Goal: Task Accomplishment & Management: Use online tool/utility

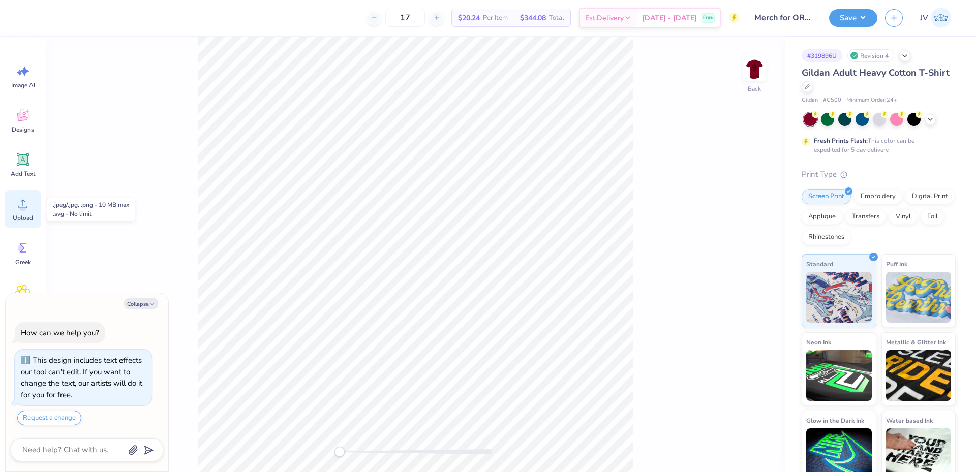
click at [24, 206] on circle at bounding box center [22, 207] width 7 height 7
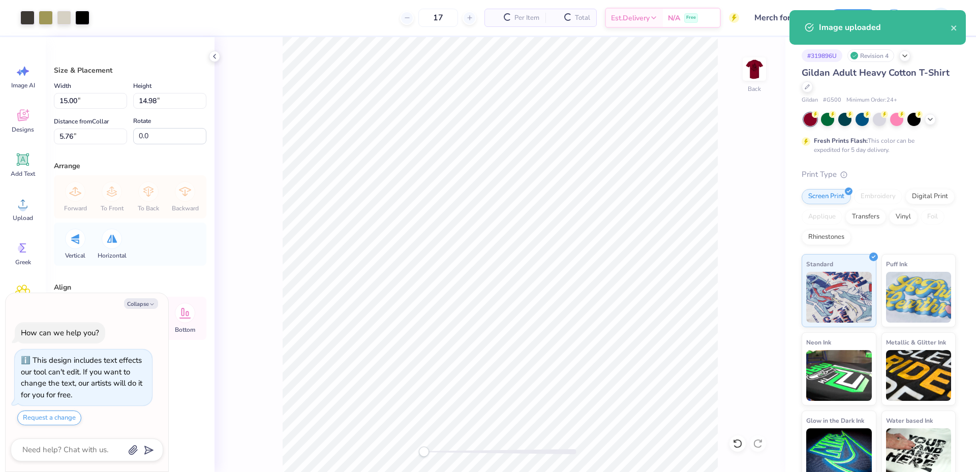
type textarea "x"
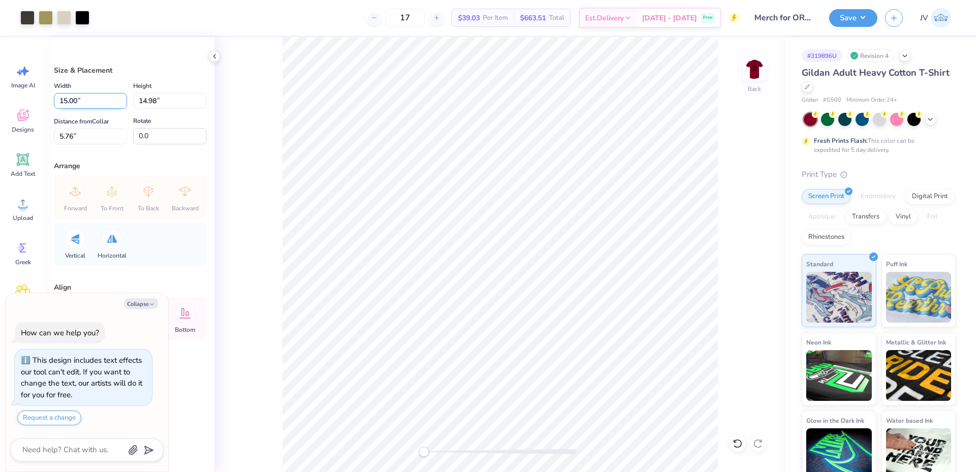
click at [91, 99] on input "15.00" at bounding box center [90, 101] width 73 height 16
type input "12"
type textarea "x"
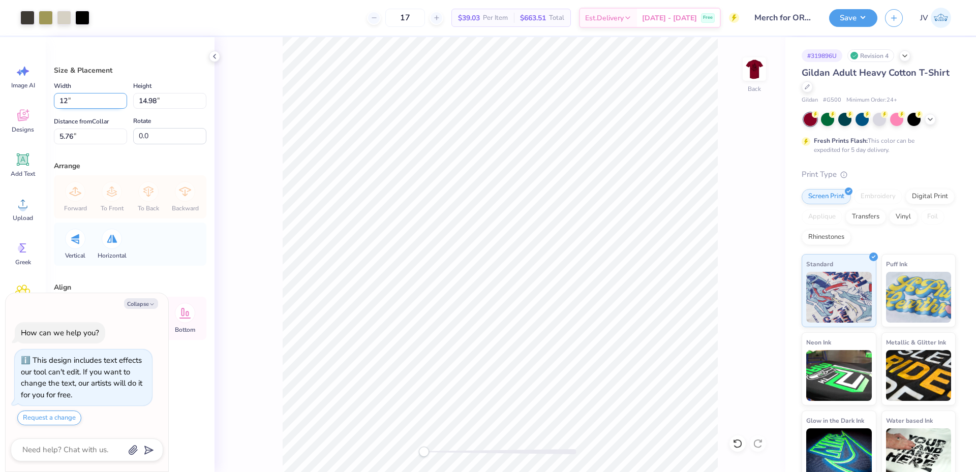
type input "12.00"
type input "11.98"
click at [95, 137] on input "7.26" at bounding box center [90, 137] width 73 height 16
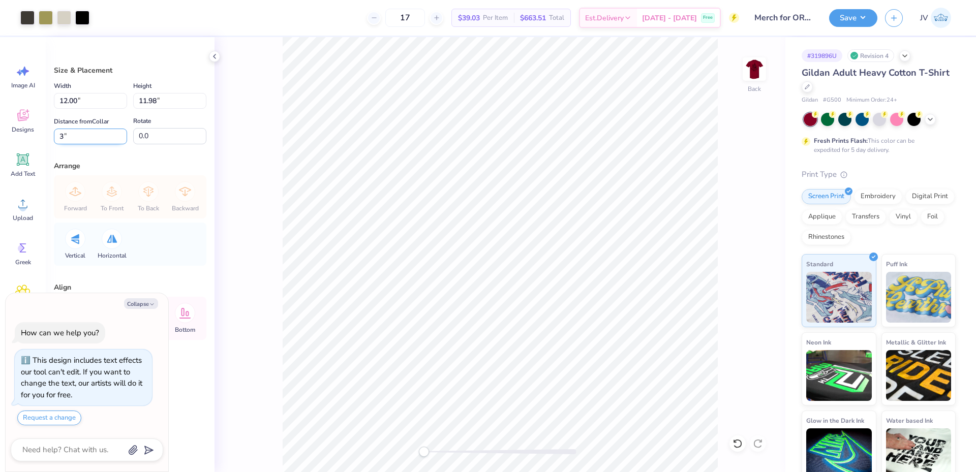
type input "3"
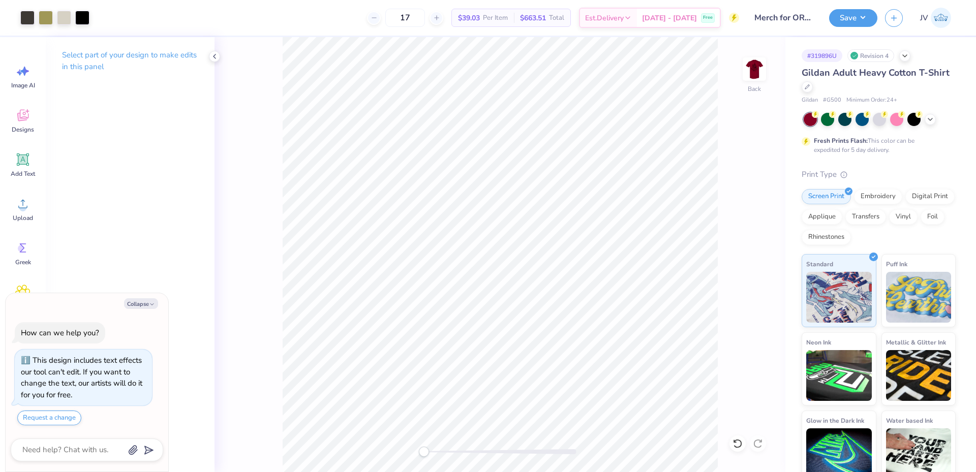
click at [407, 456] on div "Back" at bounding box center [500, 254] width 571 height 435
type textarea "x"
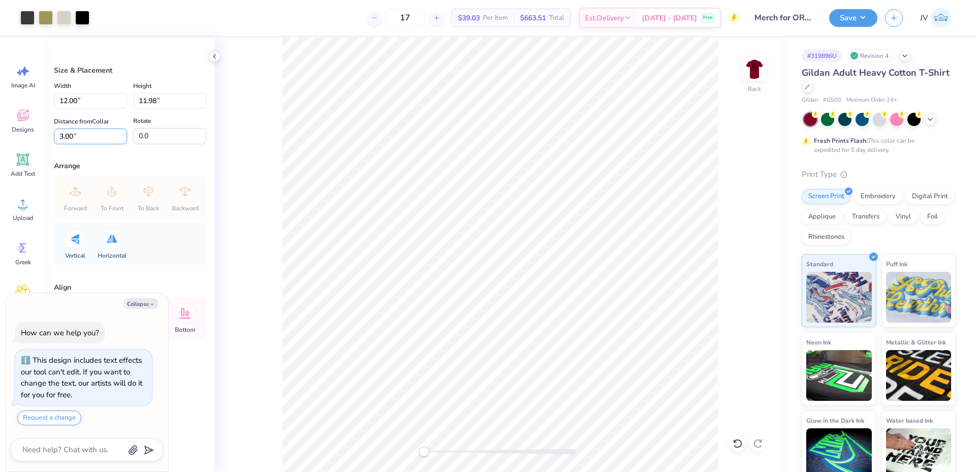
drag, startPoint x: 96, startPoint y: 135, endPoint x: 0, endPoint y: 109, distance: 99.1
click at [0, 109] on div "Art colors 17 $39.03 Per Item $663.51 Total Est. Delivery Oct 8 - 11 Free Desig…" at bounding box center [488, 236] width 976 height 472
type input "20"
type textarea "x"
drag, startPoint x: 81, startPoint y: 139, endPoint x: 0, endPoint y: 122, distance: 82.6
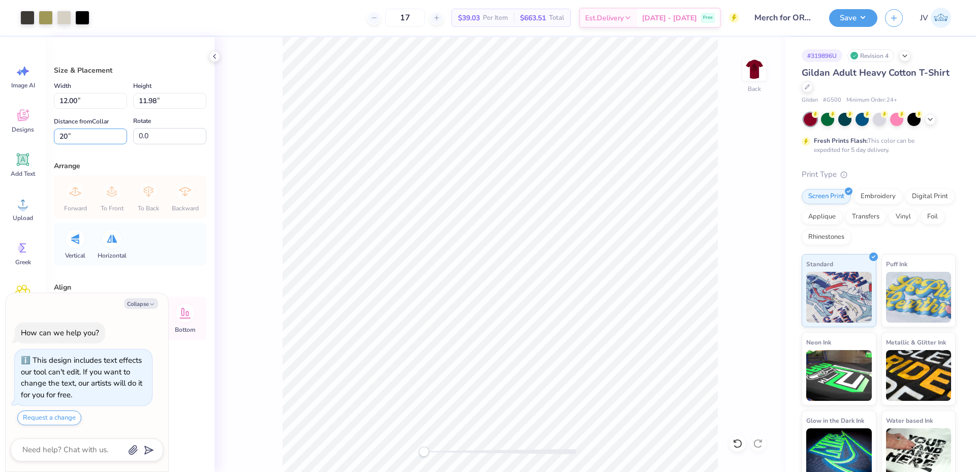
click at [0, 122] on div "Art colors 17 $39.03 Per Item $663.51 Total Est. Delivery Oct 8 - 11 Free Desig…" at bounding box center [488, 236] width 976 height 472
type input "2"
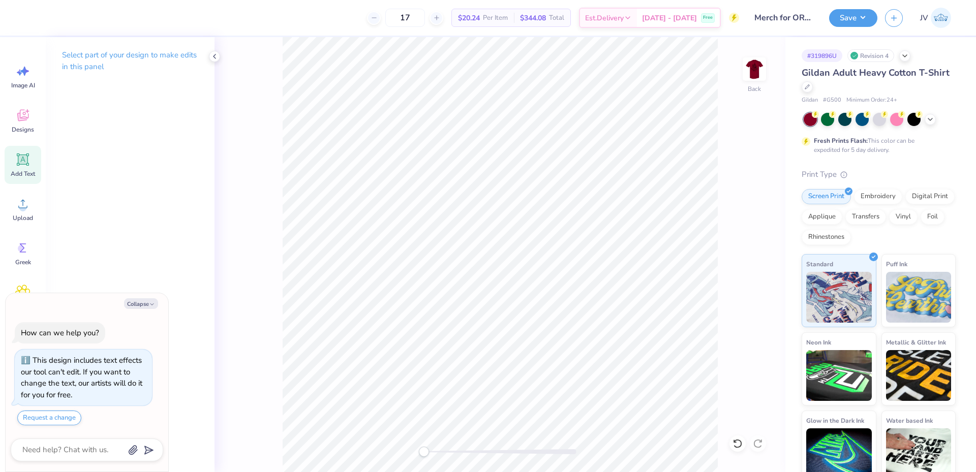
click at [18, 164] on icon at bounding box center [23, 160] width 10 height 10
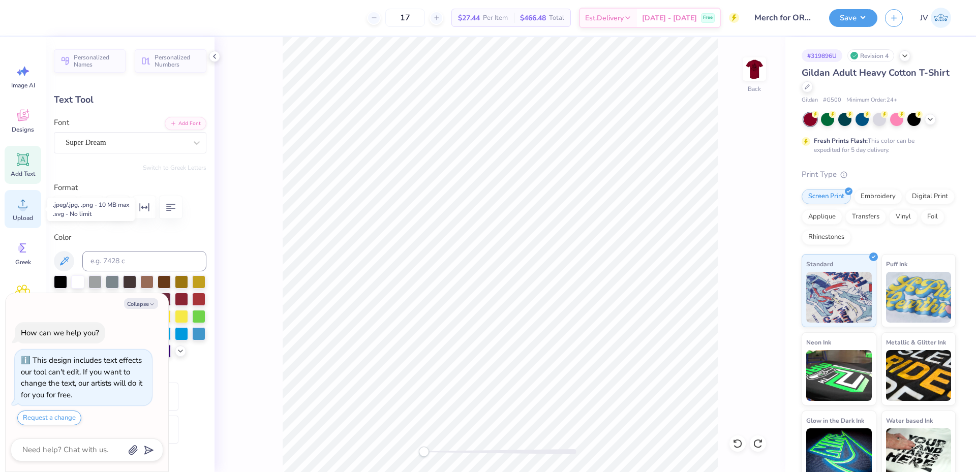
click at [19, 202] on icon at bounding box center [22, 203] width 15 height 15
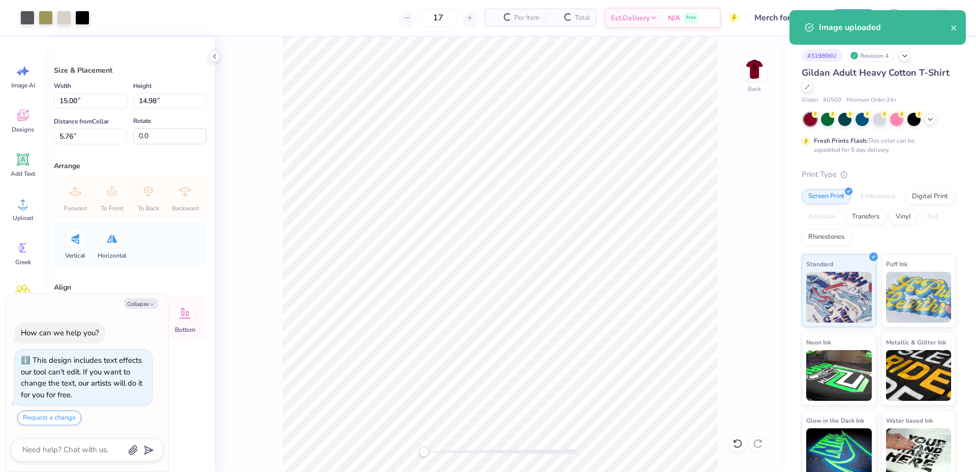
type textarea "x"
click at [72, 103] on input "15.00" at bounding box center [90, 101] width 73 height 16
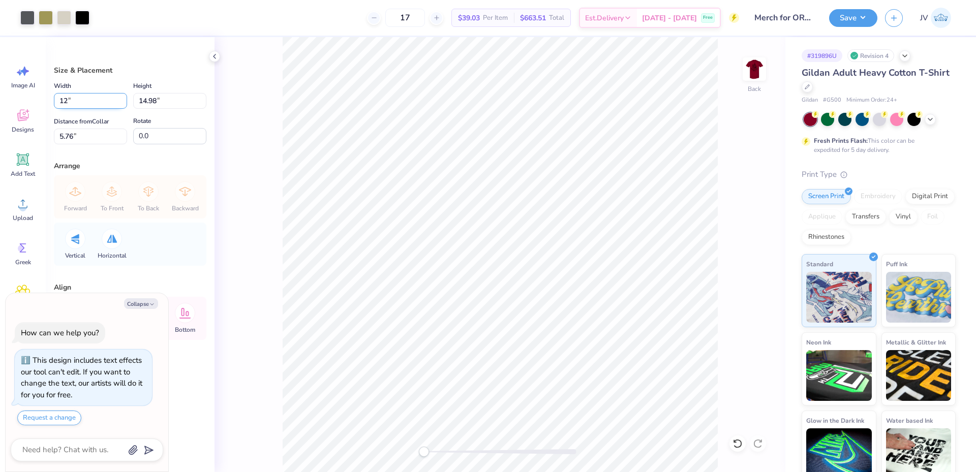
type input "12"
type textarea "x"
type input "12.00"
type input "11.98"
click at [77, 141] on input "7.26" at bounding box center [90, 137] width 73 height 16
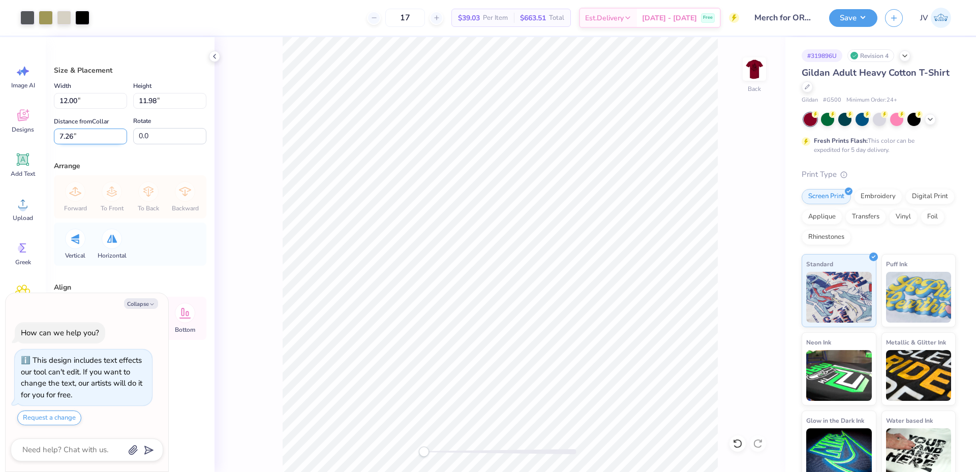
click at [77, 141] on input "7.26" at bounding box center [90, 137] width 73 height 16
type input "2"
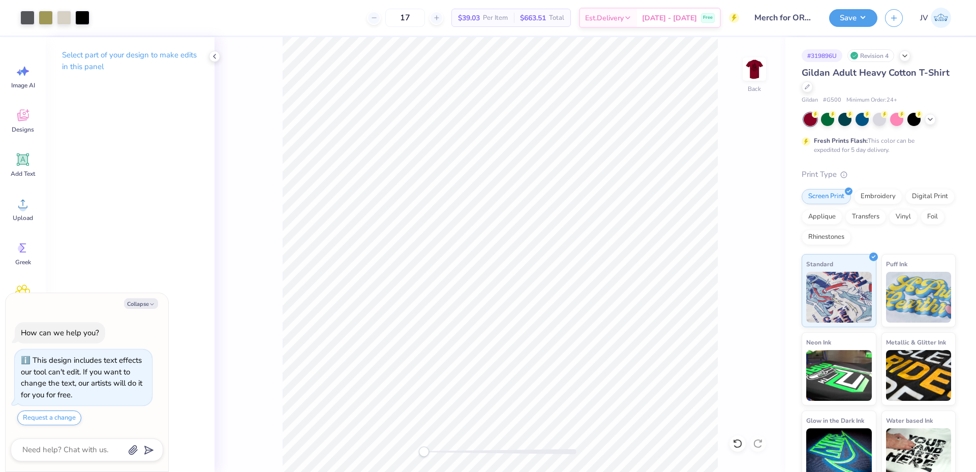
click at [412, 456] on div "Back" at bounding box center [500, 254] width 571 height 435
click at [856, 16] on button "Save" at bounding box center [854, 17] width 48 height 18
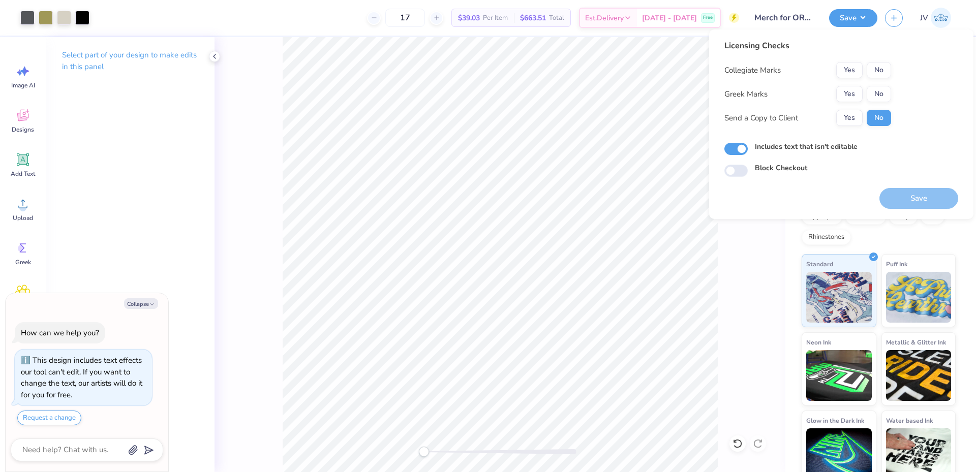
click at [880, 80] on div "Collegiate Marks Yes No Greek Marks Yes No Send a Copy to Client Yes No" at bounding box center [808, 94] width 167 height 64
click at [880, 66] on button "No" at bounding box center [879, 70] width 24 height 16
click at [880, 85] on div "Collegiate Marks Yes No Greek Marks Yes No Send a Copy to Client Yes No" at bounding box center [808, 94] width 167 height 64
click at [875, 99] on button "No" at bounding box center [879, 94] width 24 height 16
click at [900, 203] on button "Save" at bounding box center [919, 198] width 79 height 21
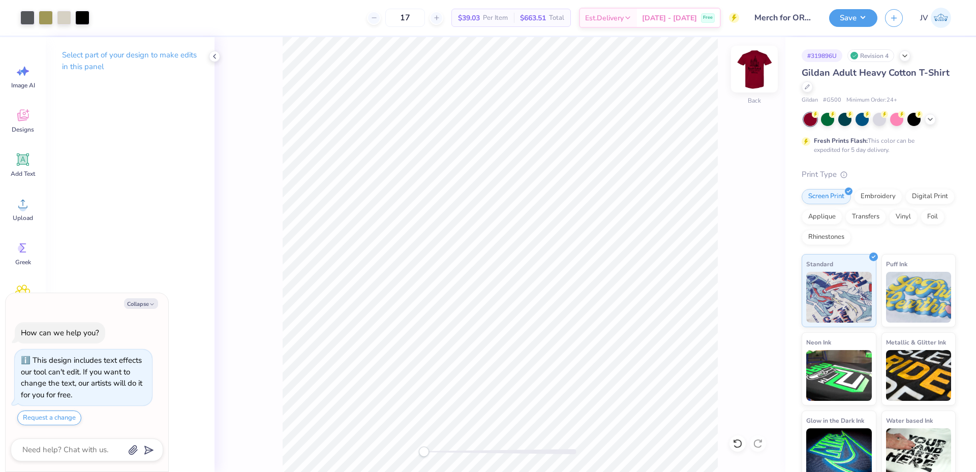
click at [760, 71] on img at bounding box center [754, 69] width 41 height 41
click at [757, 78] on img at bounding box center [754, 69] width 41 height 41
click at [862, 17] on button "Save" at bounding box center [854, 17] width 48 height 18
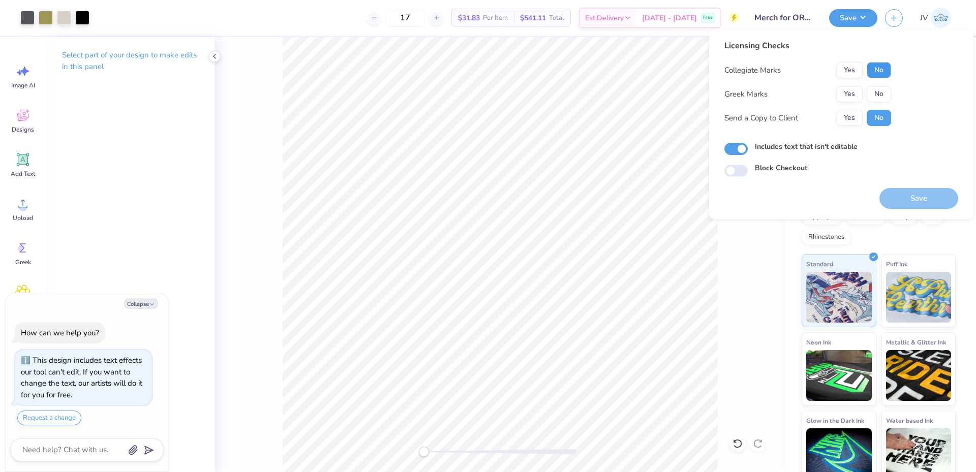
click at [876, 66] on button "No" at bounding box center [879, 70] width 24 height 16
click at [873, 87] on button "No" at bounding box center [879, 94] width 24 height 16
click at [900, 202] on button "Save" at bounding box center [919, 198] width 79 height 21
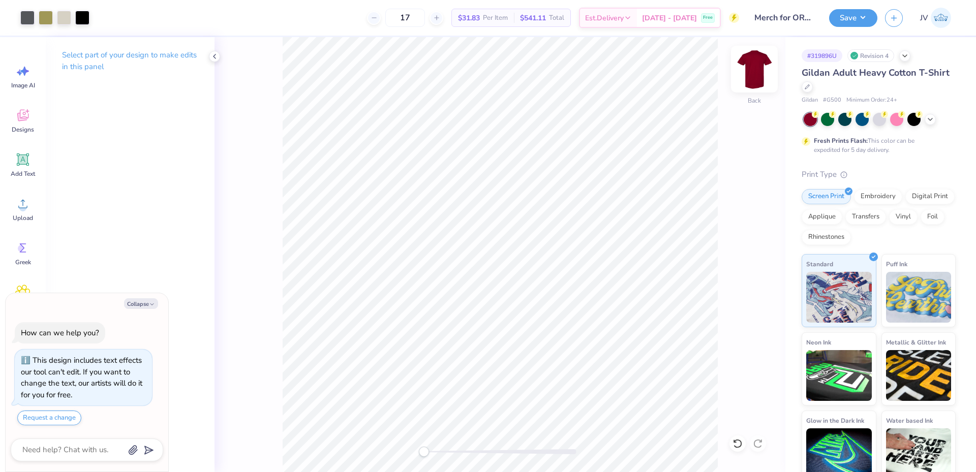
click at [765, 80] on img at bounding box center [754, 69] width 41 height 41
click at [744, 69] on img at bounding box center [754, 69] width 41 height 41
click at [845, 16] on button "Save" at bounding box center [854, 17] width 48 height 18
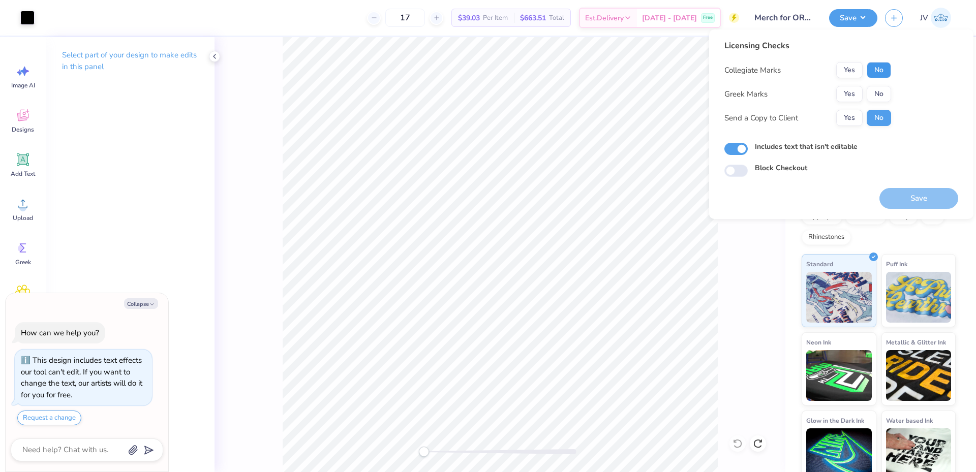
click at [873, 71] on button "No" at bounding box center [879, 70] width 24 height 16
click at [874, 88] on button "No" at bounding box center [879, 94] width 24 height 16
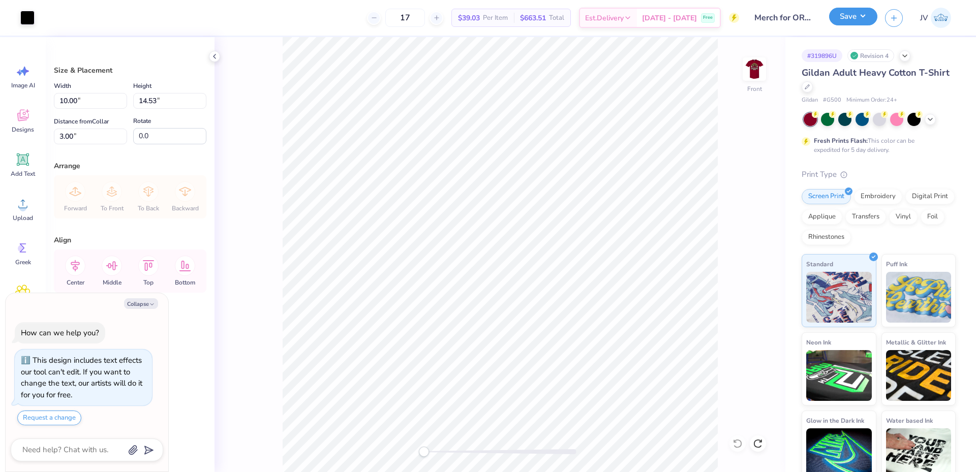
click at [868, 17] on button "Save" at bounding box center [854, 17] width 48 height 18
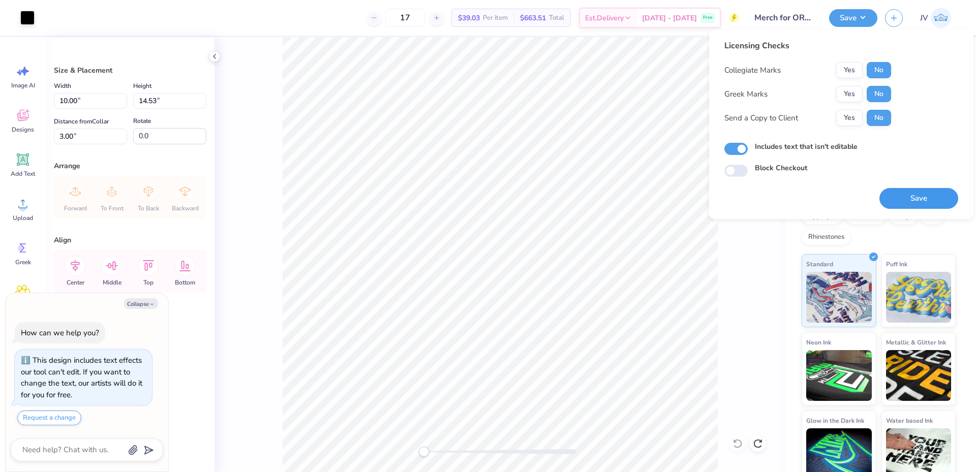
click at [915, 205] on button "Save" at bounding box center [919, 198] width 79 height 21
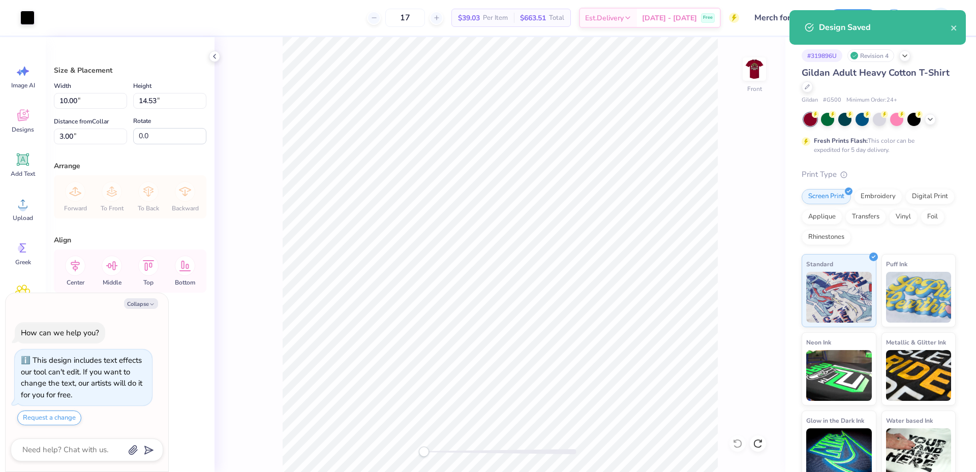
type textarea "x"
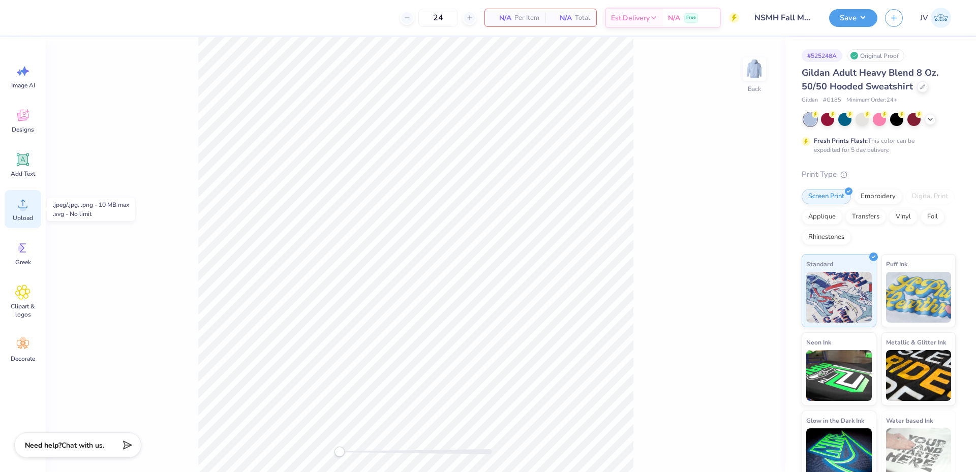
click at [18, 208] on icon at bounding box center [22, 203] width 15 height 15
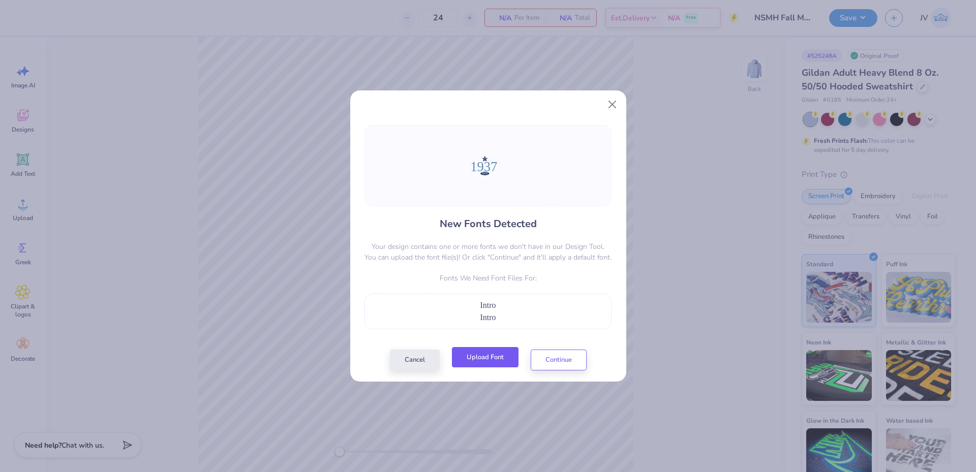
click at [502, 351] on button "Upload Font" at bounding box center [485, 357] width 67 height 21
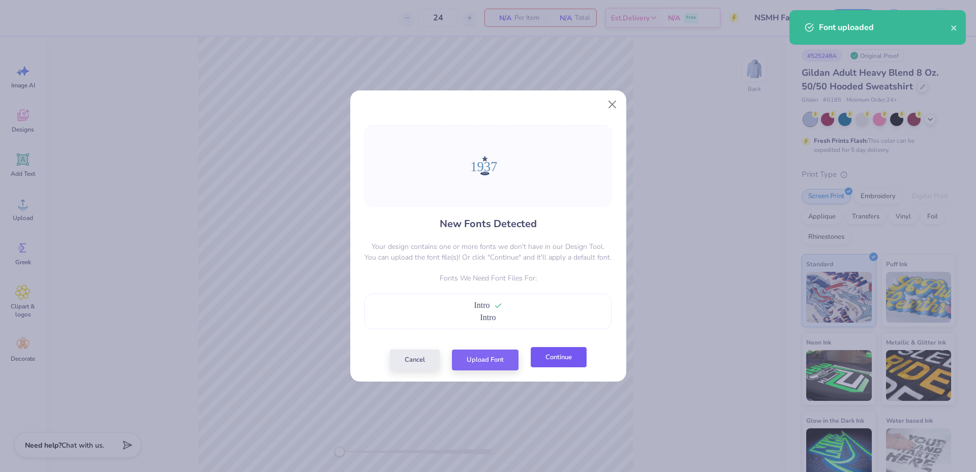
click at [560, 362] on button "Continue" at bounding box center [559, 357] width 56 height 21
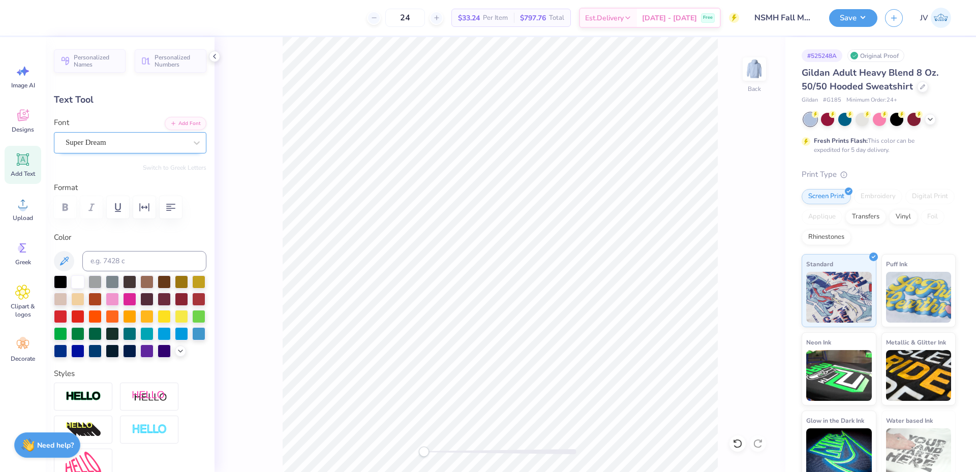
click at [165, 143] on div "Super Dream" at bounding box center [126, 143] width 123 height 16
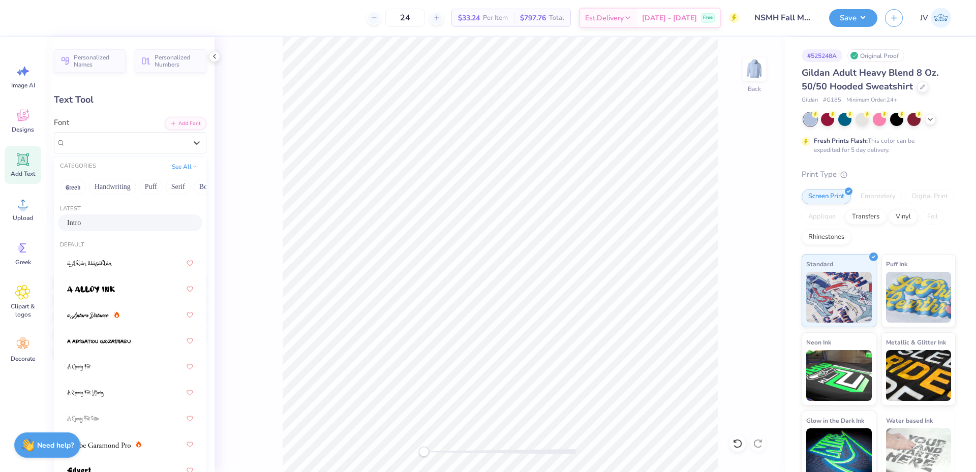
click at [105, 223] on div "Intro" at bounding box center [130, 223] width 126 height 11
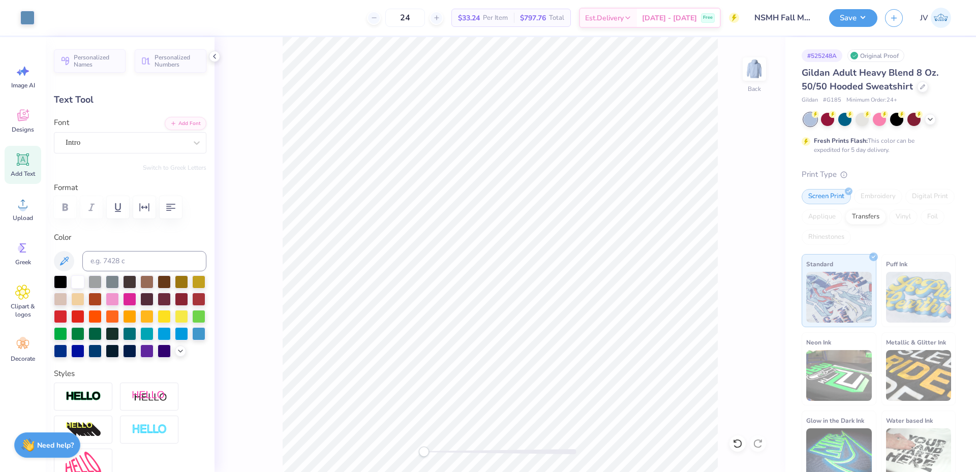
type input "15.05"
type input "5.20"
type input "5.63"
drag, startPoint x: 423, startPoint y: 455, endPoint x: 436, endPoint y: 456, distance: 13.3
click at [436, 456] on div "Accessibility label" at bounding box center [436, 452] width 10 height 10
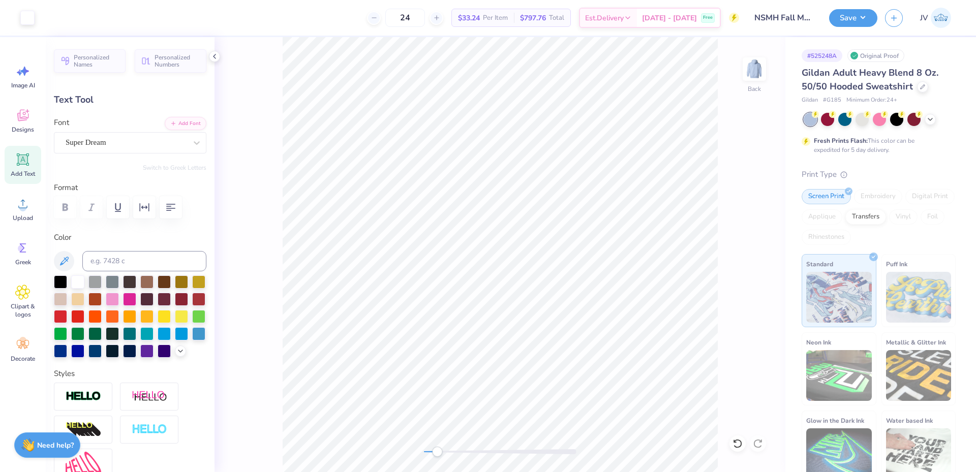
type input "3.16"
type input "1.19"
type input "2.99"
click at [105, 146] on div "Super Dream" at bounding box center [126, 143] width 123 height 16
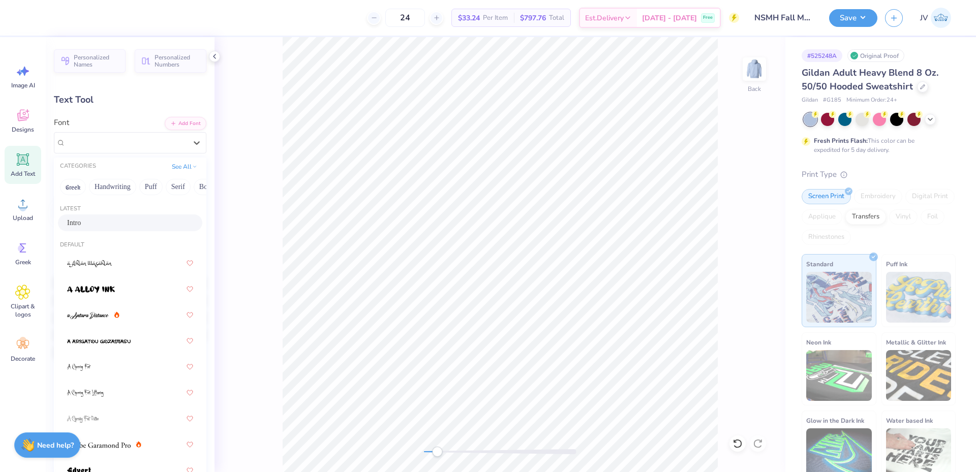
click at [81, 224] on span "Intro" at bounding box center [74, 223] width 14 height 11
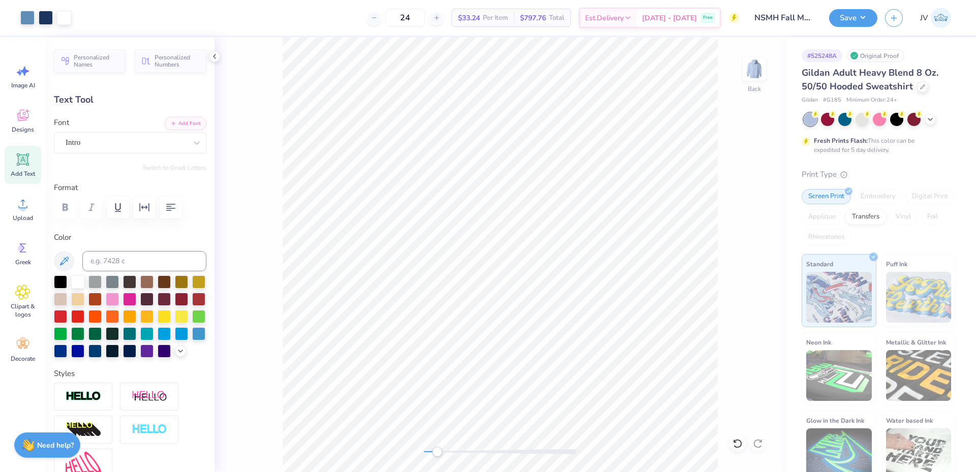
type input "2.97"
type input "1.12"
type input "10.95"
click at [161, 144] on div "Super Dream" at bounding box center [126, 143] width 123 height 16
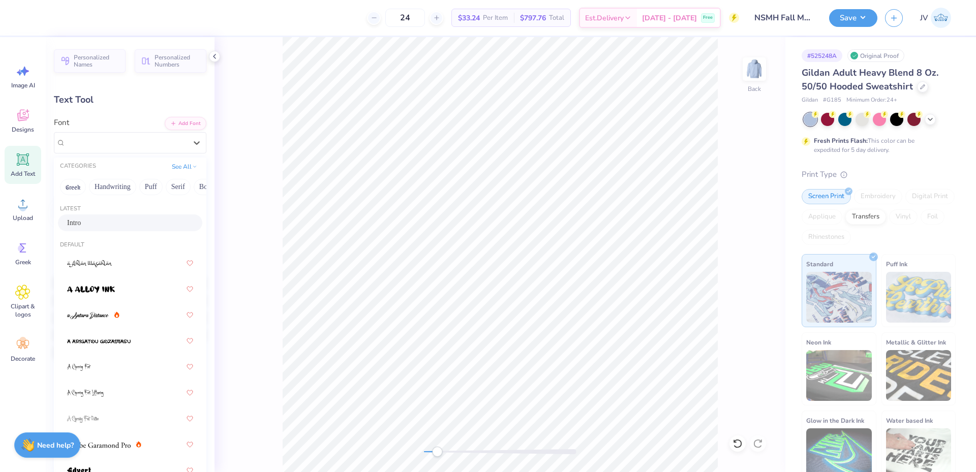
click at [130, 217] on div "Intro" at bounding box center [130, 223] width 144 height 17
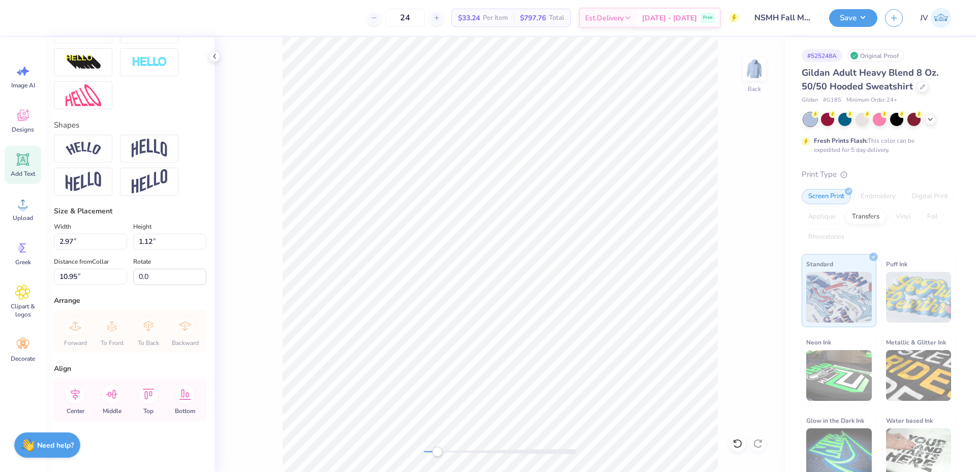
scroll to position [385, 0]
click at [70, 400] on icon at bounding box center [75, 394] width 20 height 20
type input "3.11"
type input "1.06"
type input "11.08"
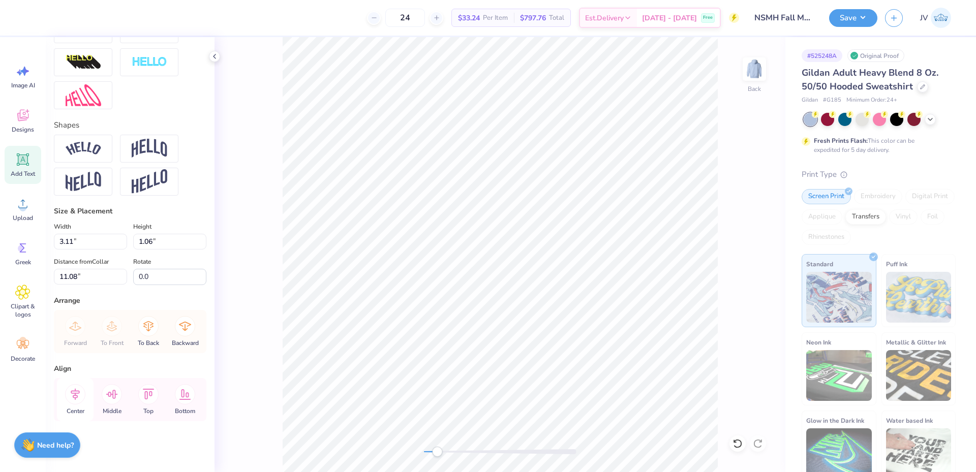
click at [78, 392] on icon at bounding box center [75, 394] width 20 height 20
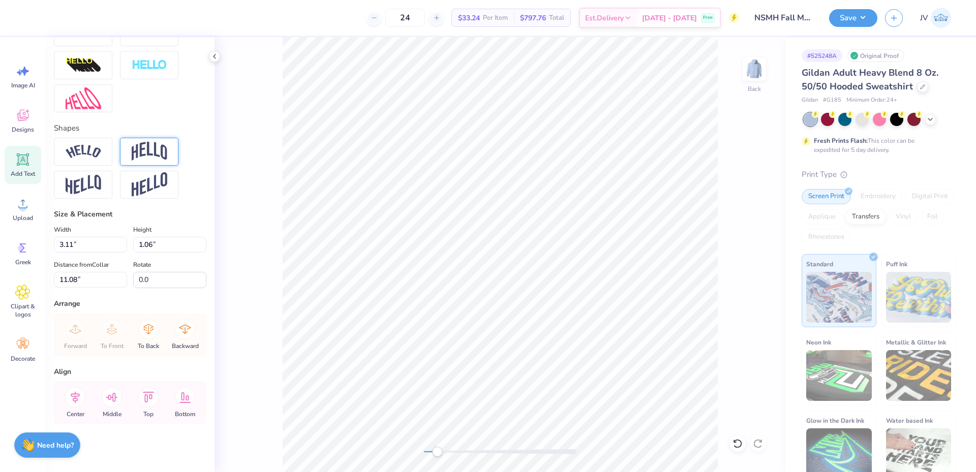
click at [162, 161] on img at bounding box center [150, 151] width 36 height 19
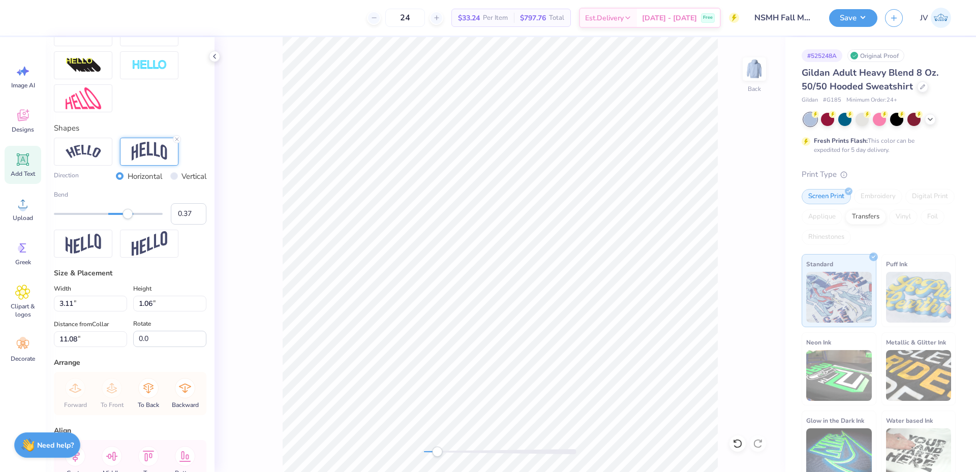
type input "0.35"
drag, startPoint x: 128, startPoint y: 232, endPoint x: 122, endPoint y: 232, distance: 5.6
click at [122, 219] on div "Accessibility label" at bounding box center [122, 214] width 10 height 10
type input "0.25"
drag, startPoint x: 122, startPoint y: 232, endPoint x: 117, endPoint y: 231, distance: 5.1
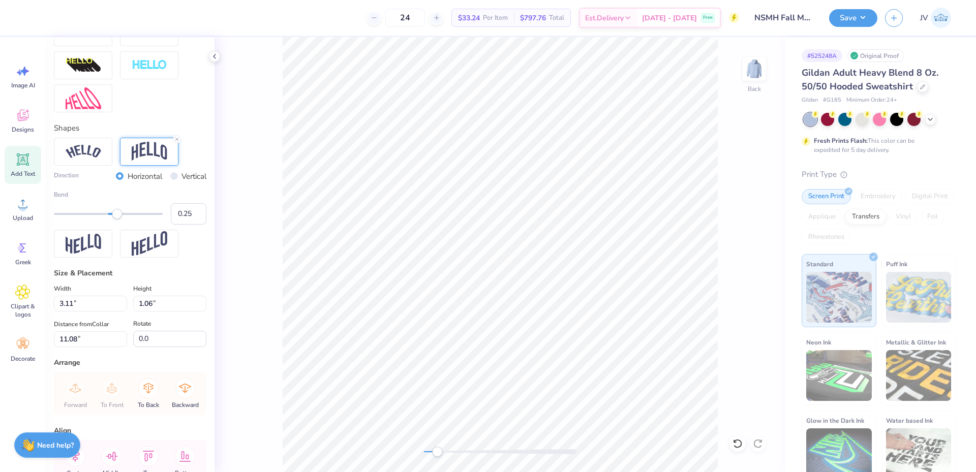
click at [117, 219] on div "Accessibility label" at bounding box center [117, 214] width 10 height 10
type input "0.27"
click at [118, 219] on div "Accessibility label" at bounding box center [118, 214] width 10 height 10
type input "1.35"
type input "10.74"
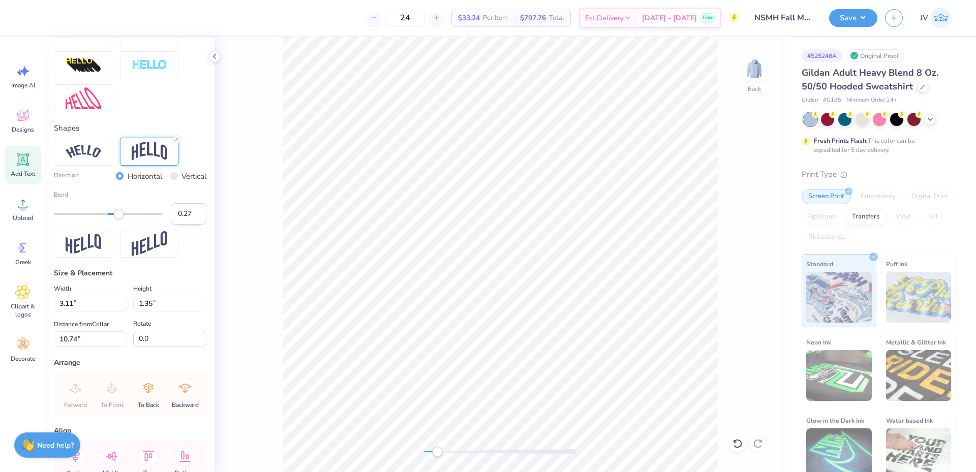
click at [189, 225] on input "0.27" at bounding box center [189, 213] width 36 height 21
type input "0.26"
click at [190, 225] on input "0.26" at bounding box center [189, 213] width 36 height 21
type input "0.25"
click at [191, 225] on input "0.25" at bounding box center [189, 213] width 36 height 21
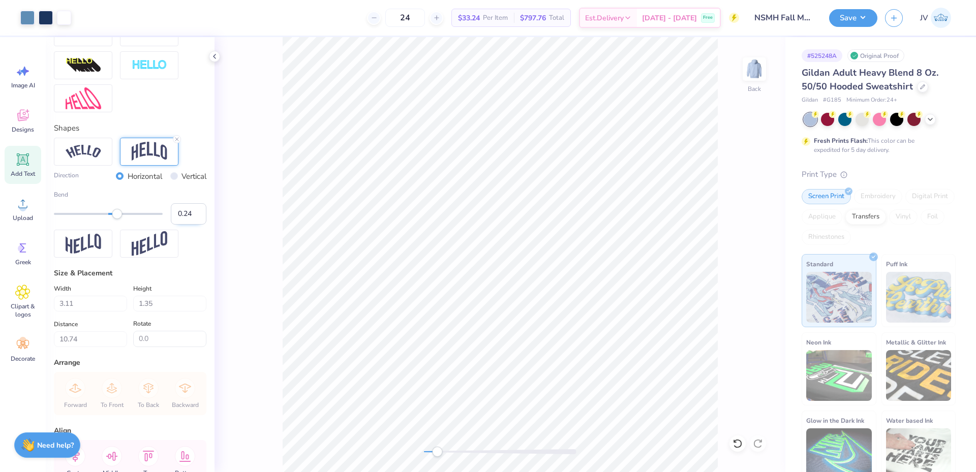
click at [189, 225] on input "0.24" at bounding box center [189, 213] width 36 height 21
click at [189, 225] on input "0.23" at bounding box center [189, 213] width 36 height 21
click at [189, 225] on input "0.22" at bounding box center [189, 213] width 36 height 21
click at [189, 225] on input "0.21" at bounding box center [189, 213] width 36 height 21
type input "0.2"
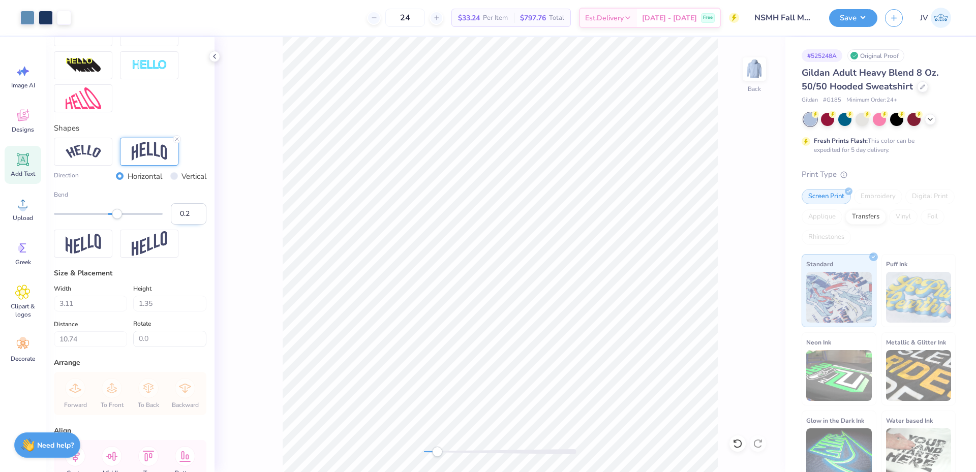
click at [189, 225] on input "0.2" at bounding box center [189, 213] width 36 height 21
click at [414, 444] on div "Back" at bounding box center [500, 254] width 571 height 435
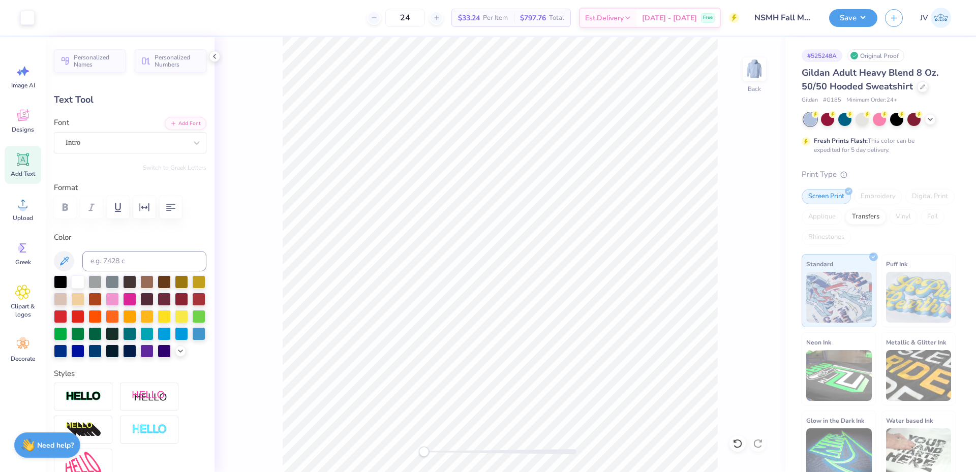
type input "3.07"
type input "1.14"
type input "3.11"
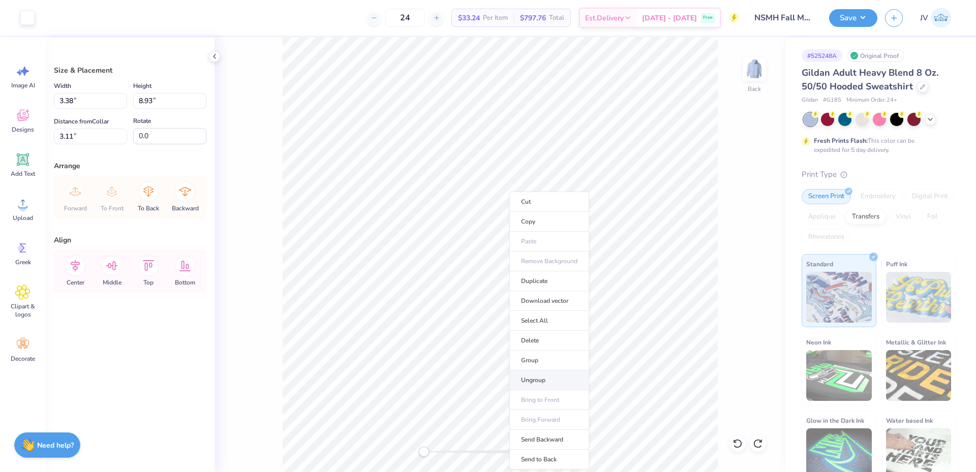
click at [526, 376] on li "Ungroup" at bounding box center [550, 381] width 80 height 20
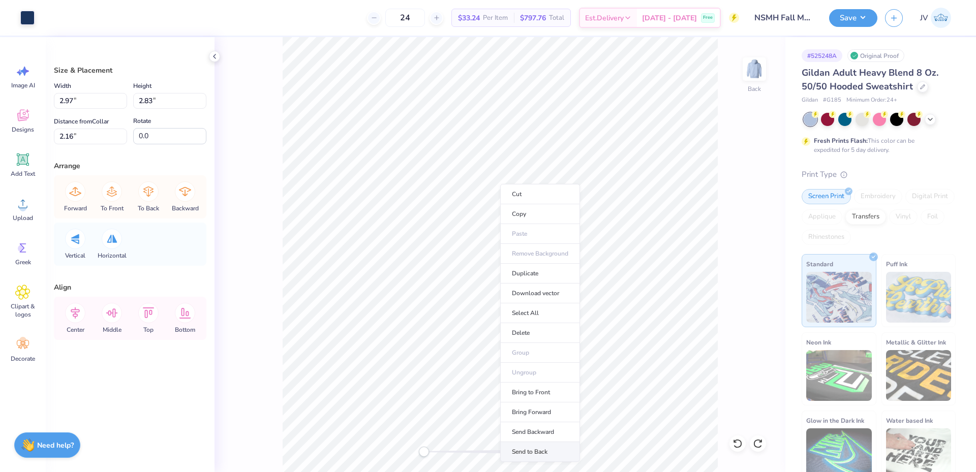
click at [528, 447] on li "Send to Back" at bounding box center [540, 452] width 80 height 20
click at [546, 456] on li "Send to Back" at bounding box center [554, 460] width 80 height 20
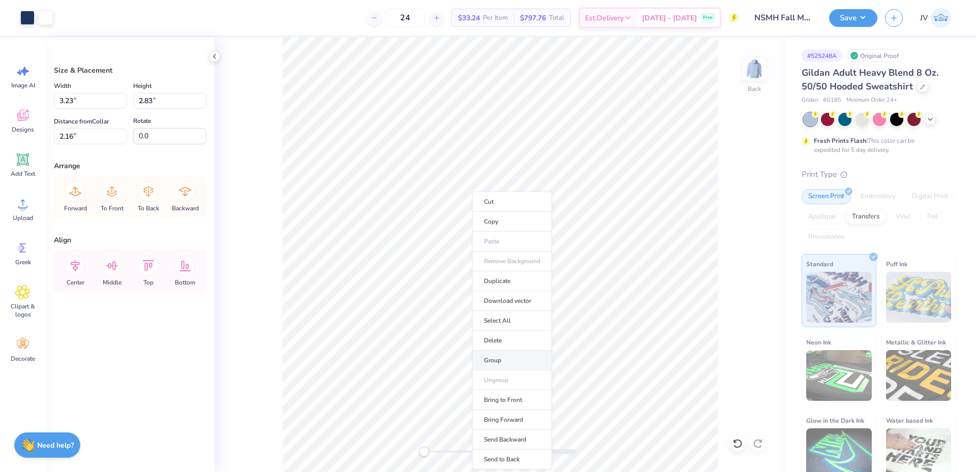
click at [493, 361] on li "Group" at bounding box center [512, 361] width 80 height 20
type input "4.63"
type input "10.17"
click at [478, 359] on li "Group" at bounding box center [503, 361] width 80 height 20
drag, startPoint x: 90, startPoint y: 103, endPoint x: 0, endPoint y: 88, distance: 91.1
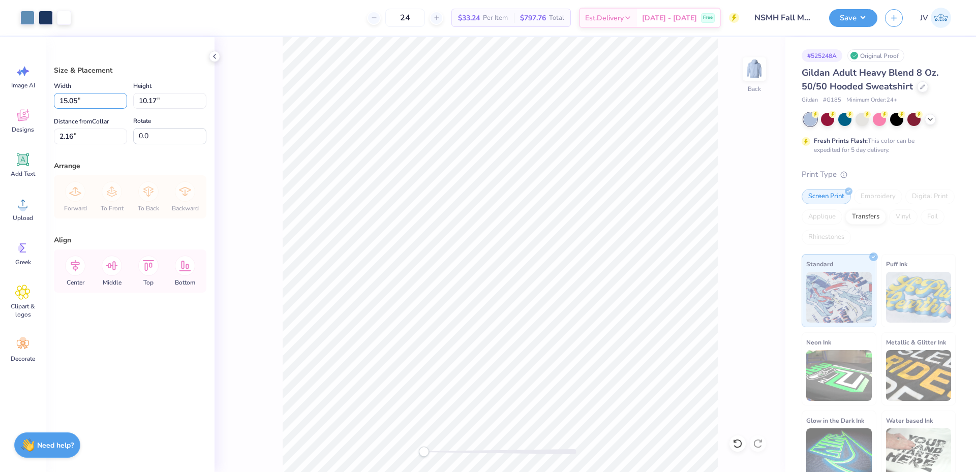
click at [0, 88] on div "Art colors 24 $33.24 Per Item $797.76 Total Est. Delivery Oct 8 - 11 Free Desig…" at bounding box center [488, 236] width 976 height 472
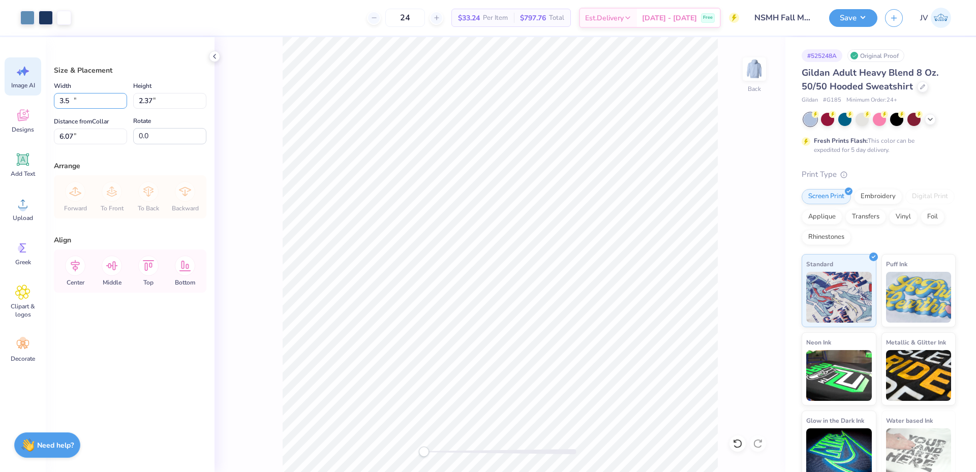
type input "3.50"
type input "2.37"
click at [84, 141] on input "6.07" at bounding box center [90, 137] width 73 height 16
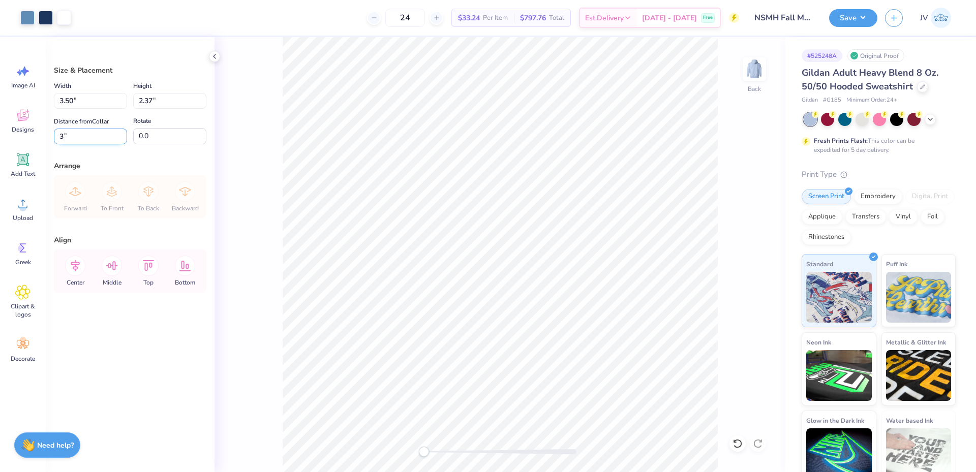
type input "3"
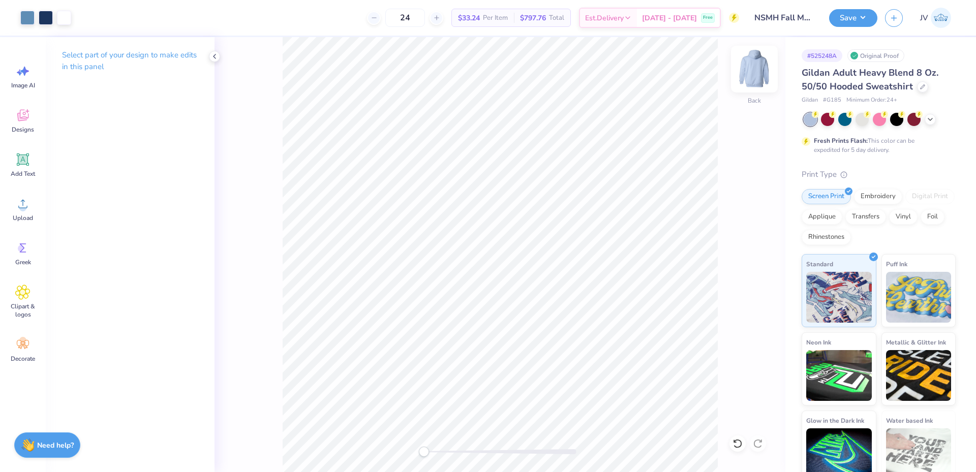
click at [759, 72] on img at bounding box center [754, 69] width 41 height 41
click at [24, 172] on span "Add Text" at bounding box center [23, 174] width 24 height 8
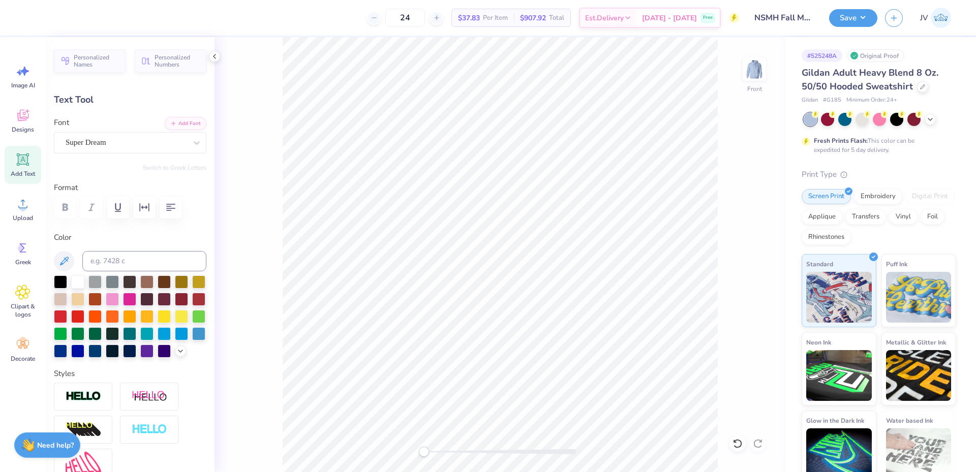
scroll to position [9, 3]
type textarea "Penn State"
click at [174, 123] on button "Add Font" at bounding box center [186, 122] width 42 height 13
click at [28, 160] on icon at bounding box center [23, 160] width 12 height 12
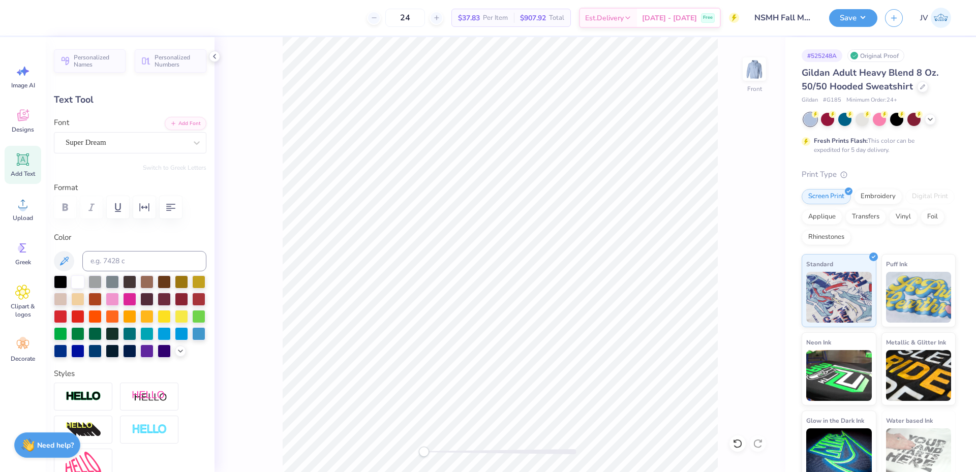
type textarea "®"
type input "1.89"
type input "1.90"
click at [192, 142] on icon at bounding box center [197, 143] width 10 height 10
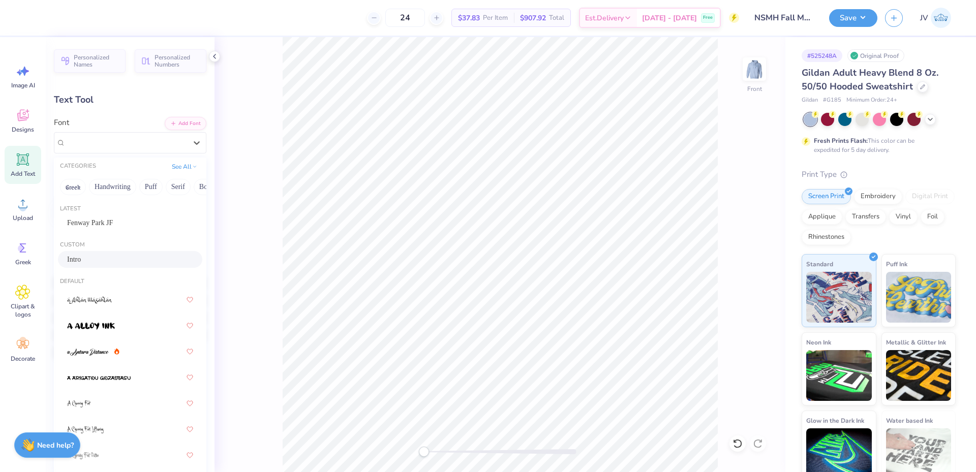
click at [128, 258] on div "Intro" at bounding box center [130, 259] width 126 height 11
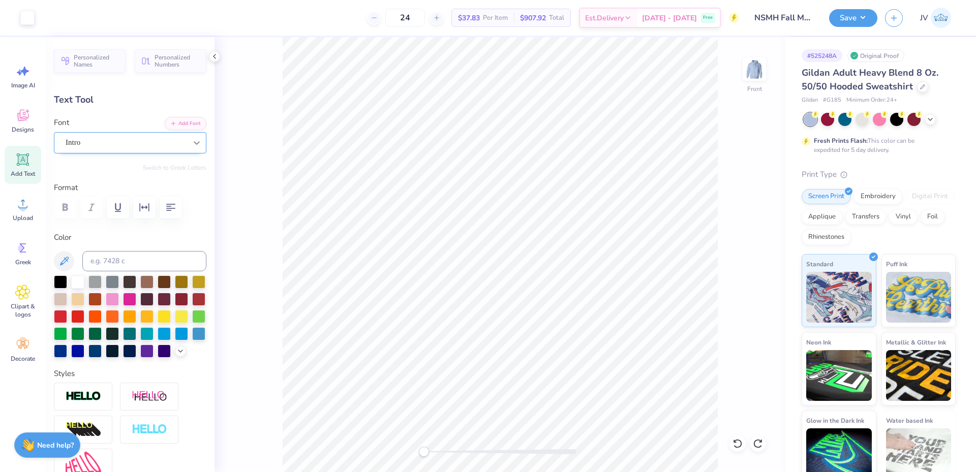
click at [188, 140] on div at bounding box center [197, 143] width 18 height 18
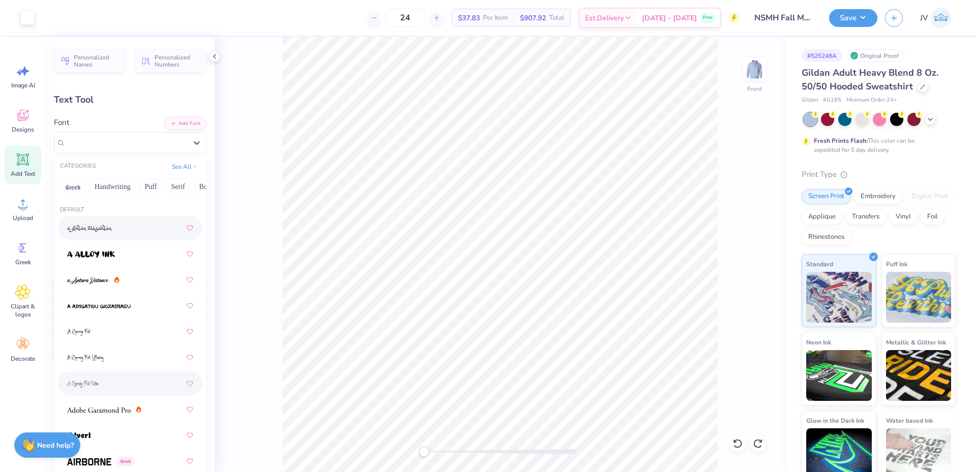
scroll to position [0, 0]
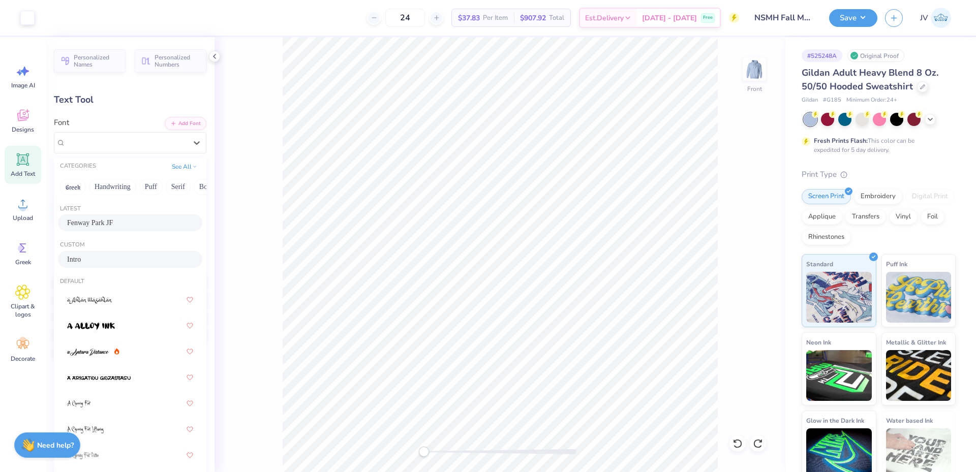
click at [122, 217] on div "Fenway Park JF" at bounding box center [130, 223] width 144 height 17
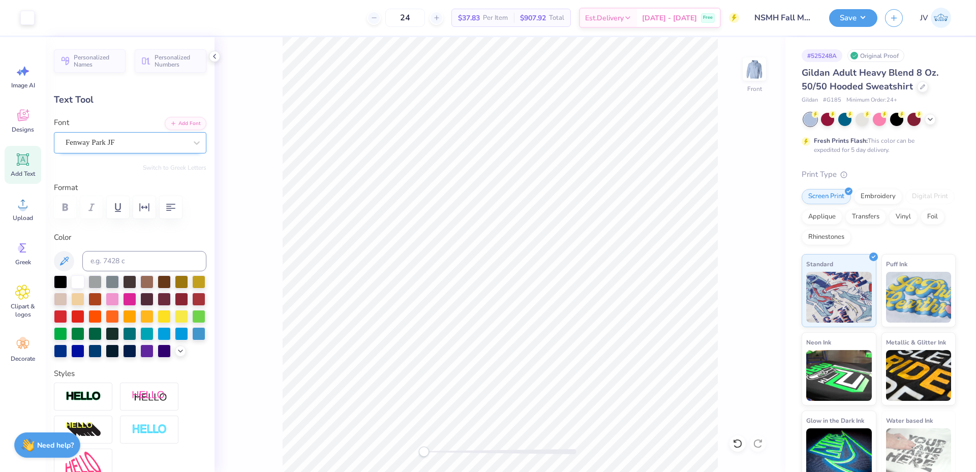
click at [167, 146] on div "Fenway Park JF" at bounding box center [126, 143] width 123 height 16
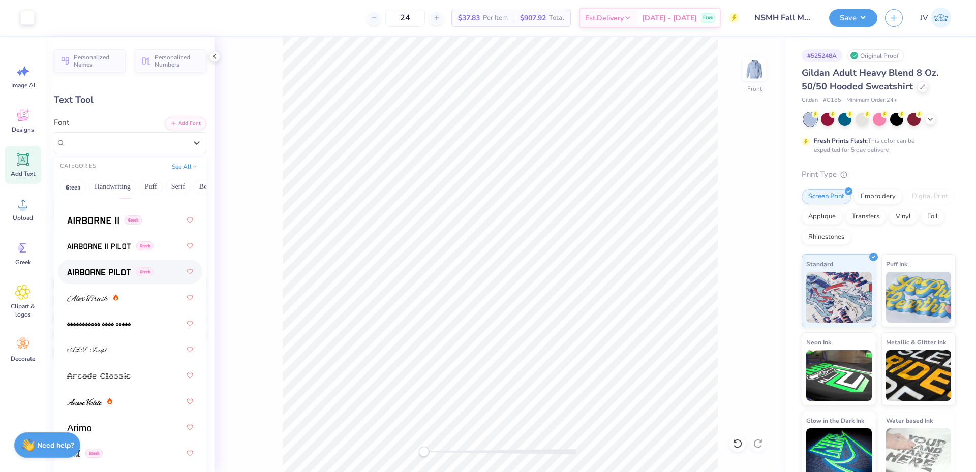
scroll to position [509, 0]
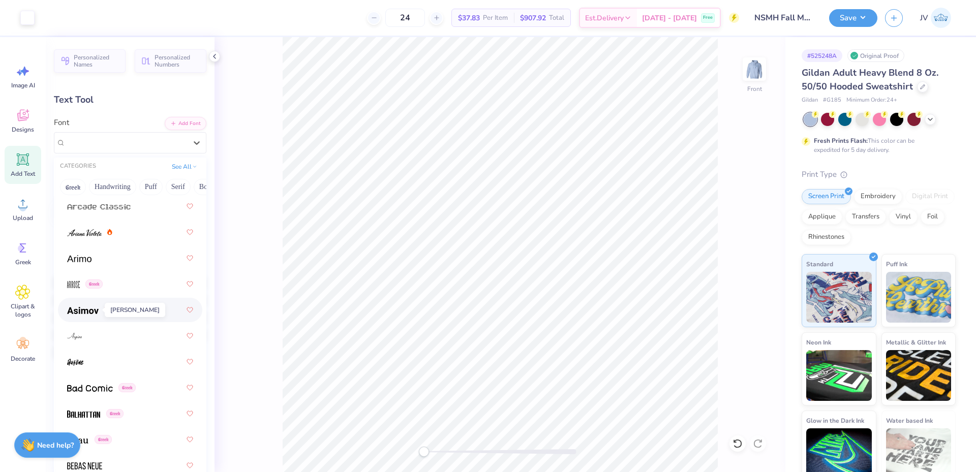
click at [91, 308] on img at bounding box center [83, 310] width 32 height 7
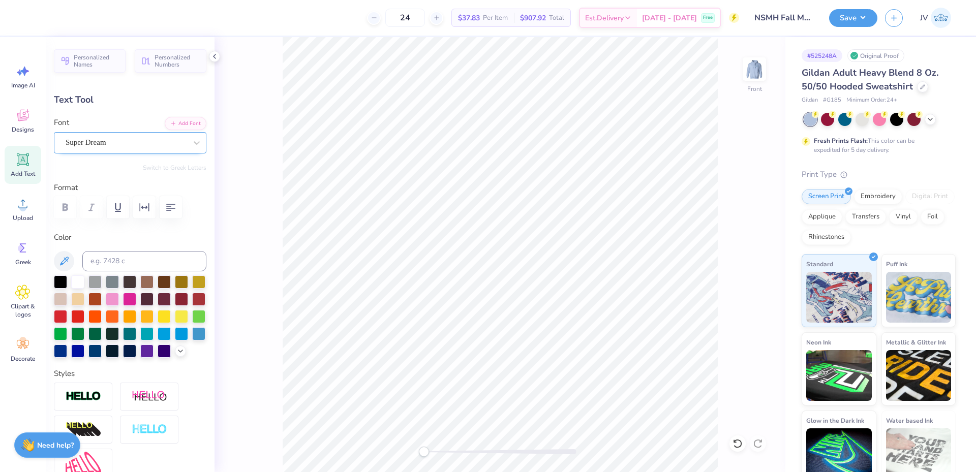
click at [142, 143] on div "Super Dream" at bounding box center [126, 143] width 123 height 16
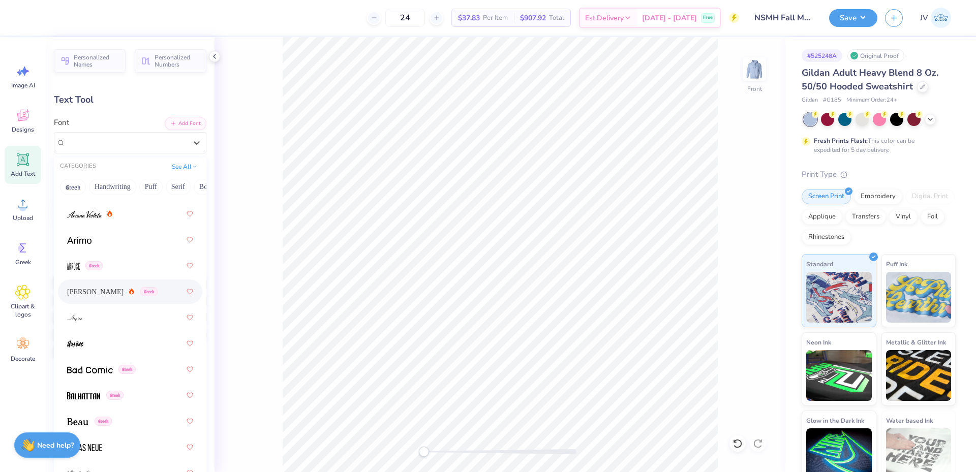
click at [93, 288] on div "Asimov Greek" at bounding box center [112, 292] width 91 height 11
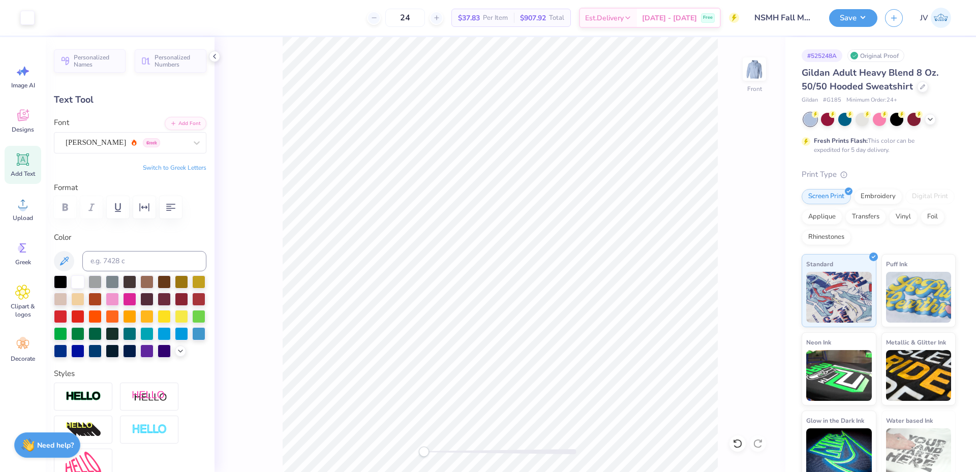
type input "1.88"
type input "1.99"
type input "10.20"
type input "0.91"
type input "0.96"
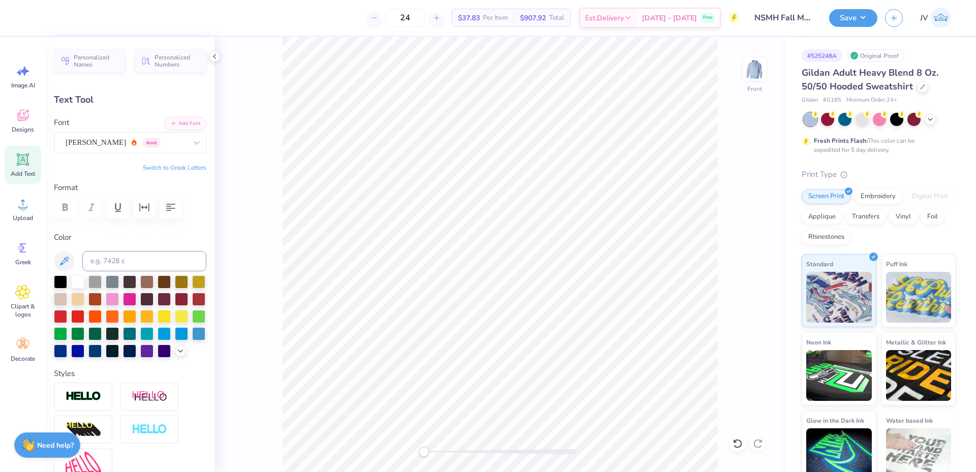
type input "16.03"
click at [464, 459] on div "Front" at bounding box center [500, 254] width 571 height 435
type input "10.62"
type input "2.18"
type input "14.91"
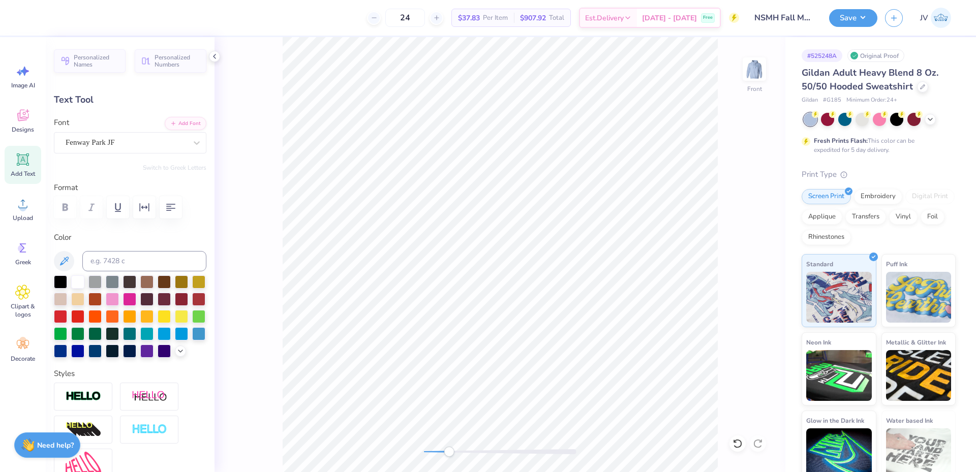
drag, startPoint x: 462, startPoint y: 454, endPoint x: 449, endPoint y: 453, distance: 13.3
click at [449, 453] on div "Accessibility label" at bounding box center [449, 452] width 10 height 10
type input "0.91"
type input "0.96"
type input "16.03"
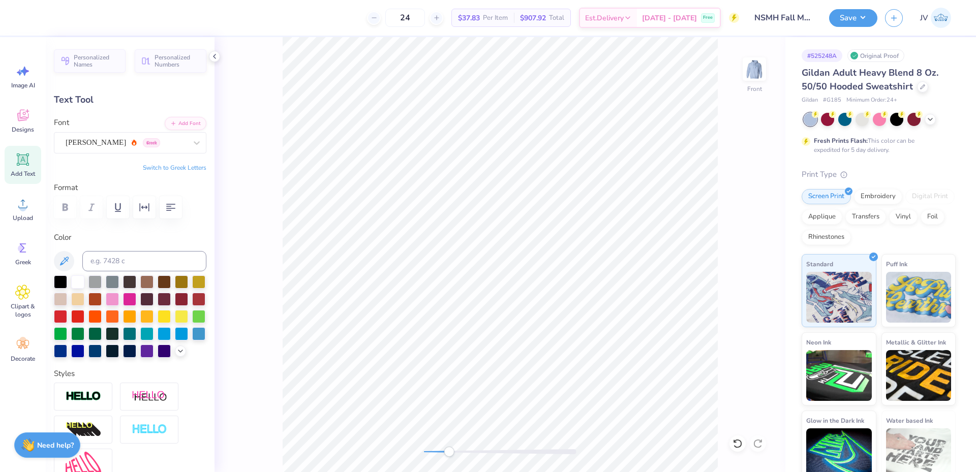
type input "0.51"
type input "0.54"
type input "16.42"
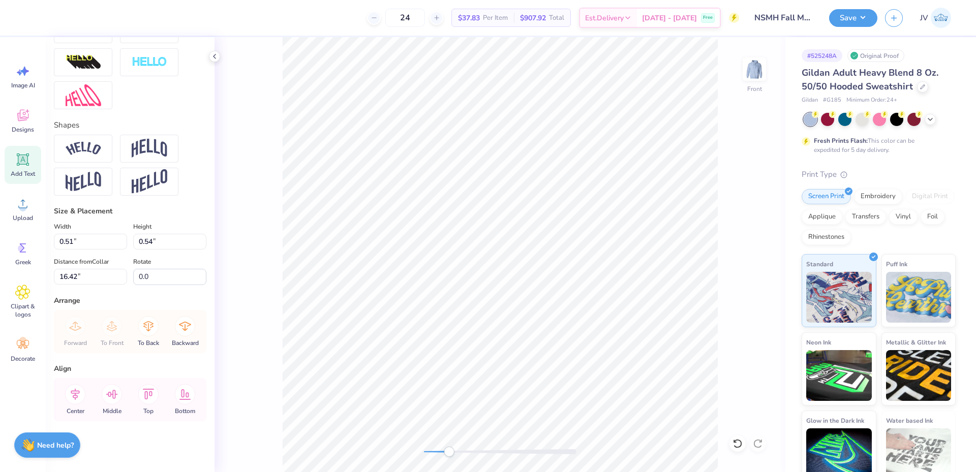
scroll to position [385, 0]
type input "0.33"
type input "0.34"
type input "16.62"
drag, startPoint x: 450, startPoint y: 453, endPoint x: 429, endPoint y: 454, distance: 20.9
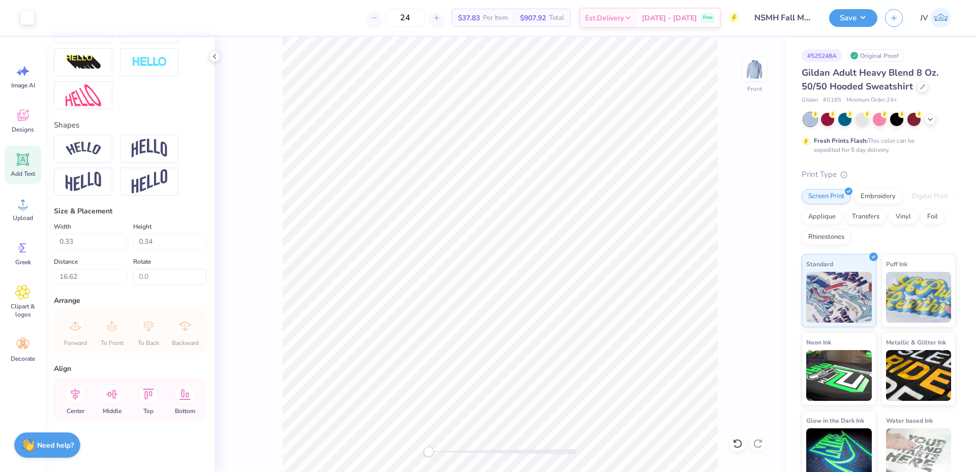
click at [429, 454] on div "Accessibility label" at bounding box center [429, 452] width 10 height 10
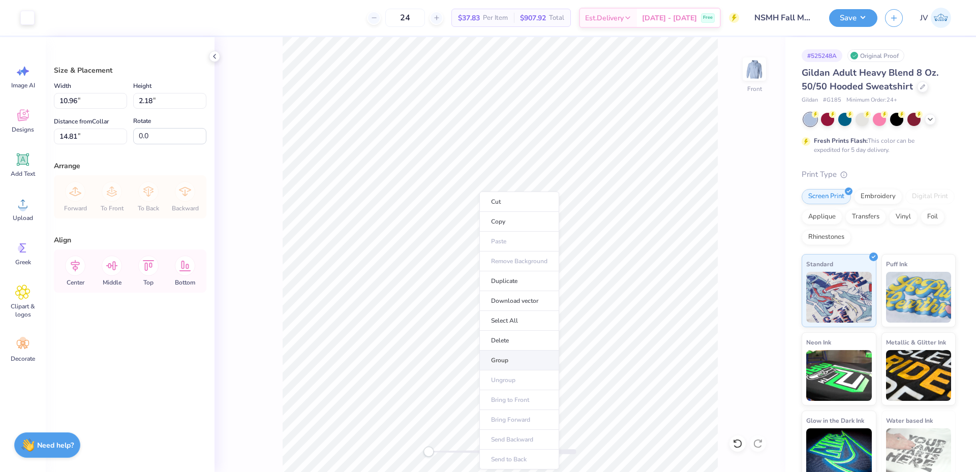
click at [497, 355] on li "Group" at bounding box center [520, 361] width 80 height 20
click at [75, 264] on icon at bounding box center [75, 266] width 9 height 12
click at [75, 264] on icon at bounding box center [75, 266] width 20 height 20
click at [96, 96] on input "10.96" at bounding box center [90, 101] width 73 height 16
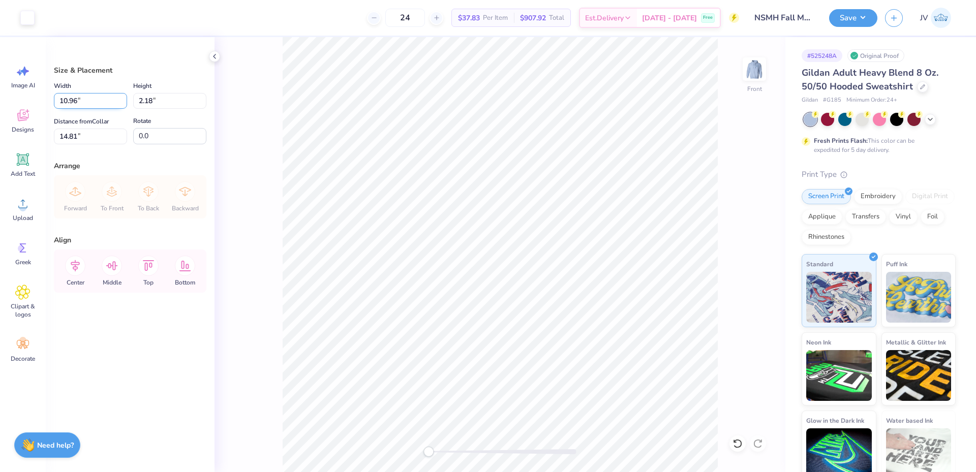
click at [96, 96] on input "10.96" at bounding box center [90, 101] width 73 height 16
type input "12.00"
type input "2.39"
type input "11.54"
drag, startPoint x: 86, startPoint y: 99, endPoint x: 0, endPoint y: 87, distance: 86.7
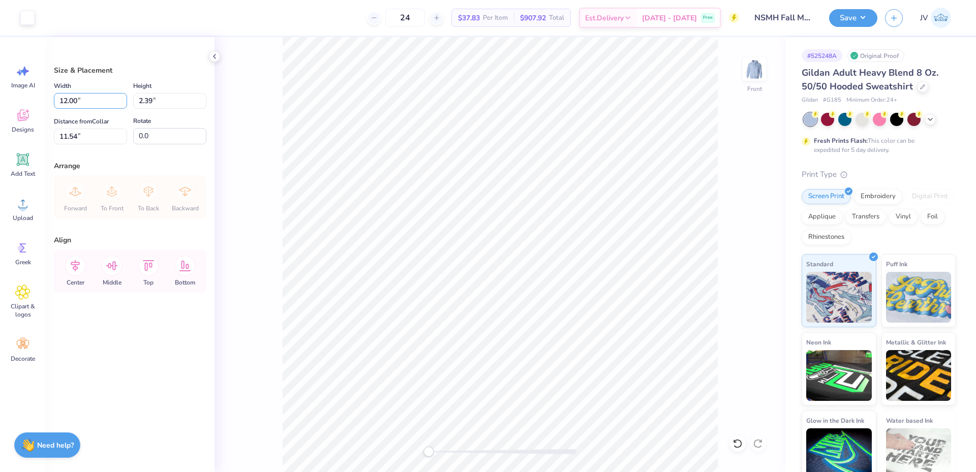
click at [0, 87] on div "Art colors 24 $37.83 Per Item $907.92 Total Est. Delivery Oct 8 - 11 Free Desig…" at bounding box center [488, 236] width 976 height 472
type input "11.00"
type input "2.19"
type input "11.64"
click at [20, 211] on icon at bounding box center [22, 203] width 15 height 15
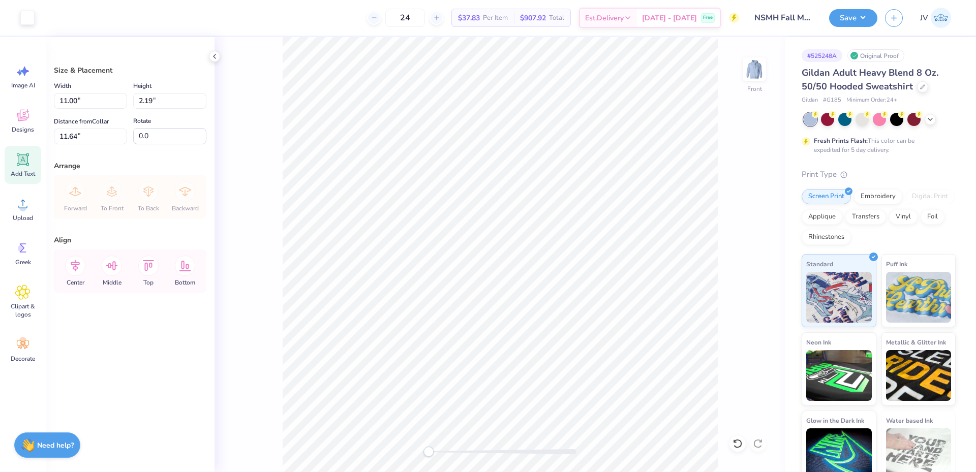
click at [24, 163] on icon at bounding box center [23, 160] width 10 height 10
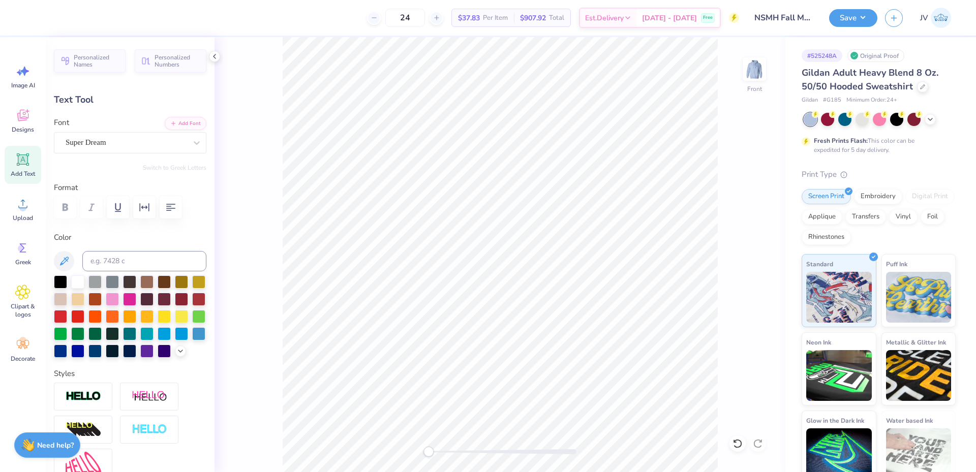
scroll to position [9, 2]
paste textarea "Hospitality Management at"
type textarea "Hospitality Management at"
click at [187, 125] on button "Add Font" at bounding box center [186, 122] width 42 height 13
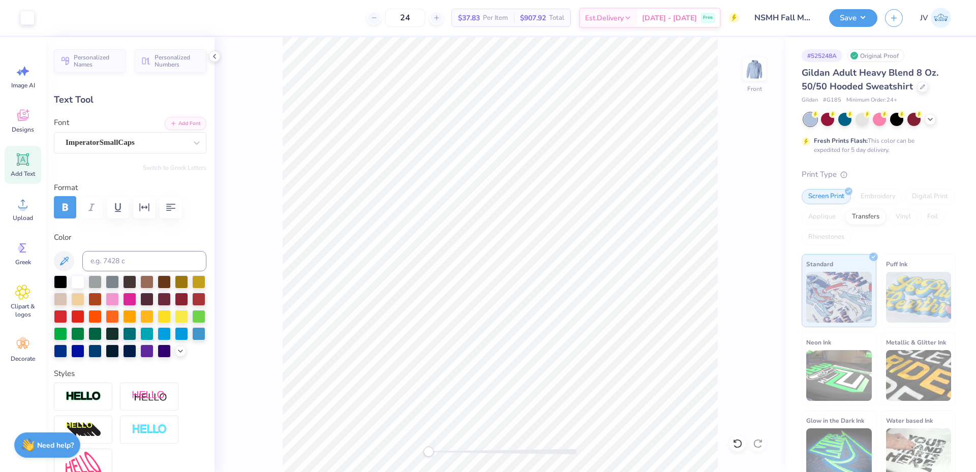
type input "15.67"
type input "0.88"
type input "15.56"
click at [109, 264] on input at bounding box center [144, 261] width 124 height 20
type input "534"
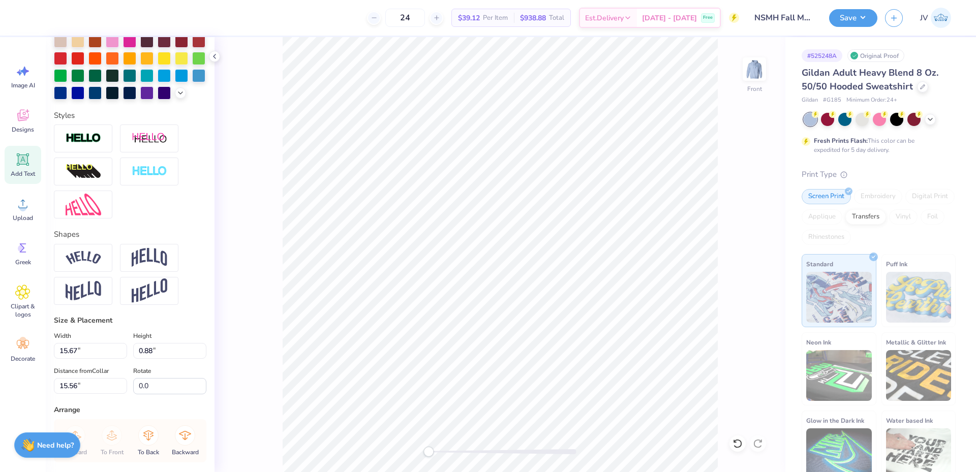
scroll to position [385, 0]
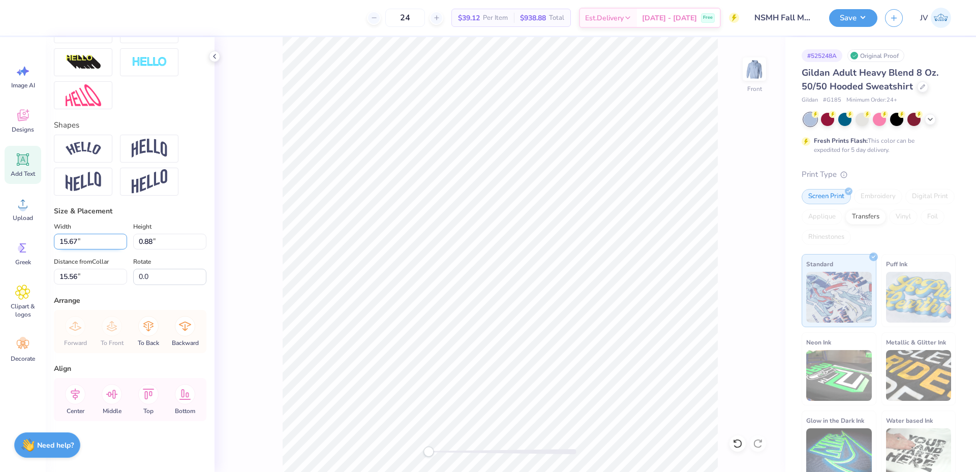
click at [95, 244] on input "15.67" at bounding box center [90, 242] width 73 height 16
click at [94, 244] on input "15.67" at bounding box center [90, 242] width 73 height 16
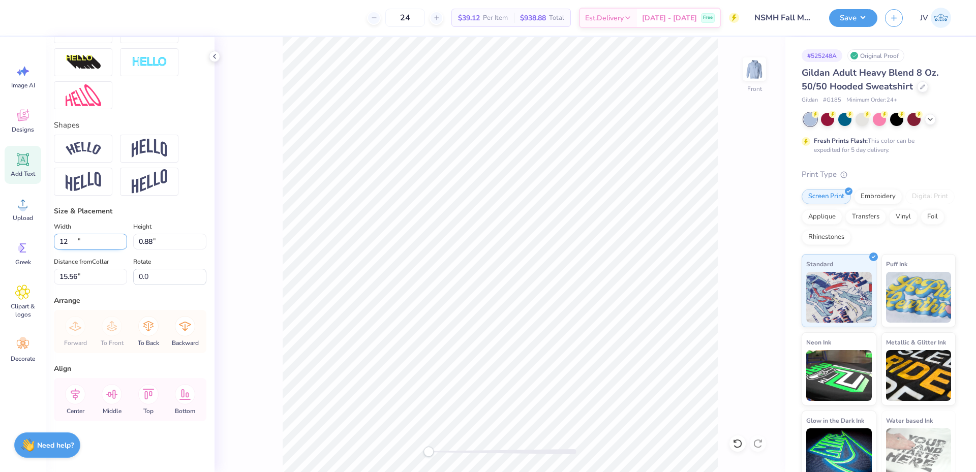
type input "12.00"
type input "0.67"
type input "10.67"
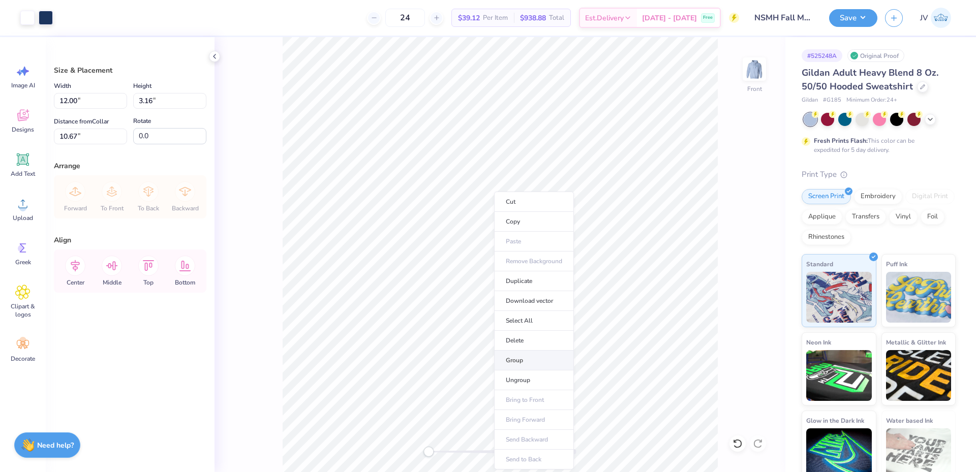
click at [538, 354] on li "Group" at bounding box center [534, 361] width 80 height 20
click at [87, 138] on input "10.67" at bounding box center [90, 137] width 73 height 16
type input "6"
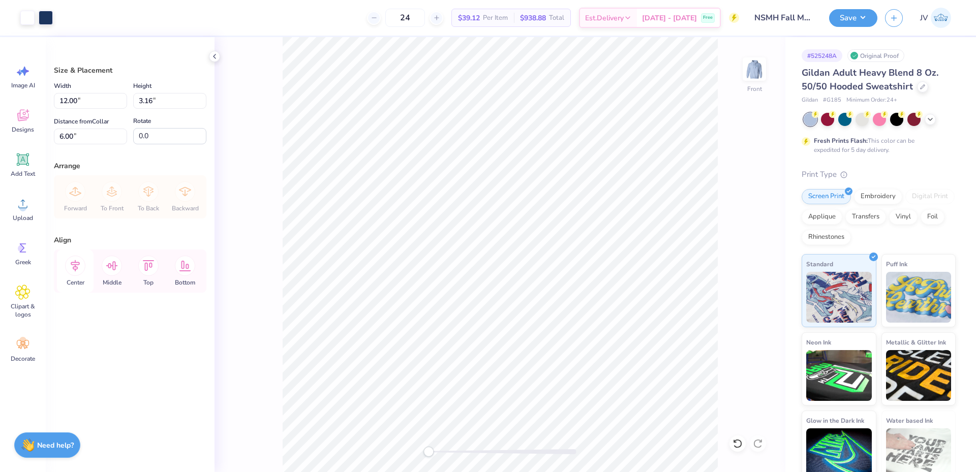
click at [77, 269] on icon at bounding box center [75, 266] width 9 height 12
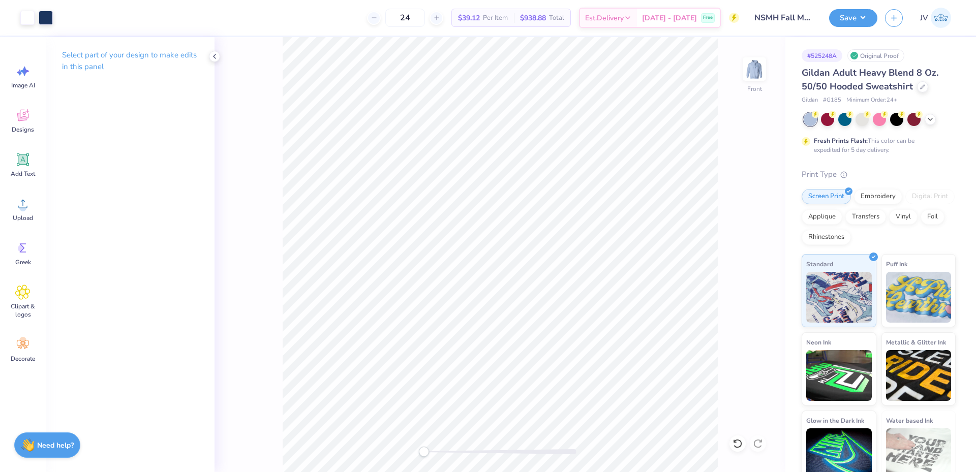
click at [329, 461] on div "Front" at bounding box center [500, 254] width 571 height 435
click at [748, 61] on img at bounding box center [754, 69] width 41 height 41
click at [847, 13] on button "Save" at bounding box center [854, 17] width 48 height 18
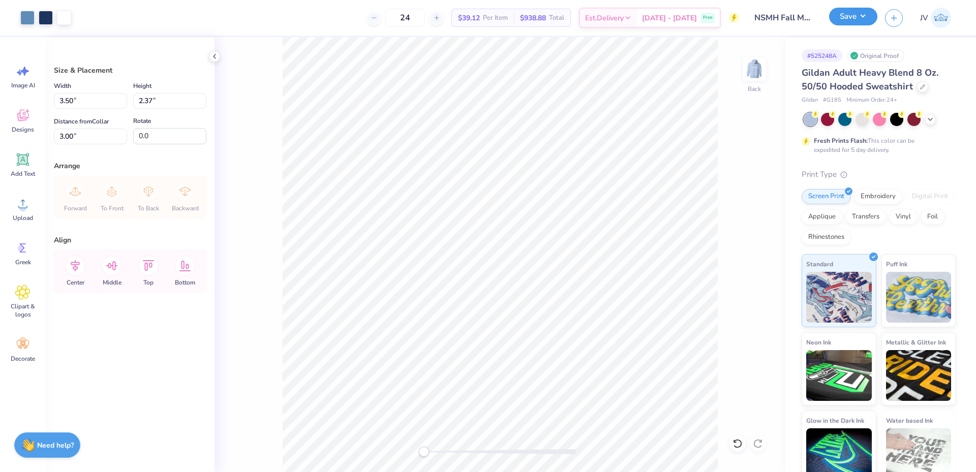
click at [859, 18] on button "Save" at bounding box center [854, 17] width 48 height 18
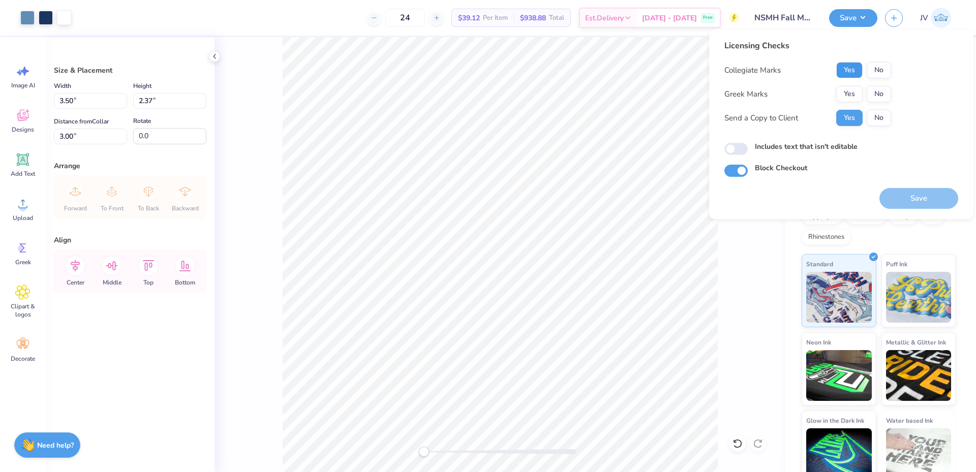
click at [847, 70] on button "Yes" at bounding box center [850, 70] width 26 height 16
click at [882, 94] on button "No" at bounding box center [879, 94] width 24 height 16
click at [894, 194] on button "Save" at bounding box center [919, 198] width 79 height 21
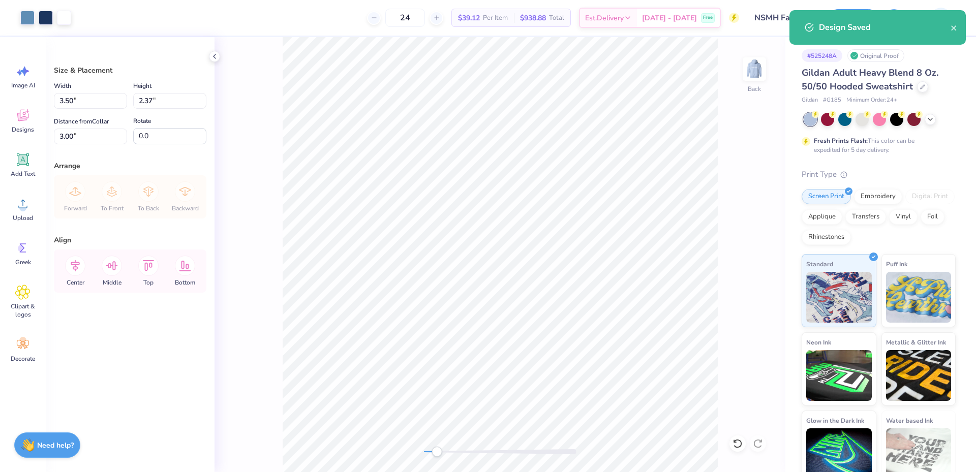
drag, startPoint x: 424, startPoint y: 453, endPoint x: 437, endPoint y: 456, distance: 13.0
click at [437, 456] on div "Accessibility label" at bounding box center [437, 452] width 10 height 10
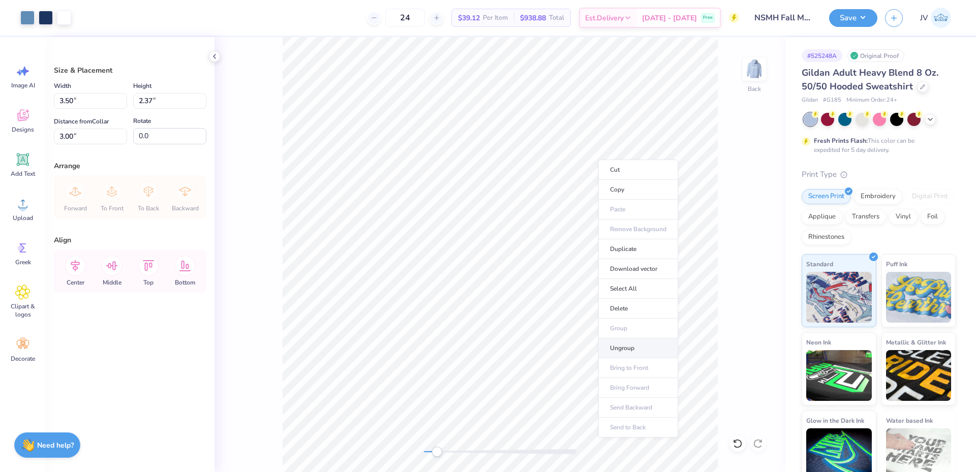
click at [617, 349] on li "Ungroup" at bounding box center [639, 349] width 80 height 20
click at [630, 345] on li "Ungroup" at bounding box center [642, 350] width 80 height 20
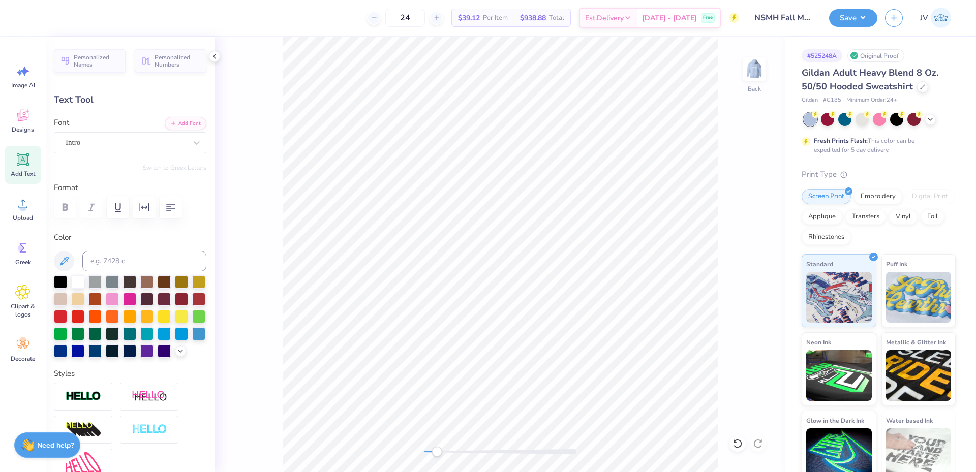
scroll to position [8, 1]
type textarea "SHM"
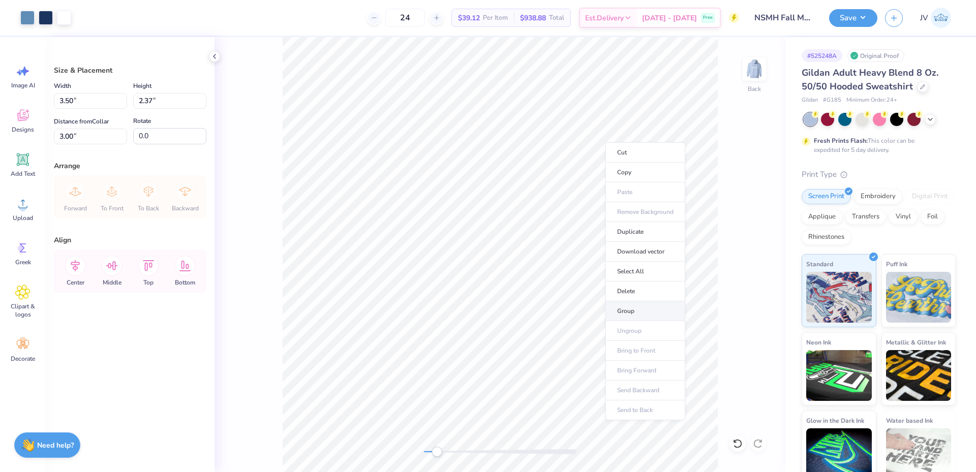
click at [630, 312] on li "Group" at bounding box center [646, 312] width 80 height 20
click at [858, 16] on button "Save" at bounding box center [854, 17] width 48 height 18
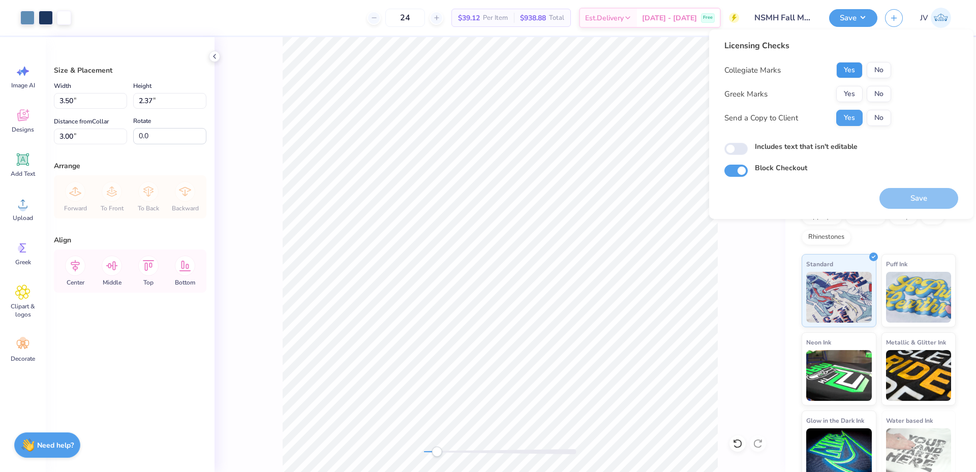
click at [852, 70] on button "Yes" at bounding box center [850, 70] width 26 height 16
click at [875, 90] on button "No" at bounding box center [879, 94] width 24 height 16
click at [904, 195] on button "Save" at bounding box center [919, 198] width 79 height 21
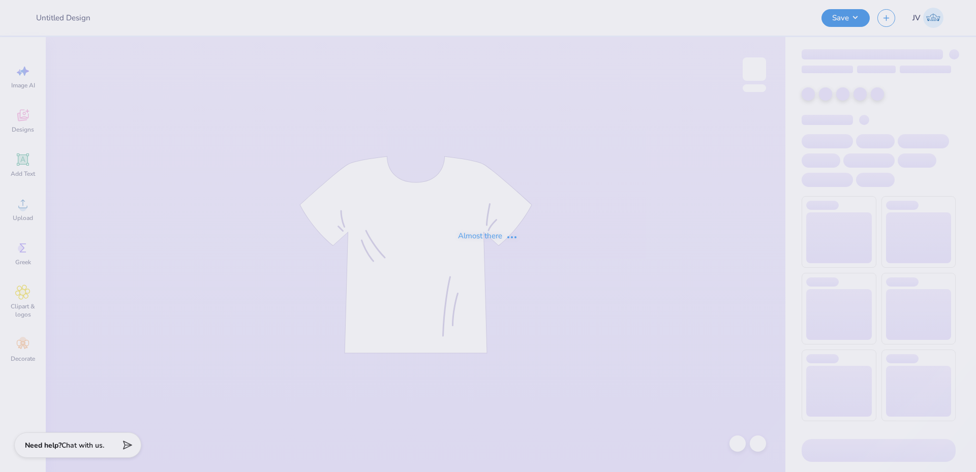
type input "NSMH Fall Merch"
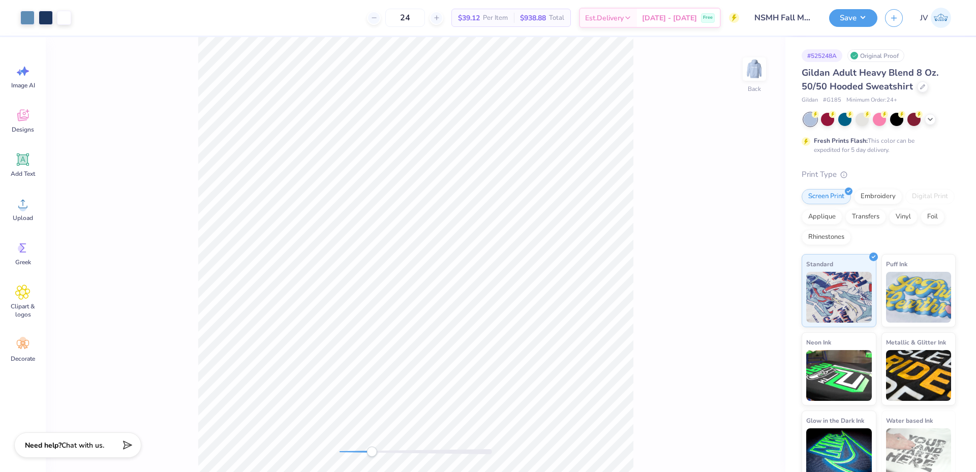
drag, startPoint x: 340, startPoint y: 451, endPoint x: 372, endPoint y: 455, distance: 31.8
click at [372, 455] on div "Accessibility label" at bounding box center [372, 452] width 10 height 10
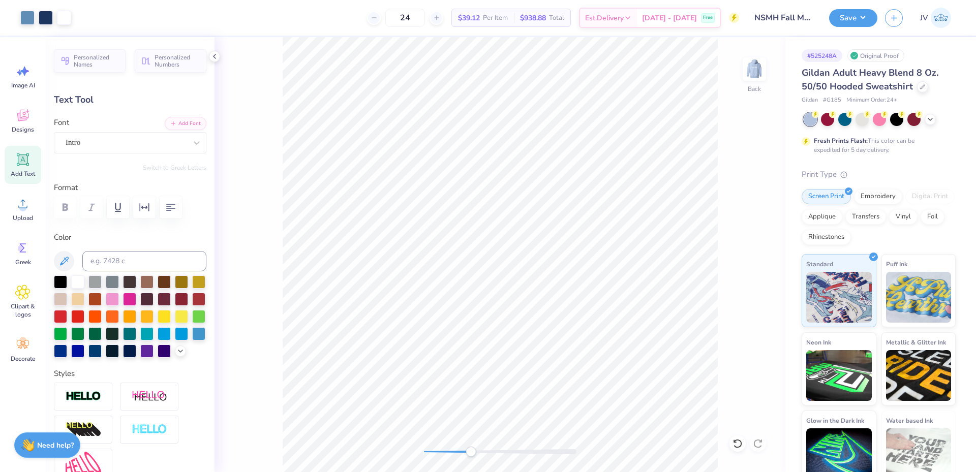
click at [472, 458] on div "Back" at bounding box center [500, 254] width 571 height 435
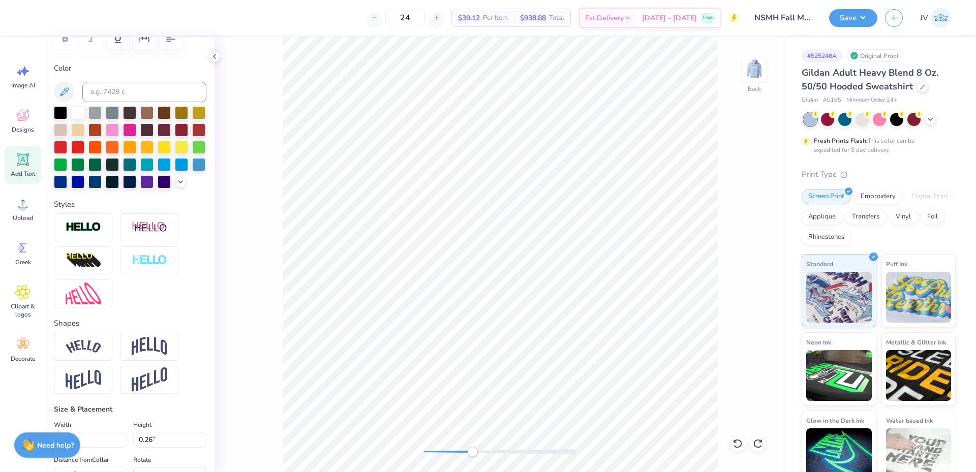
scroll to position [339, 0]
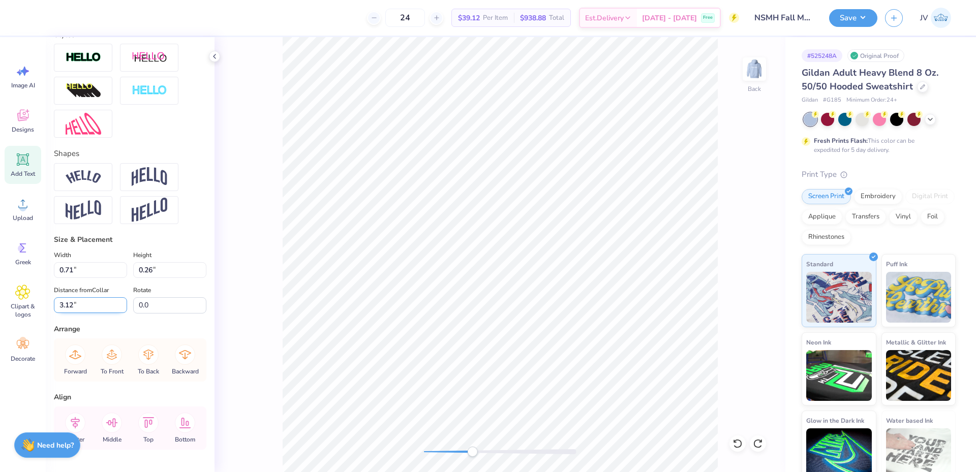
drag, startPoint x: 74, startPoint y: 327, endPoint x: 67, endPoint y: 328, distance: 6.6
click at [67, 313] on input "3.12" at bounding box center [90, 306] width 73 height 16
click at [66, 313] on input "3.0" at bounding box center [90, 306] width 73 height 16
click at [71, 313] on input "3.15" at bounding box center [90, 306] width 73 height 16
click at [70, 313] on input "3.17" at bounding box center [90, 306] width 73 height 16
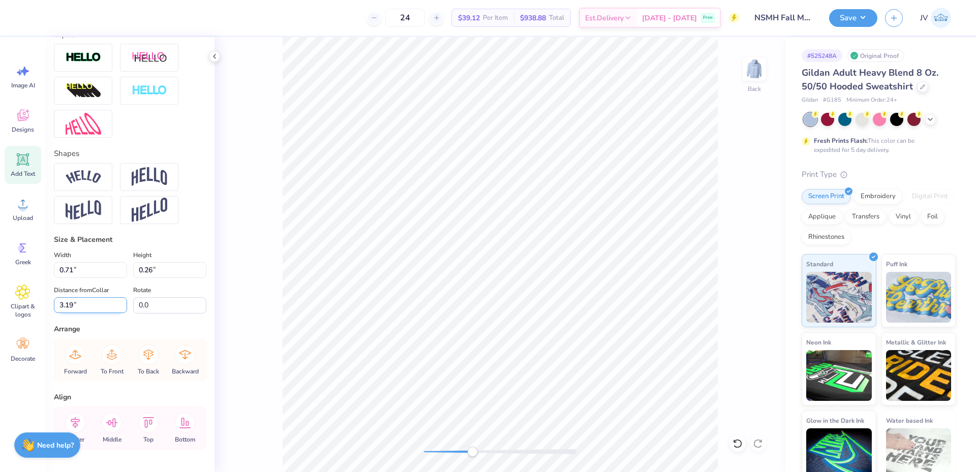
type input "3.19"
click at [405, 445] on div "Back" at bounding box center [500, 254] width 571 height 435
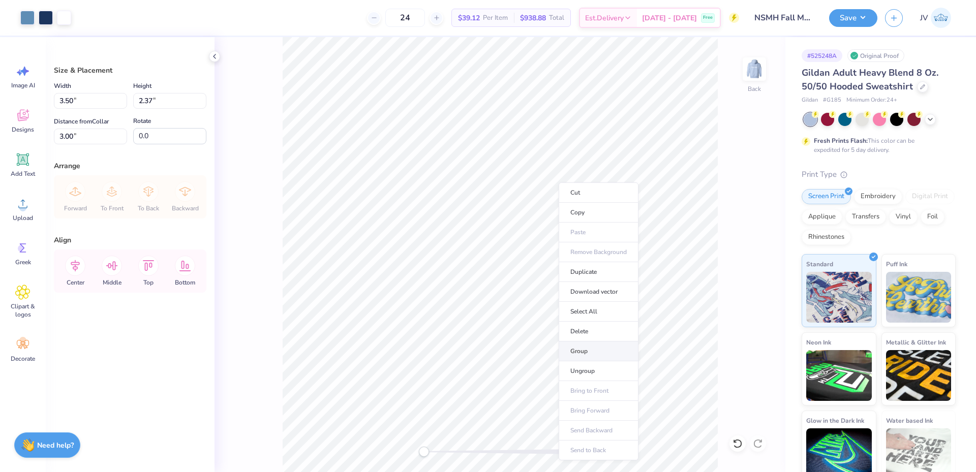
click at [584, 348] on li "Group" at bounding box center [599, 352] width 80 height 20
click at [754, 68] on img at bounding box center [754, 69] width 41 height 41
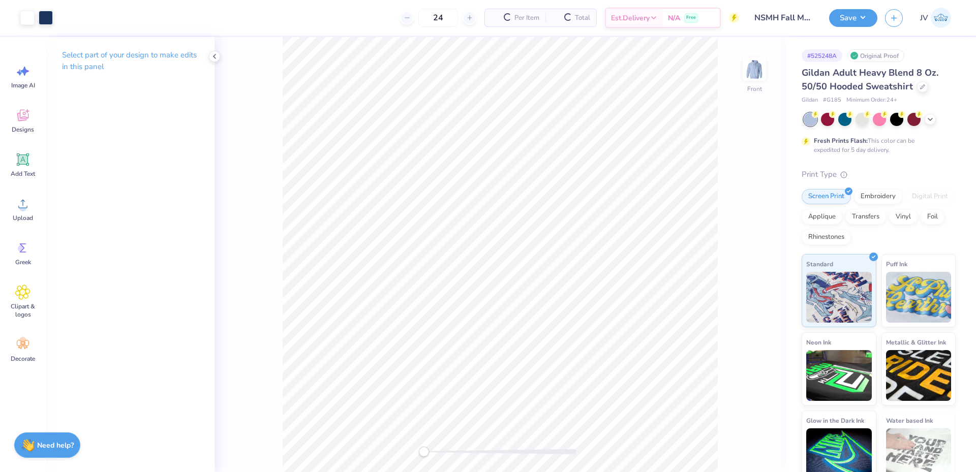
click at [260, 255] on div "Front" at bounding box center [500, 254] width 571 height 435
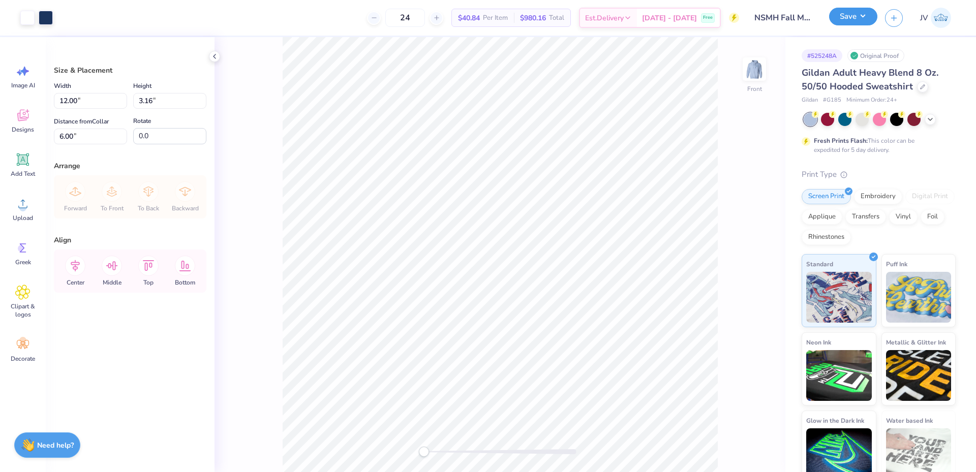
click at [856, 13] on button "Save" at bounding box center [854, 17] width 48 height 18
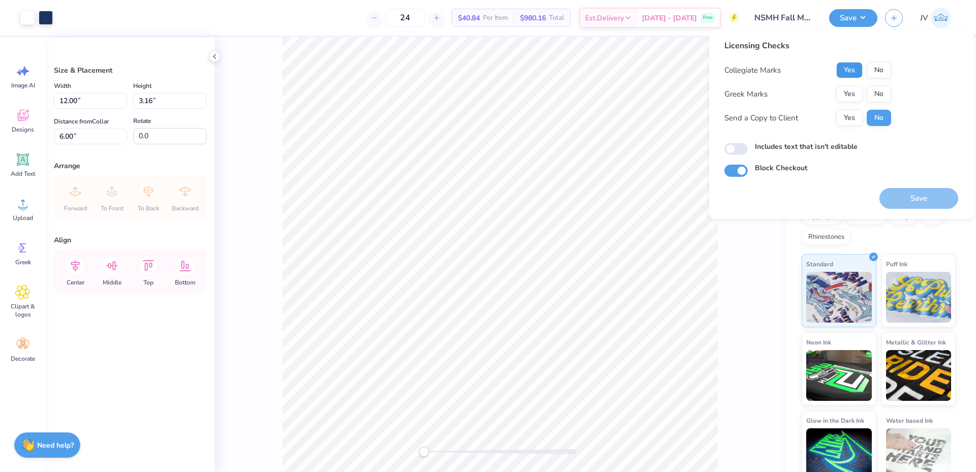
click at [851, 70] on button "Yes" at bounding box center [850, 70] width 26 height 16
click at [876, 87] on button "No" at bounding box center [879, 94] width 24 height 16
click at [936, 205] on button "Save" at bounding box center [919, 198] width 79 height 21
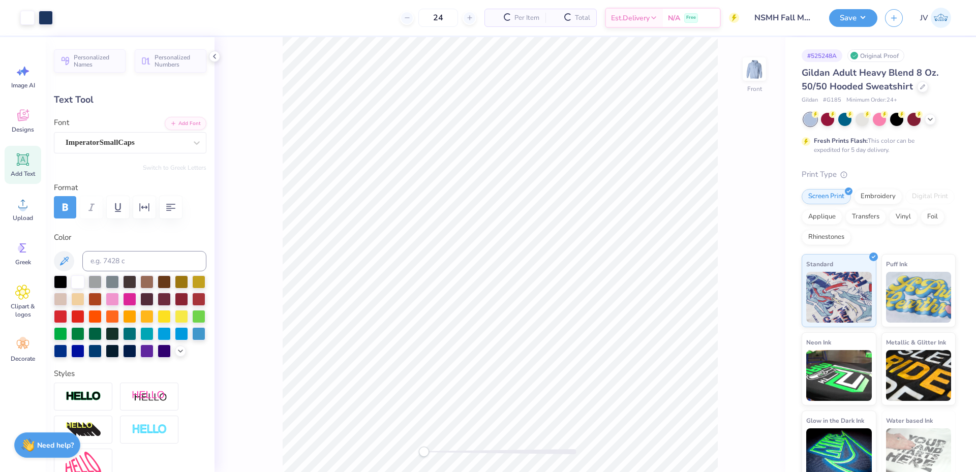
type input "10.66"
type input "2.19"
type input "6.98"
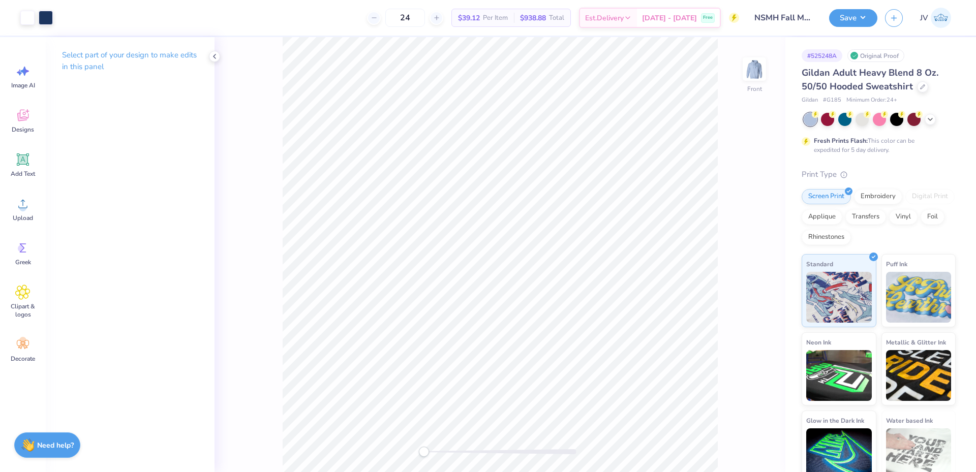
click at [157, 398] on div "Art colors 24 $39.12 Per Item $938.88 Total Est. Delivery Oct 8 - 11 Free Desig…" at bounding box center [488, 236] width 976 height 472
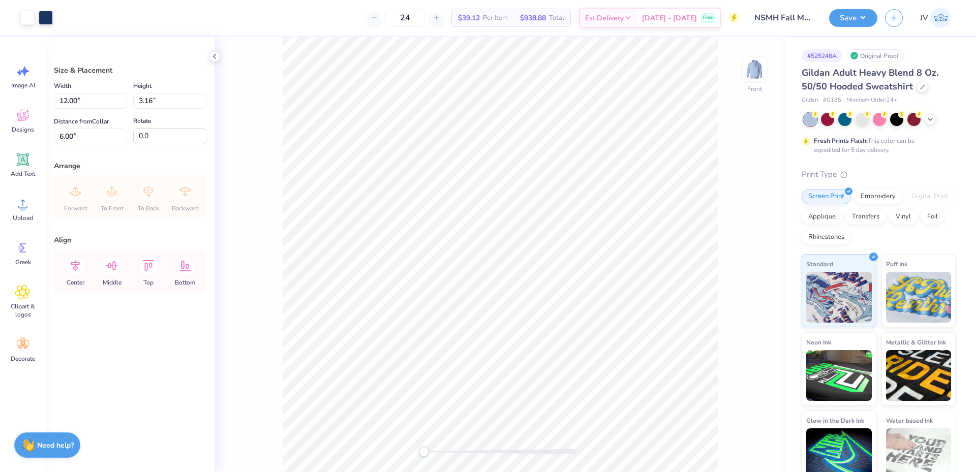
click at [157, 398] on div "Size & Placement Width 12.00 12.00 " Height 3.16 3.16 " Distance from Collar 6.…" at bounding box center [130, 254] width 169 height 435
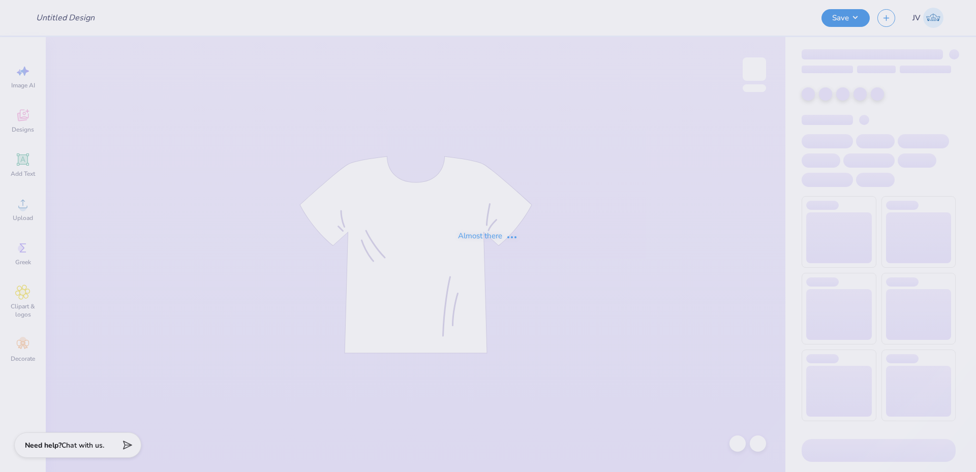
type input "Theta Chi Tee"
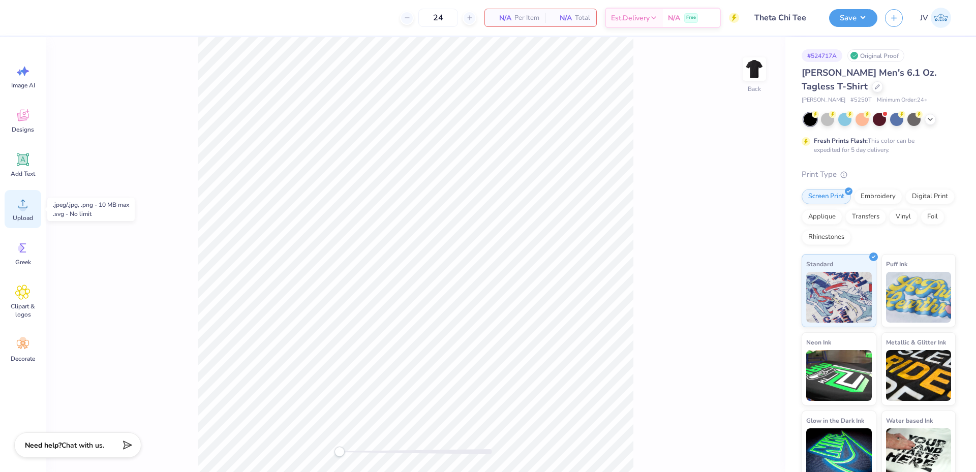
click at [17, 204] on icon at bounding box center [22, 203] width 15 height 15
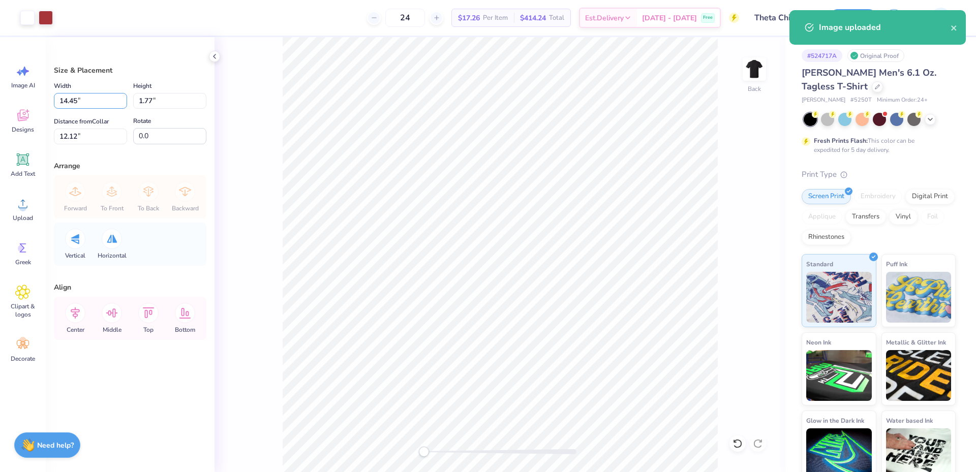
drag, startPoint x: 87, startPoint y: 106, endPoint x: 0, endPoint y: 89, distance: 89.2
click at [0, 89] on div "Art colors 24 $17.26 Per Item $414.24 Total Est. Delivery Oct 8 - 11 Free Desig…" at bounding box center [488, 236] width 976 height 472
type input "10.00"
type input "1.22"
type input "12.39"
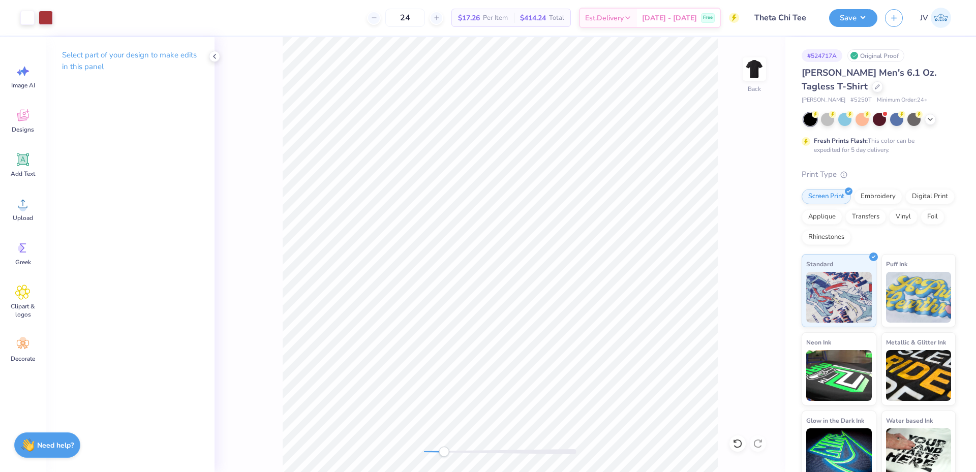
drag, startPoint x: 425, startPoint y: 451, endPoint x: 444, endPoint y: 452, distance: 19.4
click at [444, 452] on div "Accessibility label" at bounding box center [444, 452] width 10 height 10
click at [18, 211] on icon at bounding box center [22, 203] width 15 height 15
click at [21, 254] on icon at bounding box center [22, 248] width 15 height 15
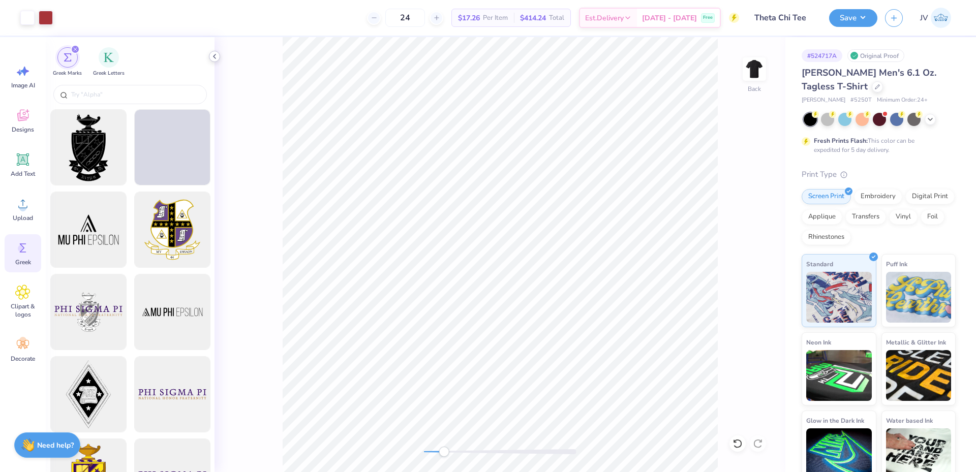
click at [217, 54] on icon at bounding box center [215, 56] width 8 height 8
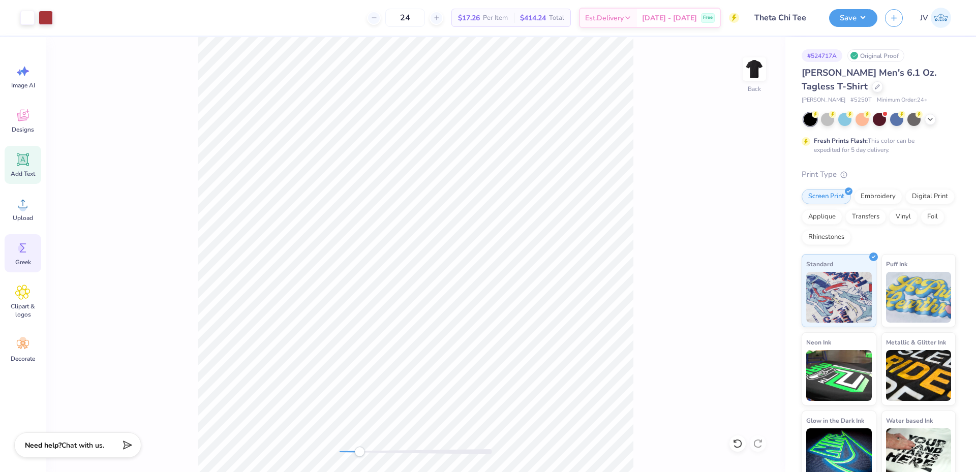
click at [19, 167] on div "Add Text" at bounding box center [23, 165] width 37 height 38
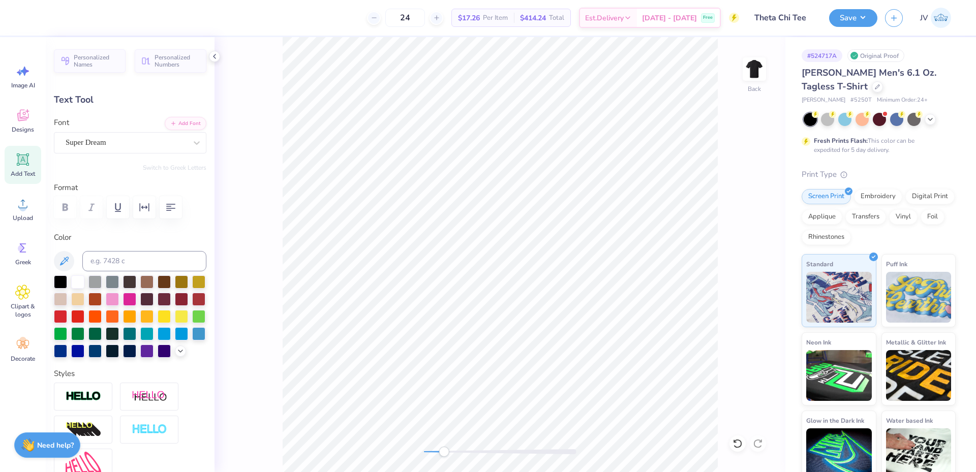
scroll to position [9, 2]
click at [183, 128] on button "Add Font" at bounding box center [186, 122] width 42 height 13
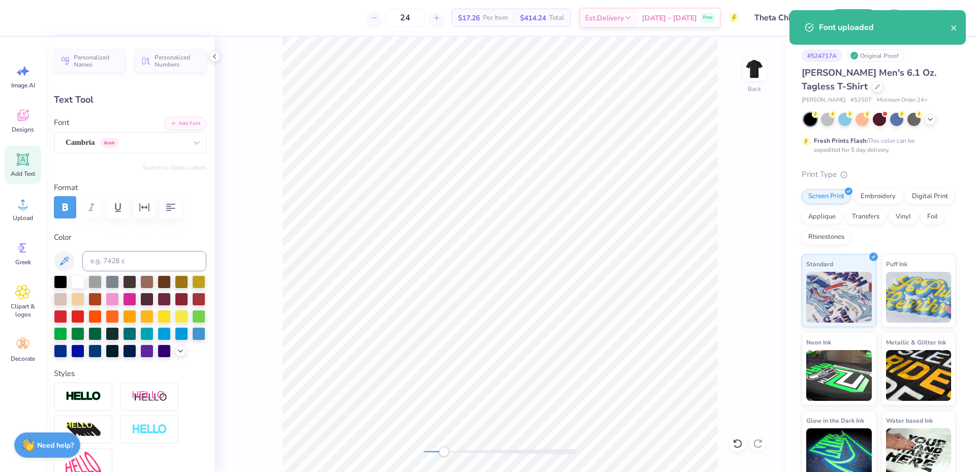
paste textarea "QC"
type textarea "QC"
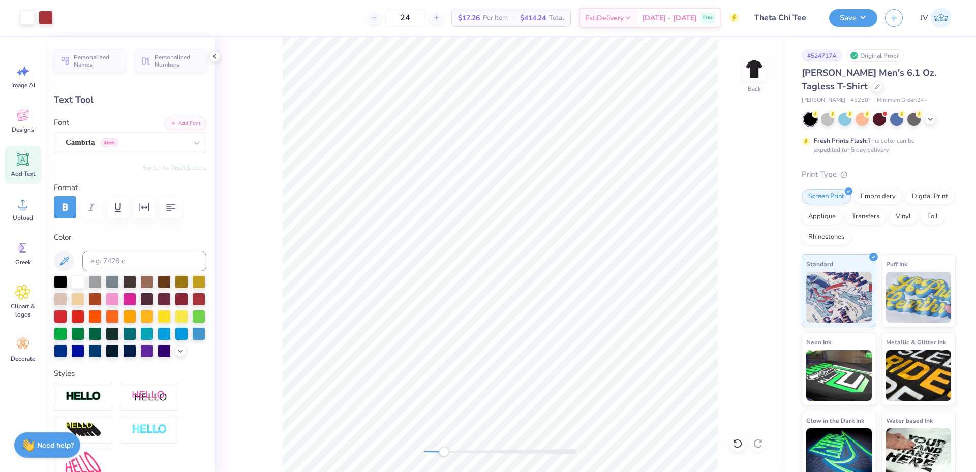
type input "3.01"
type input "2.21"
type input "11.90"
click at [168, 165] on button "Switch to Greek Letters" at bounding box center [175, 168] width 64 height 8
type input "3.23"
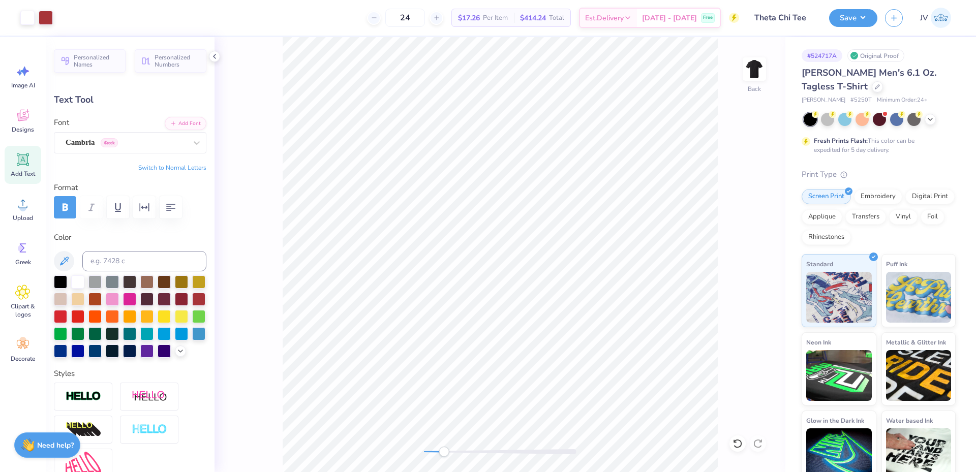
type input "1.75"
type input "12.13"
type input "1.08"
type input "0.58"
drag, startPoint x: 448, startPoint y: 454, endPoint x: 465, endPoint y: 455, distance: 17.9
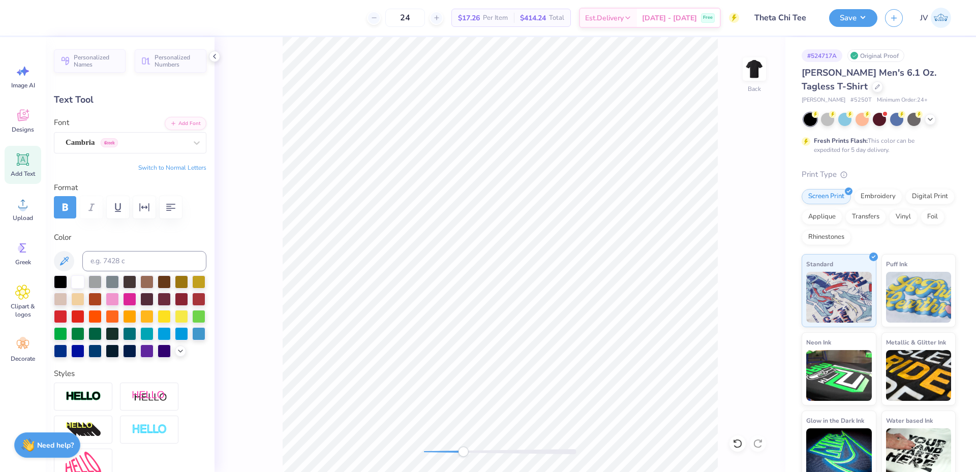
click at [465, 455] on div "Accessibility label" at bounding box center [463, 452] width 10 height 10
type input "5.70"
type input "1.29"
type input "0.70"
type input "5.65"
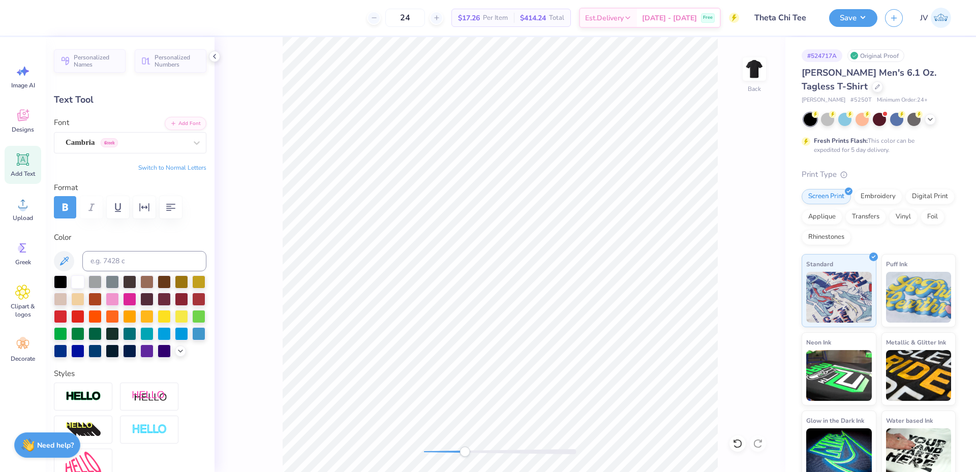
type input "1.34"
type input "0.72"
type input "5.62"
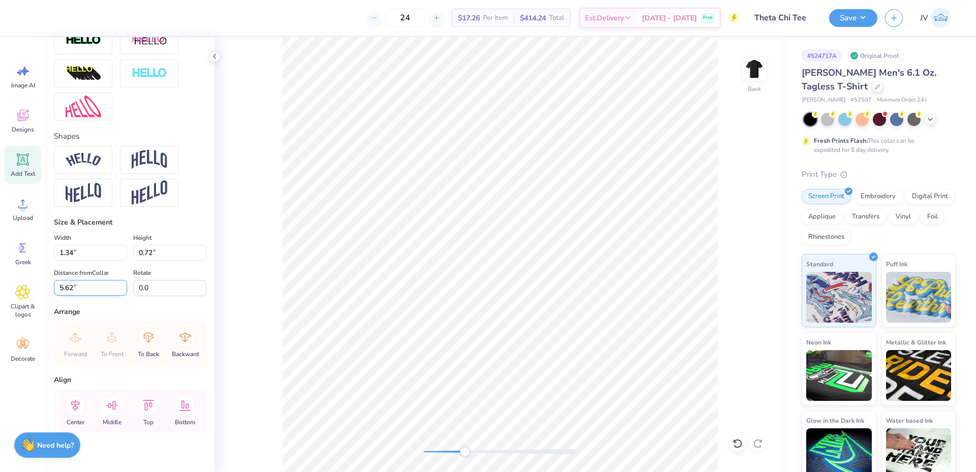
scroll to position [385, 0]
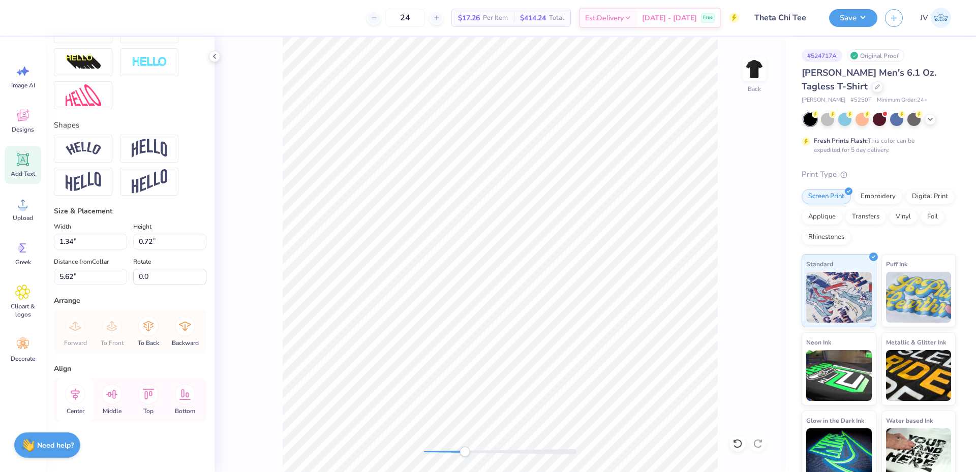
click at [75, 394] on icon at bounding box center [75, 395] width 9 height 12
drag, startPoint x: 467, startPoint y: 451, endPoint x: 452, endPoint y: 448, distance: 15.7
click at [452, 448] on div "Accessibility label" at bounding box center [452, 452] width 10 height 10
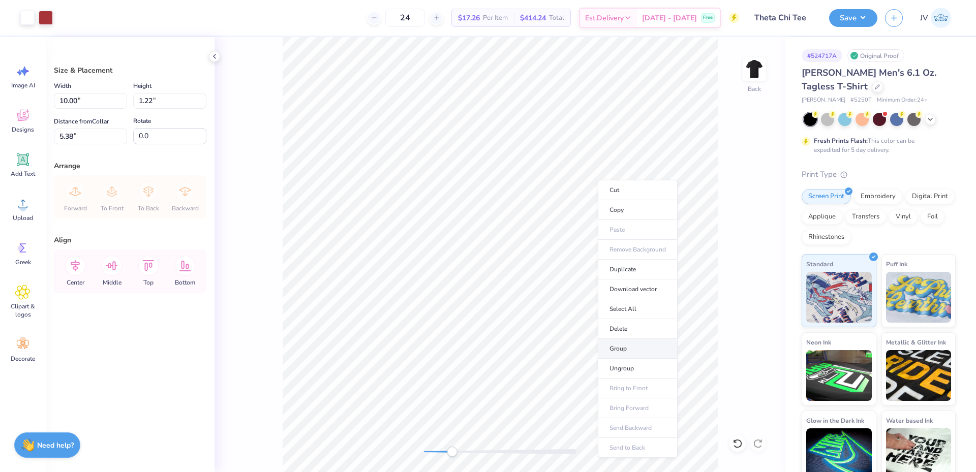
click at [626, 341] on li "Group" at bounding box center [638, 349] width 80 height 20
click at [26, 163] on icon at bounding box center [23, 160] width 10 height 10
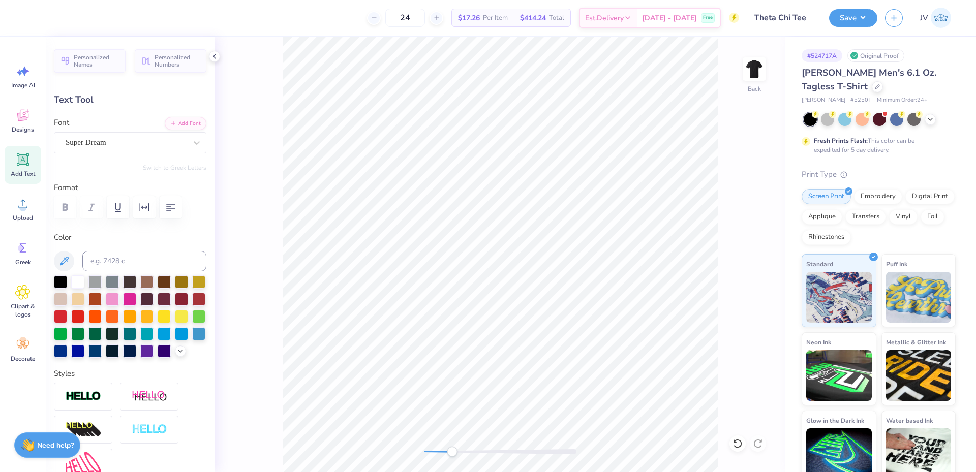
scroll to position [9, 1]
type textarea "20"
click at [153, 139] on div "Super Dream" at bounding box center [126, 143] width 123 height 16
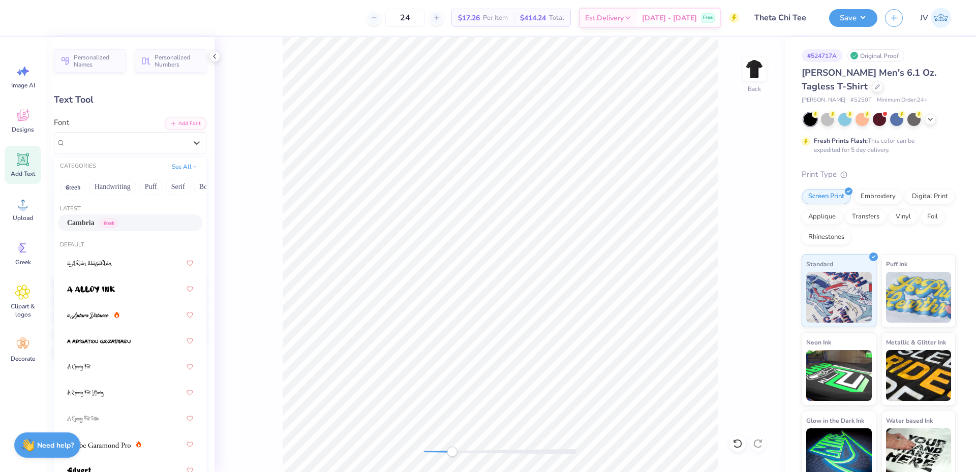
click at [112, 221] on span "Greek" at bounding box center [108, 223] width 17 height 9
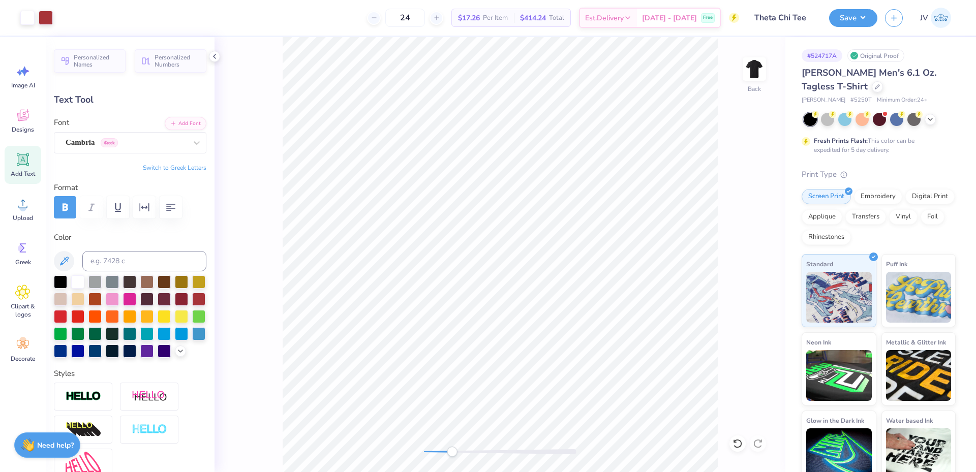
type input "2.76"
type input "1.75"
type input "12.13"
type input "1.39"
type input "0.88"
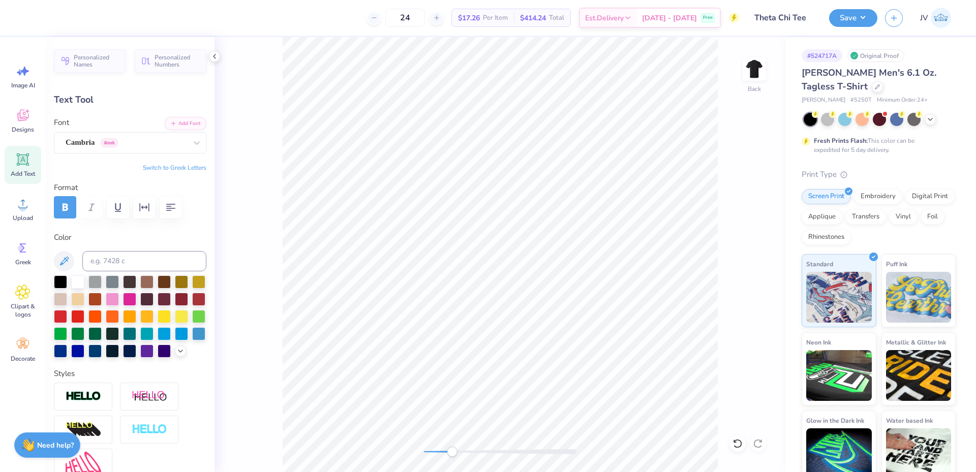
type input "7.63"
type input "1.20"
type input "0.76"
click at [398, 281] on li "Duplicate" at bounding box center [401, 282] width 80 height 20
type input "10.05"
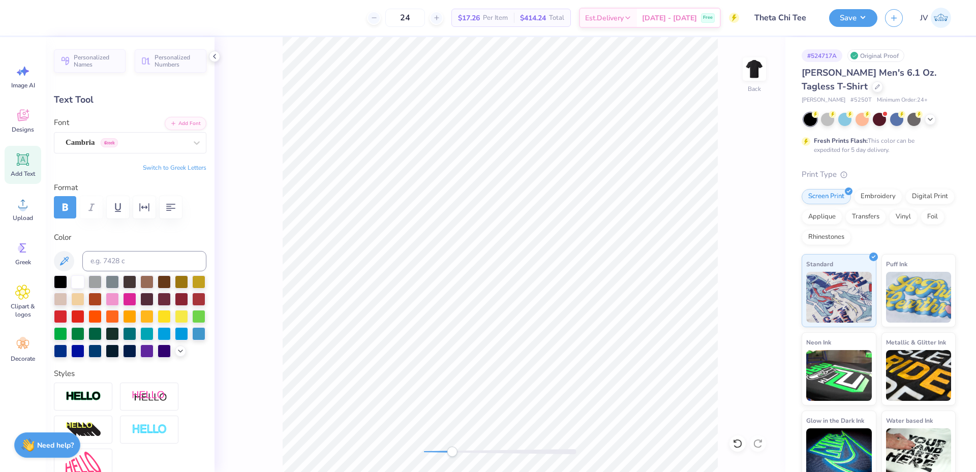
type textarea "25"
type input "1.18"
type input "0.79"
type input "9.03"
click at [24, 202] on icon at bounding box center [22, 203] width 15 height 15
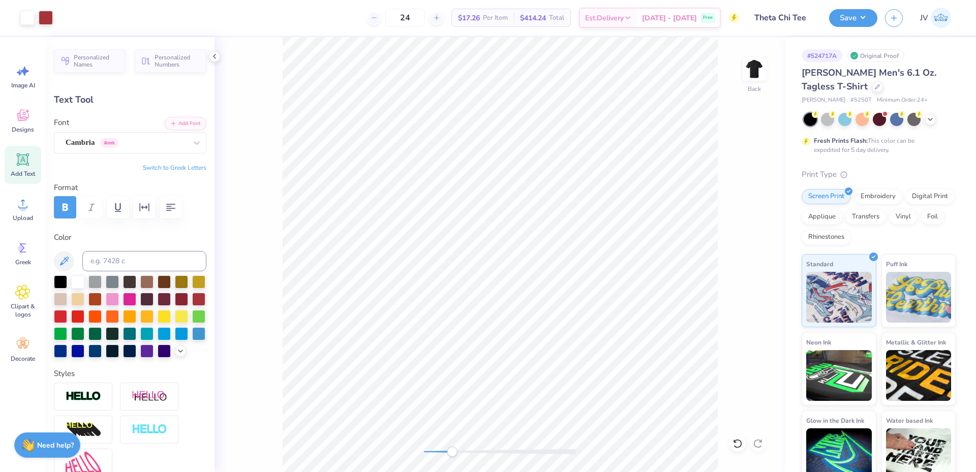
click at [25, 163] on icon at bounding box center [23, 160] width 10 height 10
type input "6.20"
type input "1.79"
type input "12.10"
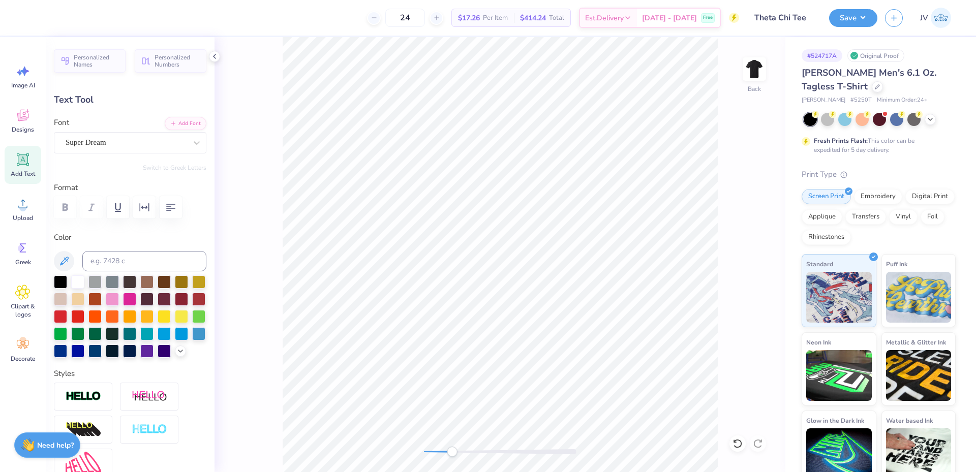
type textarea "Miami"
click at [122, 258] on input at bounding box center [144, 261] width 124 height 20
type input "1807"
type input "6.78"
type input "1.80"
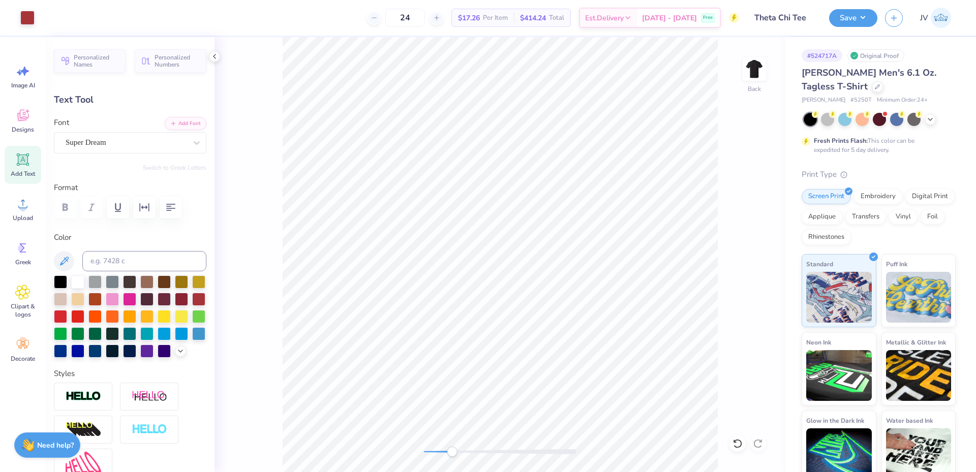
type input "8.51"
click at [182, 119] on button "Add Font" at bounding box center [186, 122] width 42 height 13
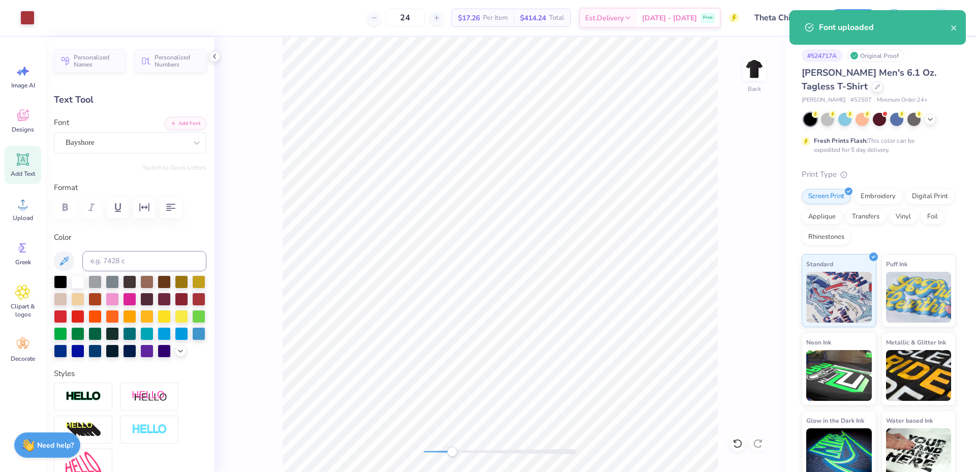
type input "4.98"
type input "2.23"
type input "8.29"
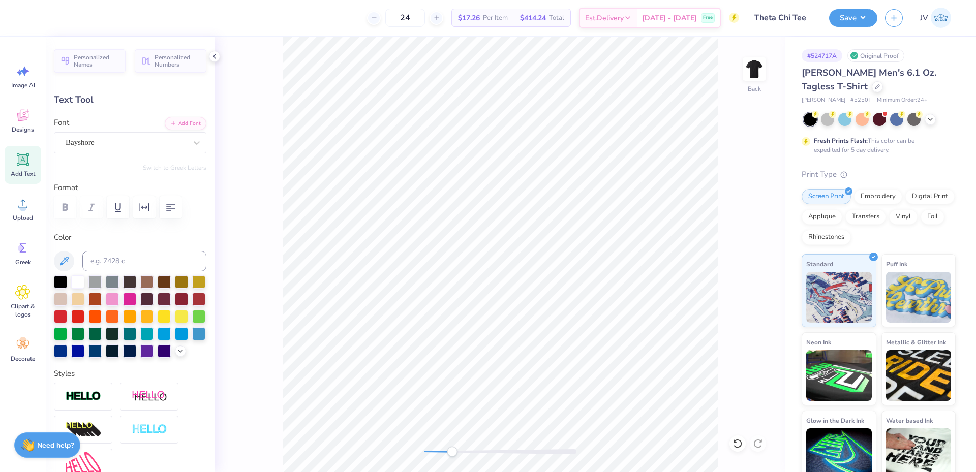
type input "5.78"
type input "2.60"
type input "7.93"
type input "6.59"
type input "2.96"
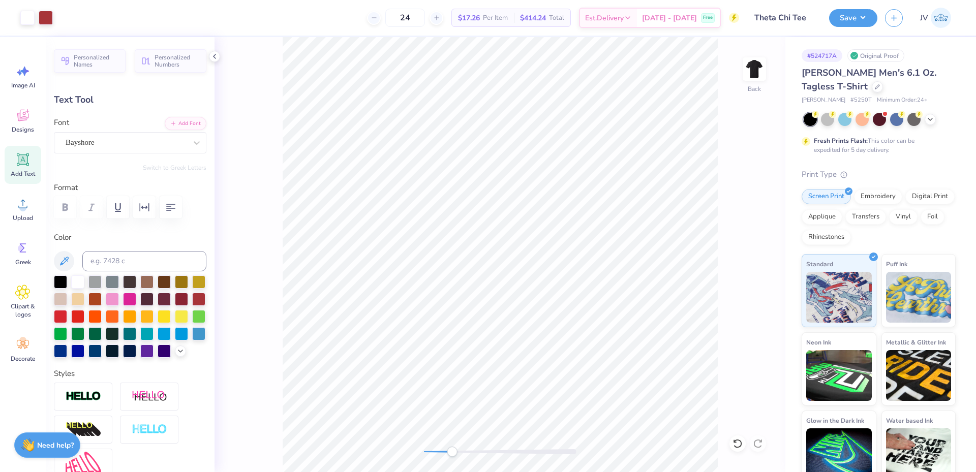
type input "1.20"
type input "0.76"
click at [396, 227] on li "Duplicate" at bounding box center [399, 229] width 80 height 20
type input "10.05"
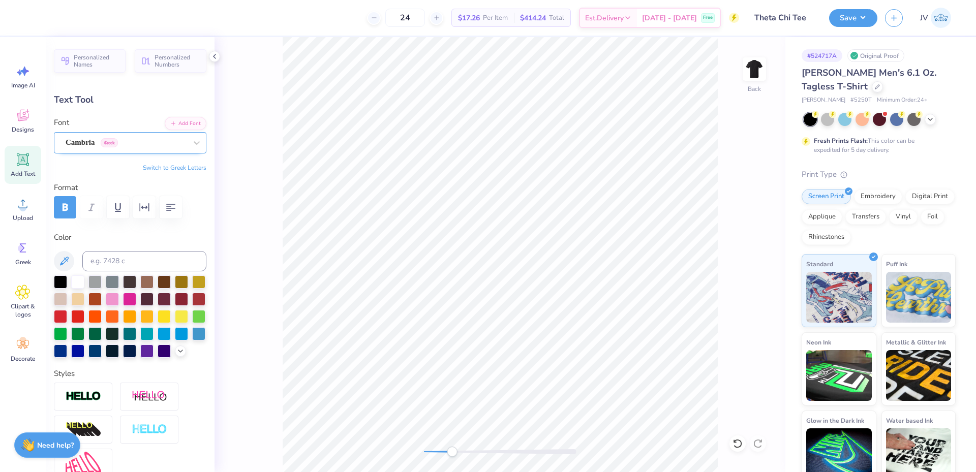
type textarea "THETA CHI"
click at [127, 140] on div "Cambria Greek" at bounding box center [126, 143] width 123 height 16
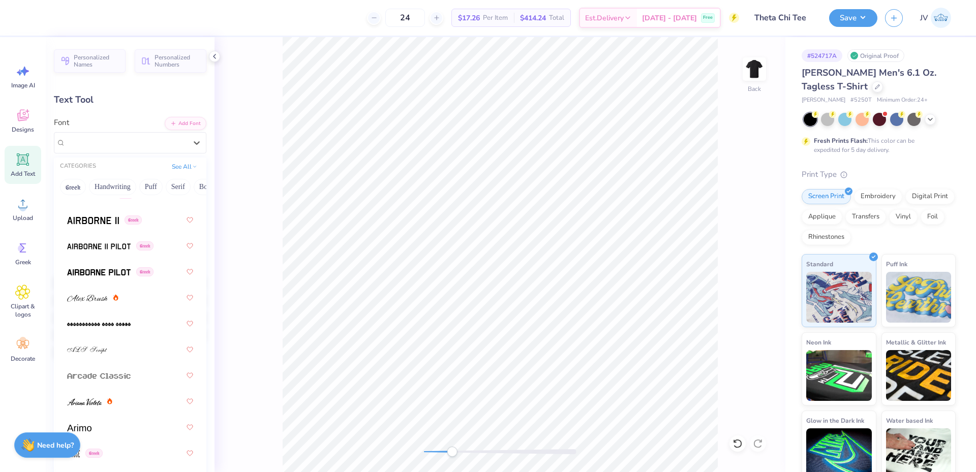
scroll to position [678, 0]
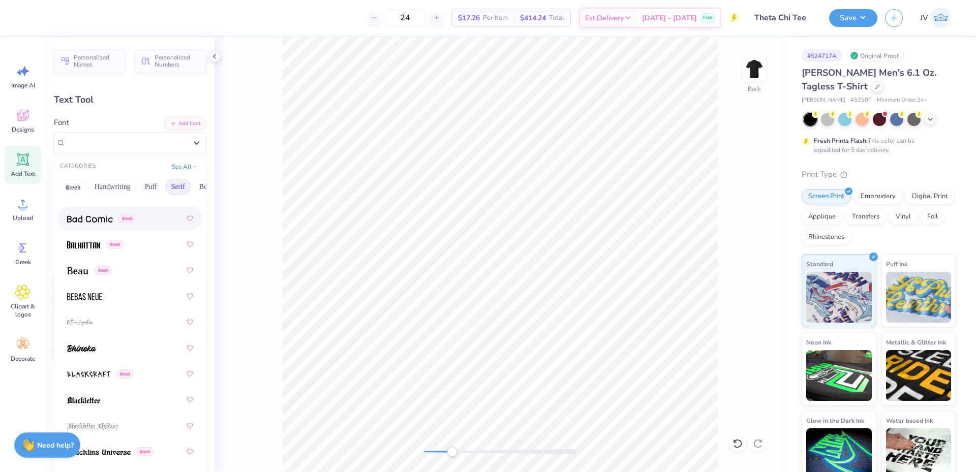
click at [181, 186] on button "Serif" at bounding box center [178, 187] width 25 height 16
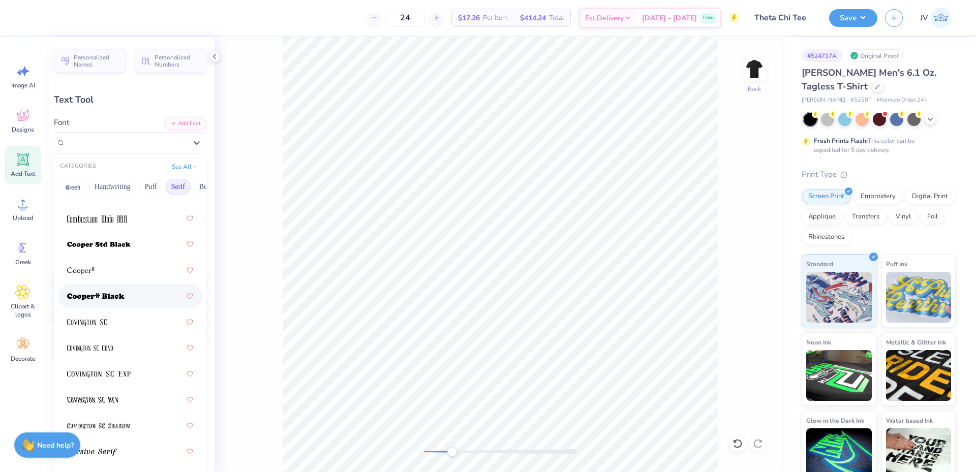
scroll to position [775, 0]
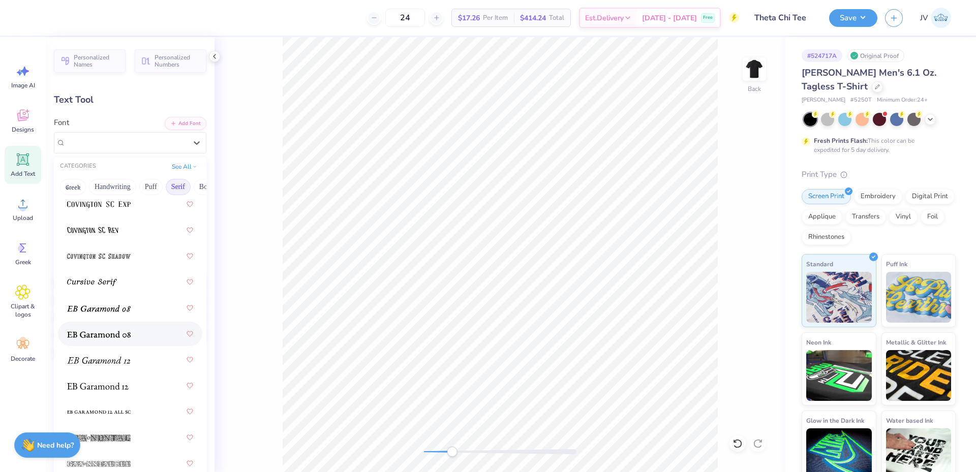
click at [141, 333] on div at bounding box center [130, 334] width 126 height 18
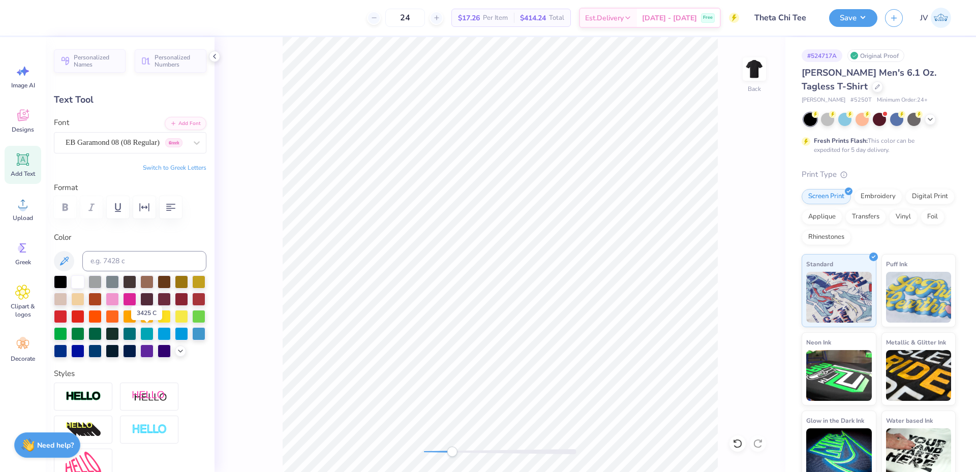
scroll to position [9, 3]
type input "5.58"
type input "0.70"
type input "12.86"
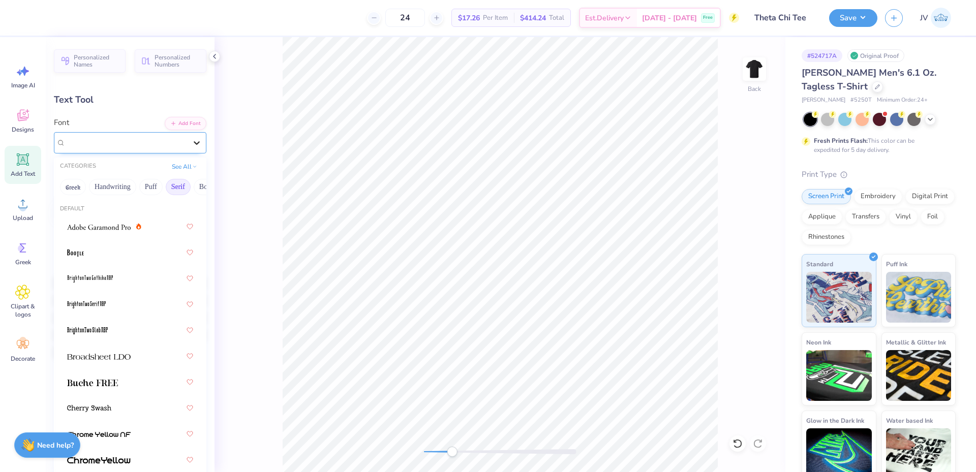
click at [192, 140] on icon at bounding box center [197, 143] width 10 height 10
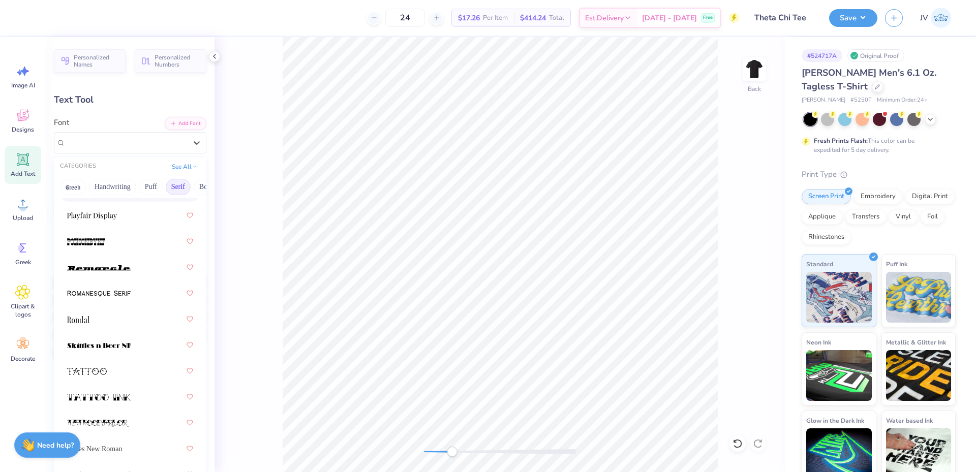
scroll to position [1695, 0]
click at [119, 248] on div at bounding box center [130, 243] width 126 height 18
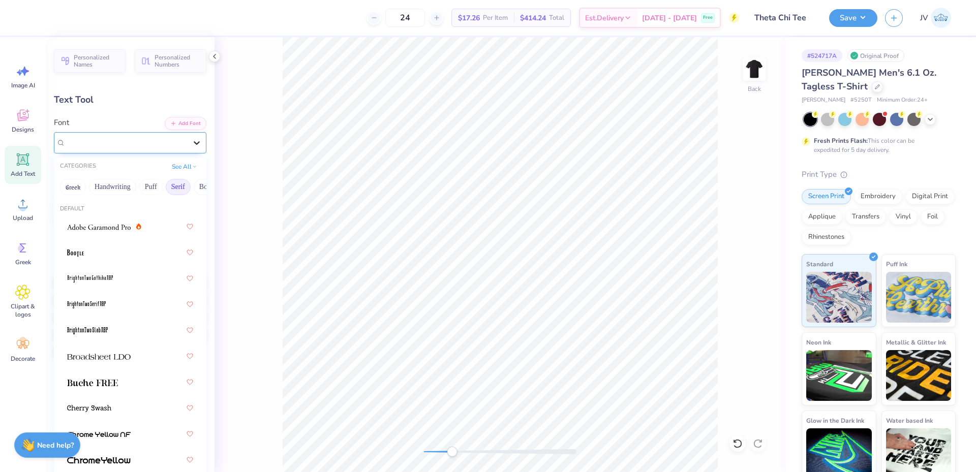
click at [192, 144] on icon at bounding box center [197, 143] width 10 height 10
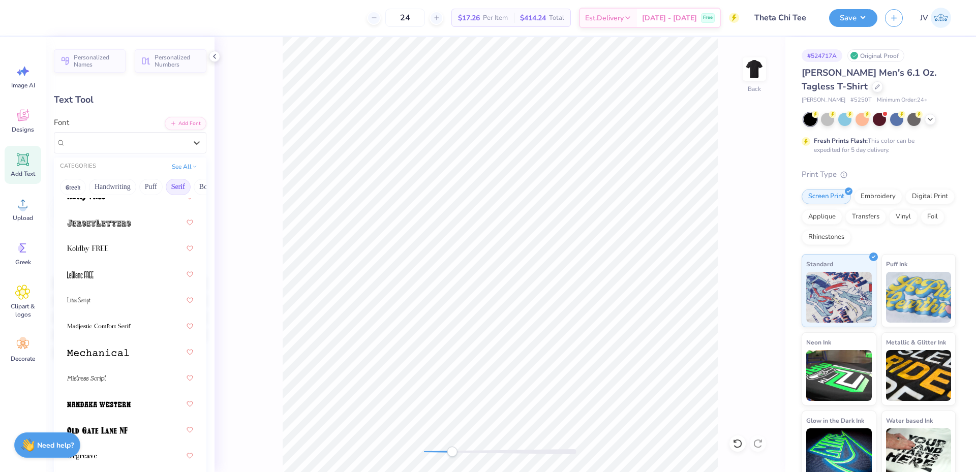
scroll to position [1356, 0]
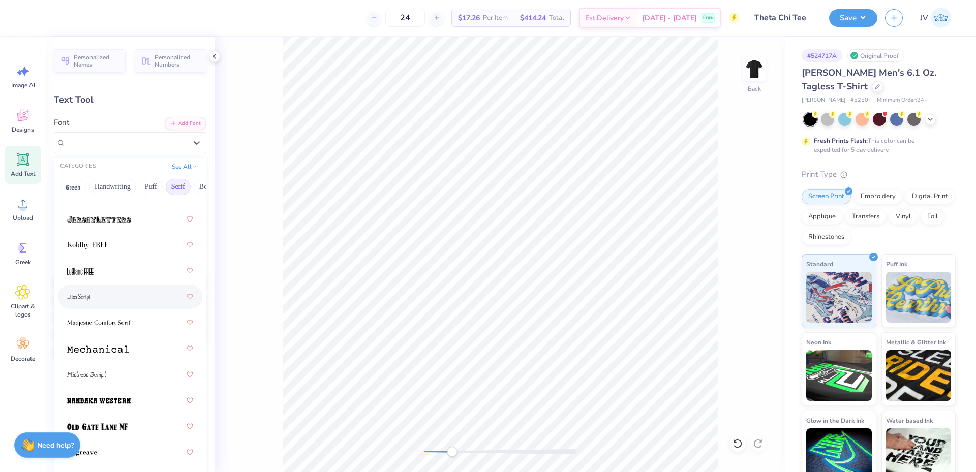
click at [145, 293] on div at bounding box center [130, 297] width 126 height 18
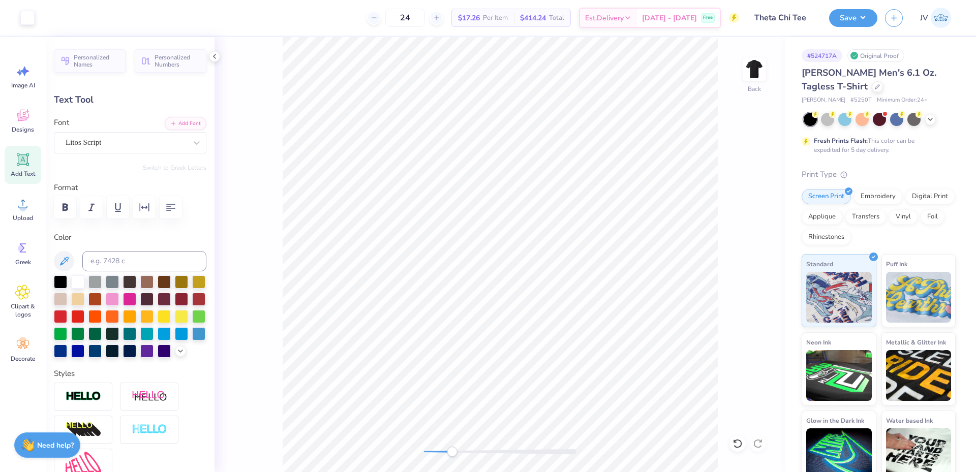
type input "4.58"
type input "0.84"
type input "12.79"
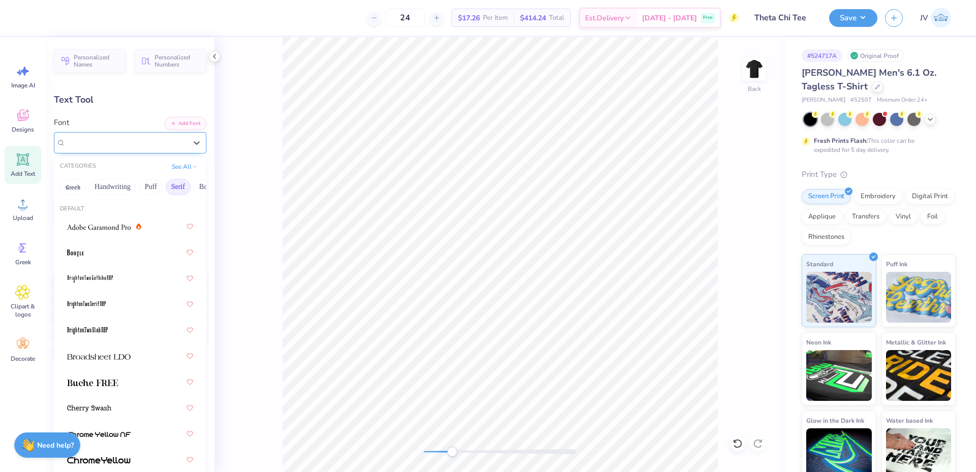
click at [154, 143] on div "Litos Script" at bounding box center [126, 143] width 123 height 16
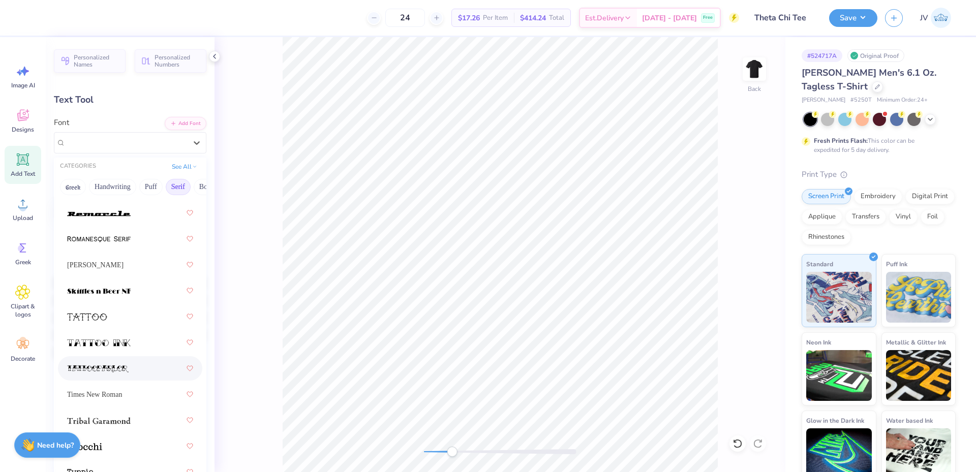
scroll to position [1597, 0]
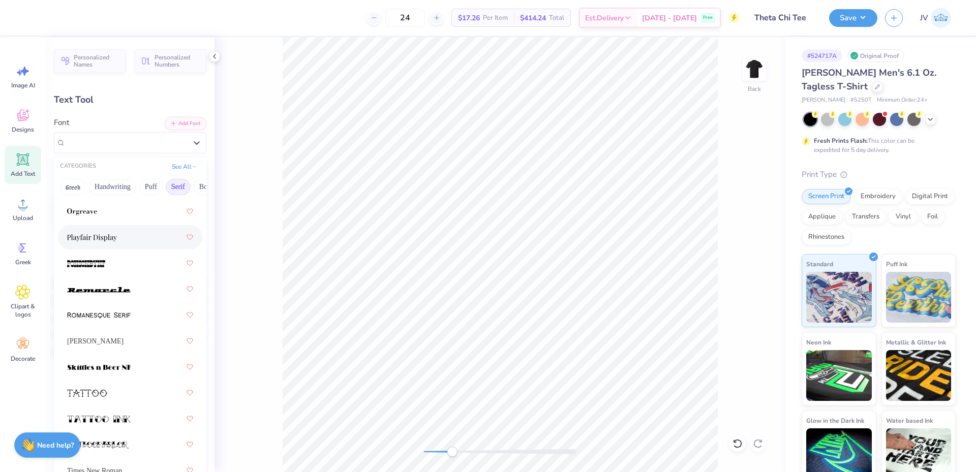
click at [125, 241] on div at bounding box center [130, 237] width 126 height 18
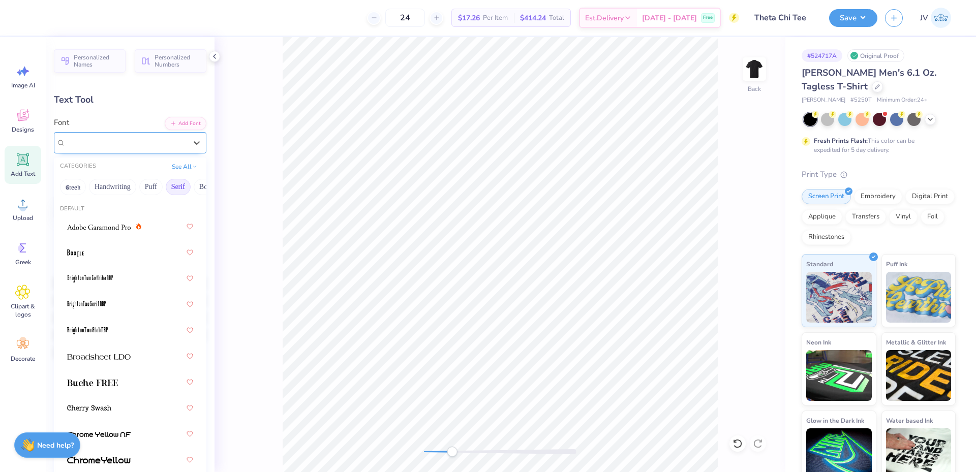
click at [166, 144] on div "Playfair Display" at bounding box center [126, 143] width 123 height 16
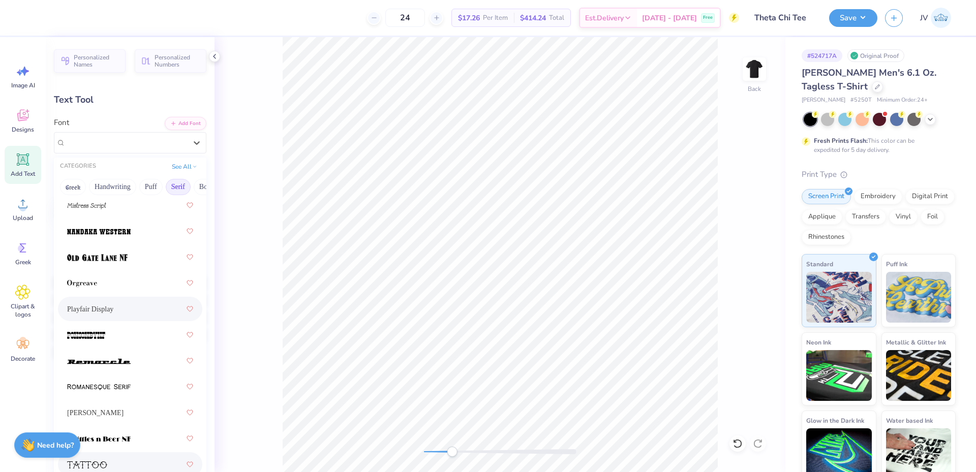
scroll to position [1356, 0]
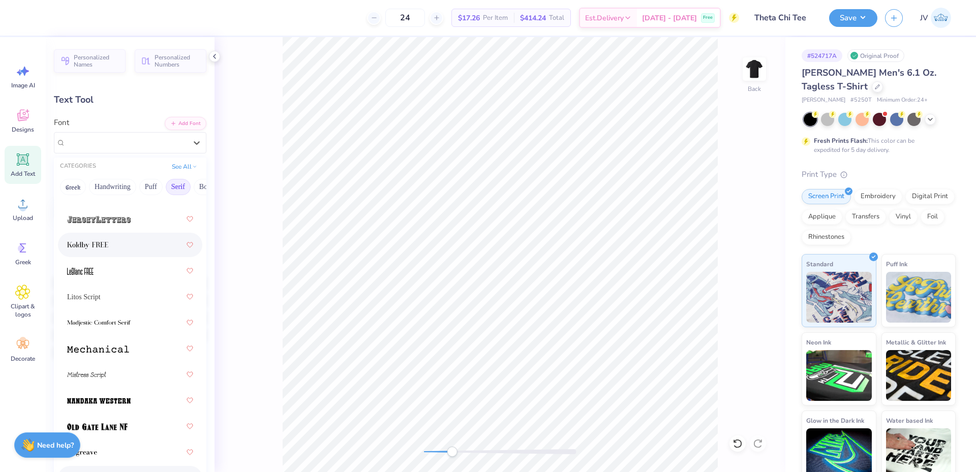
click at [132, 246] on div at bounding box center [130, 245] width 126 height 18
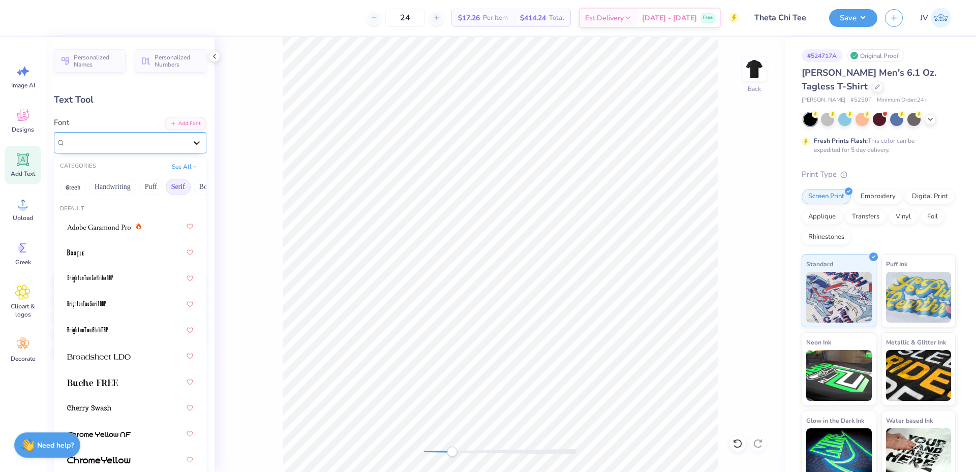
click at [188, 146] on div at bounding box center [197, 143] width 18 height 18
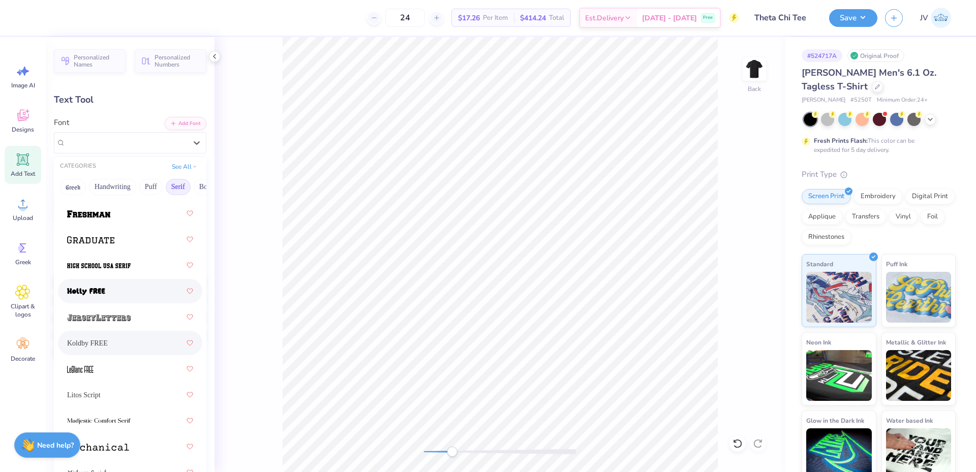
scroll to position [1089, 0]
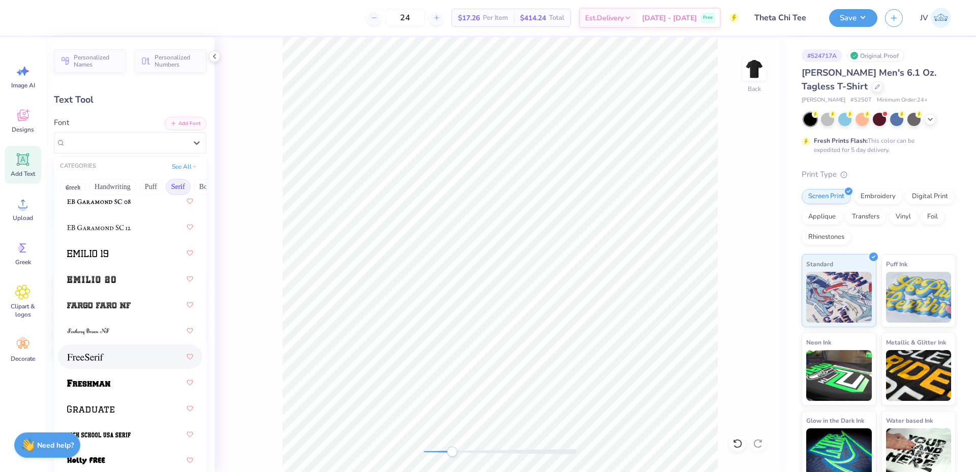
click at [122, 356] on div at bounding box center [130, 357] width 126 height 18
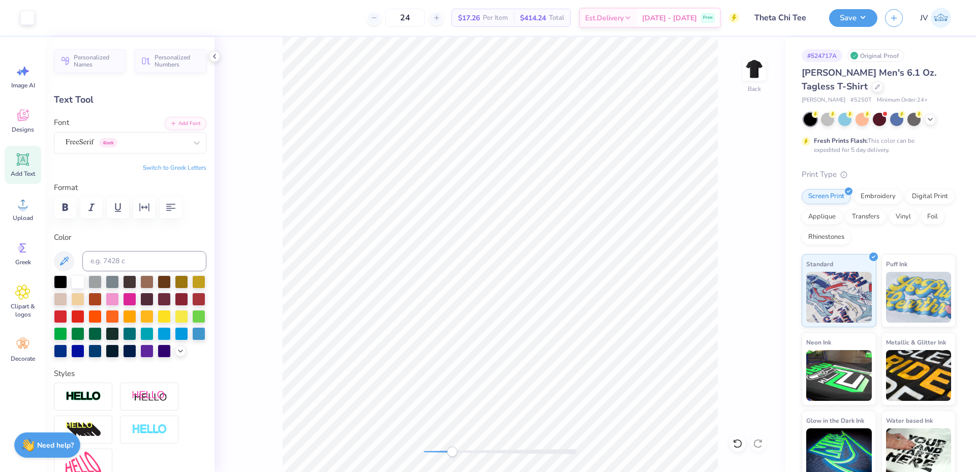
type input "5.59"
type input "0.77"
type input "12.83"
click at [181, 120] on button "Add Font" at bounding box center [186, 122] width 42 height 13
type input "4.41"
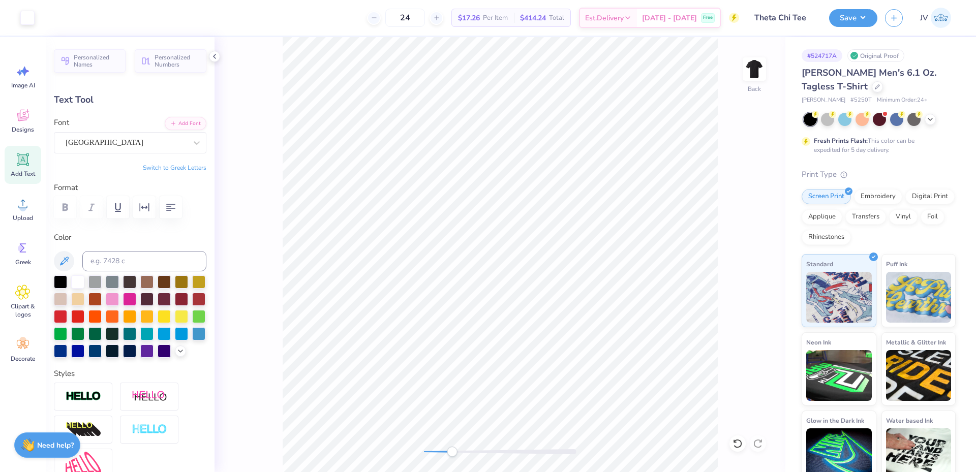
type input "0.72"
type input "12.85"
click at [149, 203] on icon "button" at bounding box center [144, 207] width 12 height 12
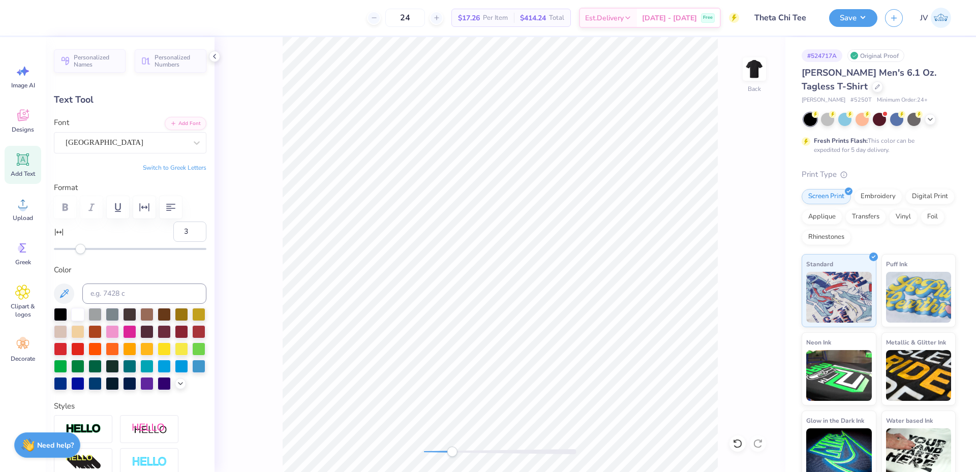
type input "4"
click at [83, 251] on div "Accessibility label" at bounding box center [83, 249] width 10 height 10
type input "6"
click at [85, 251] on div "Accessibility label" at bounding box center [85, 249] width 10 height 10
type input "4.94"
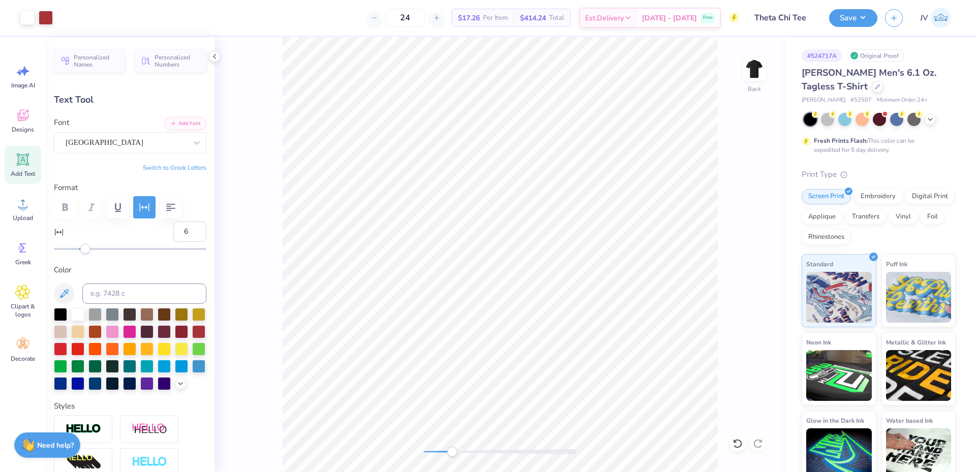
type input "7.07"
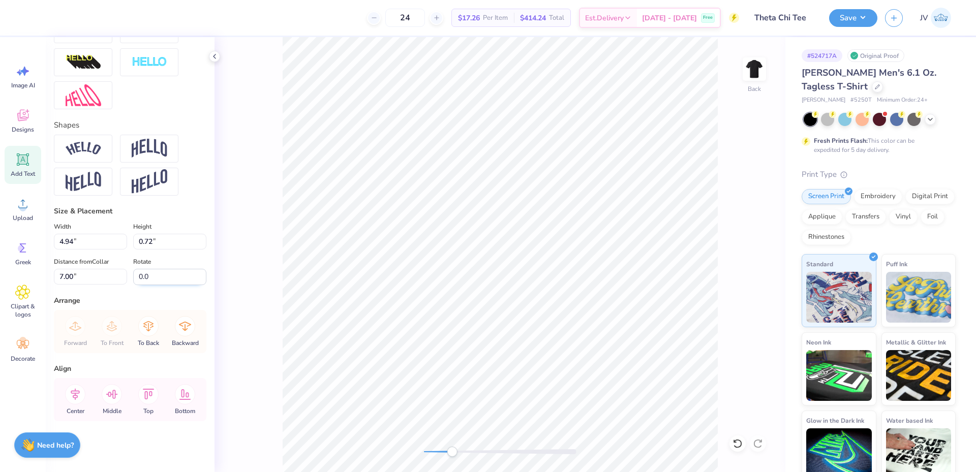
scroll to position [385, 0]
click at [80, 241] on input "4.94" at bounding box center [90, 242] width 73 height 16
type input "10.00"
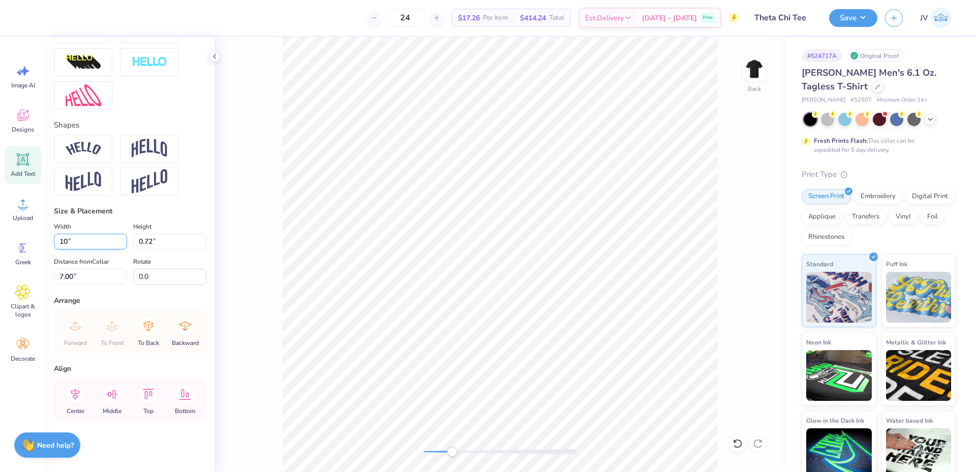
type input "1.45"
type input "6.75"
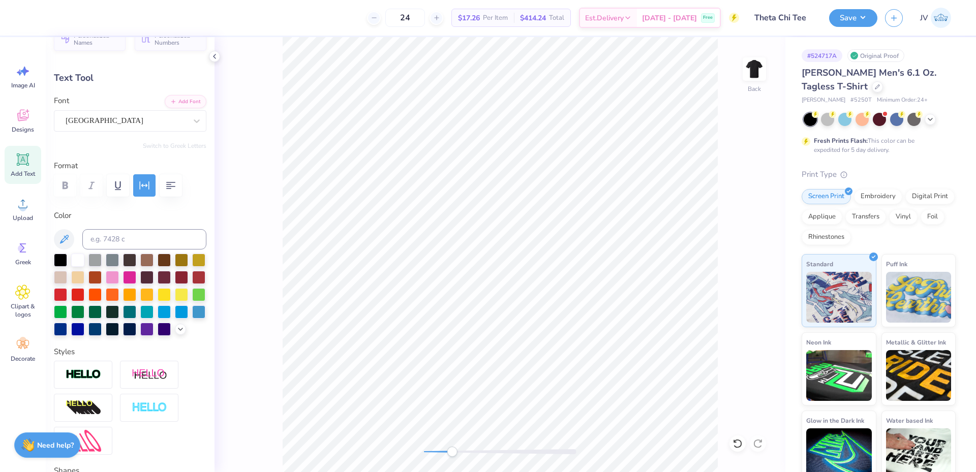
scroll to position [0, 0]
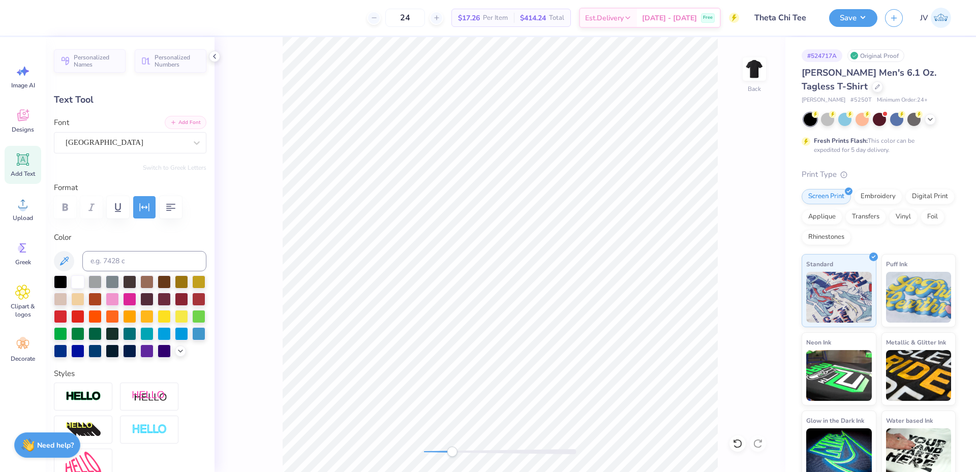
click at [177, 119] on button "Add Font" at bounding box center [186, 122] width 42 height 13
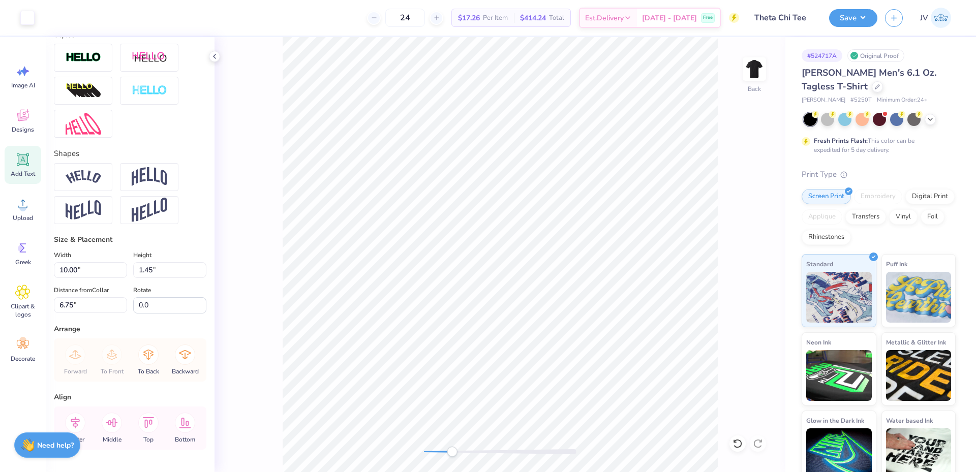
type input "12.07"
type input "2.03"
type input "6.46"
drag, startPoint x: 106, startPoint y: 283, endPoint x: 0, endPoint y: 275, distance: 106.6
click at [0, 275] on div "24 $17.26 Per Item $414.24 Total Est. Delivery Oct 8 - 11 Free Design Title The…" at bounding box center [488, 236] width 976 height 472
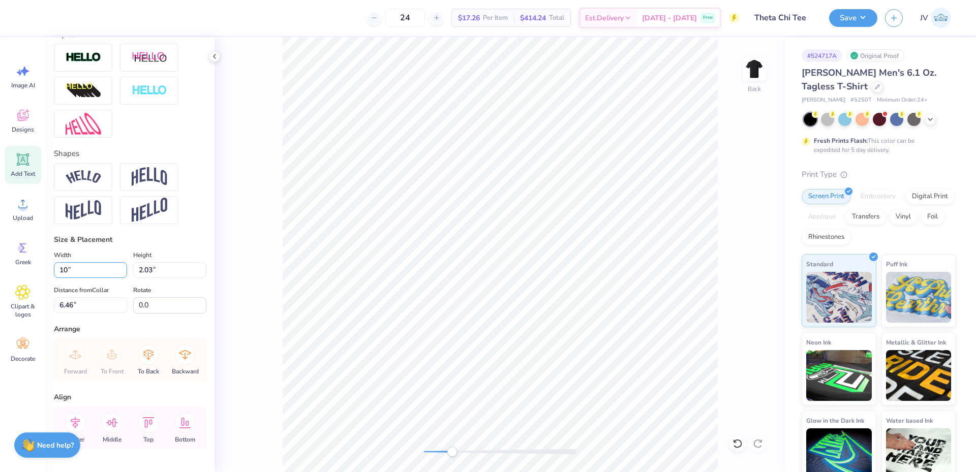
type input "10.00"
type input "1.68"
type input "6.63"
type input "1.20"
type input "0.76"
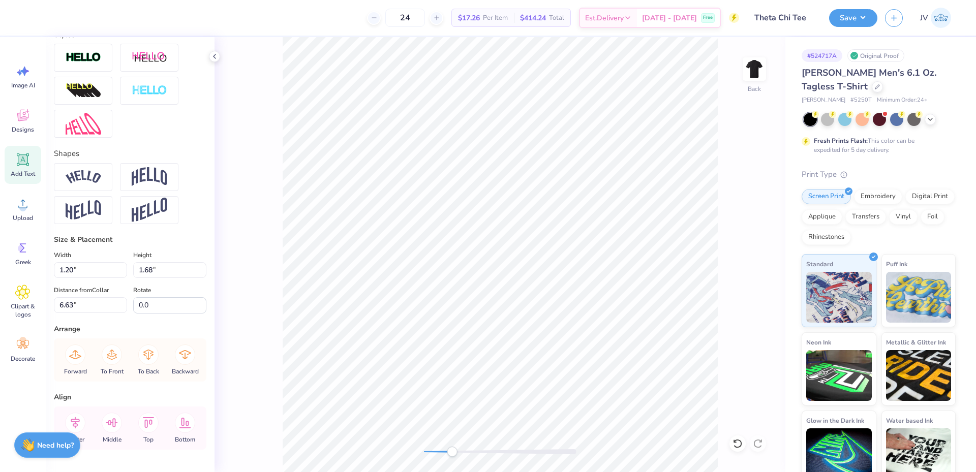
type input "9.05"
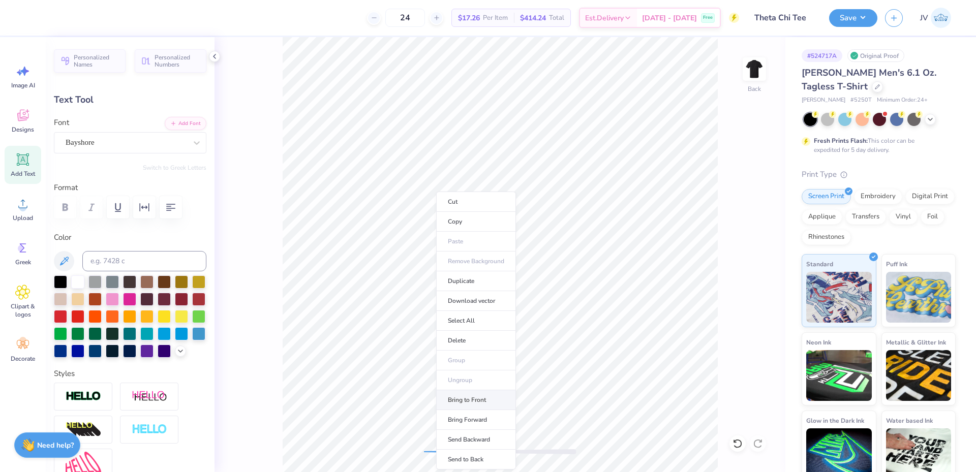
click at [469, 402] on li "Bring to Front" at bounding box center [476, 401] width 80 height 20
type input "1.20"
type input "0.76"
type input "8.75"
type input "1.18"
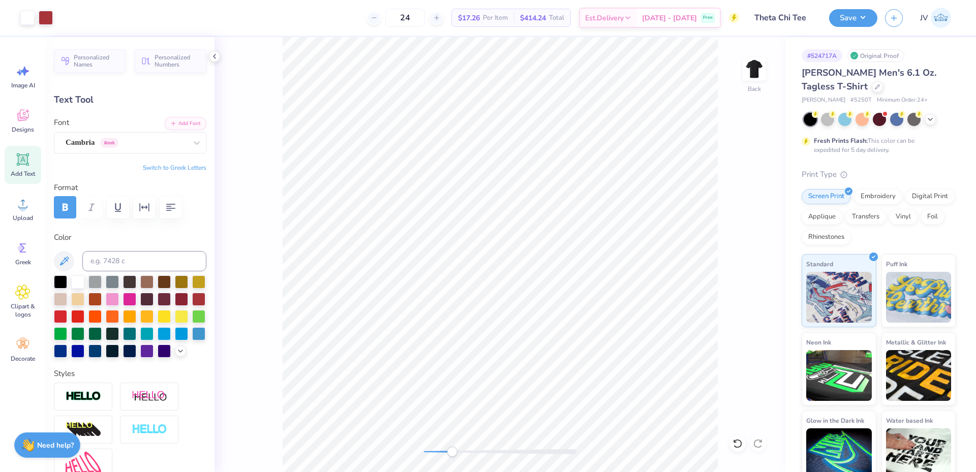
type input "0.79"
type input "8.72"
type input "6.59"
type input "2.96"
type input "8.20"
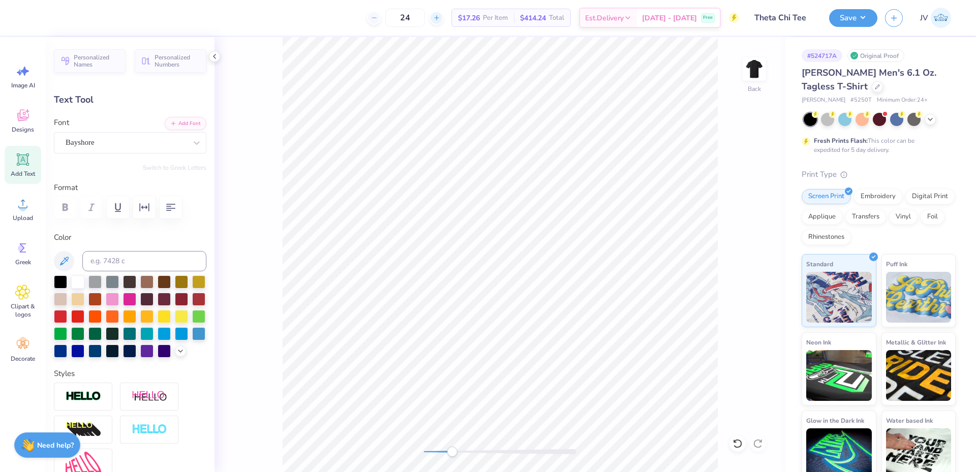
type input "6.08"
type input "2.73"
type input "5.90"
type input "2.65"
click at [443, 444] on div "Back" at bounding box center [500, 254] width 571 height 435
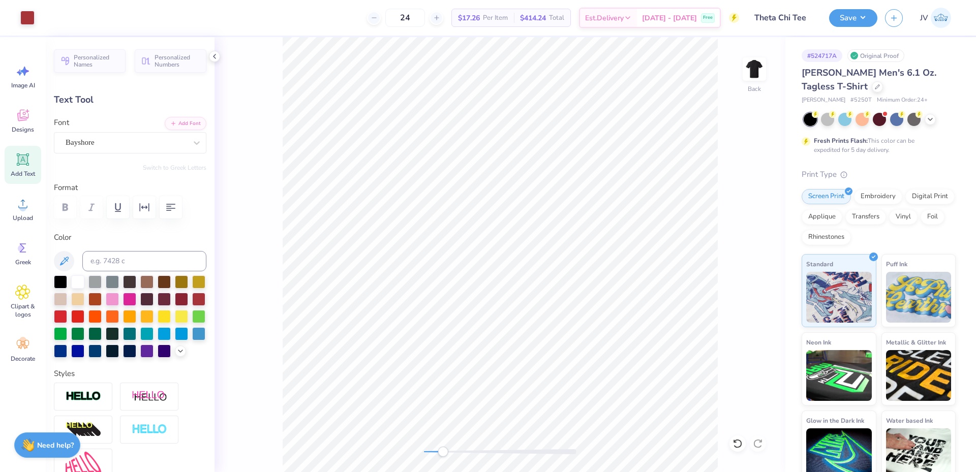
type input "8.33"
type input "10.00"
type input "1.68"
type input "6.83"
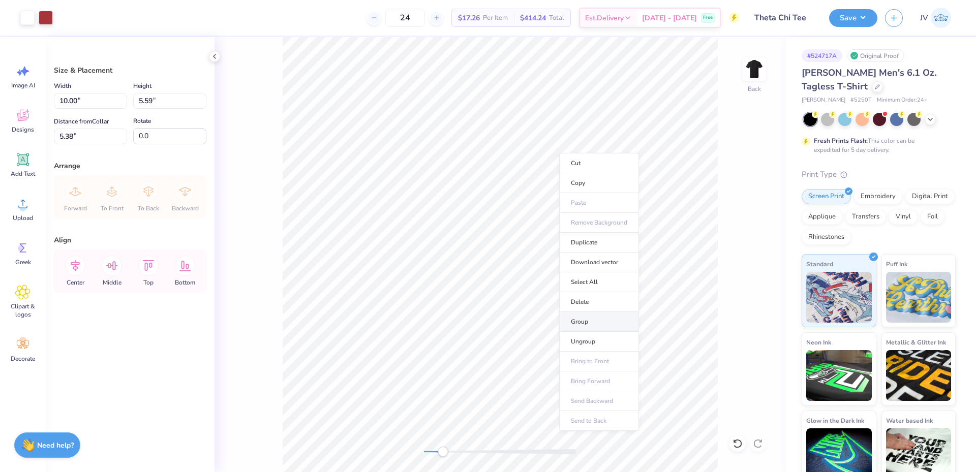
click at [586, 319] on li "Group" at bounding box center [599, 322] width 80 height 20
drag, startPoint x: 97, startPoint y: 100, endPoint x: 0, endPoint y: 92, distance: 97.5
click at [0, 92] on div "Art colors 24 $17.26 Per Item $414.24 Total Est. Delivery Oct 8 - 11 Free Desig…" at bounding box center [488, 236] width 976 height 472
type input "3.50"
type input "1.96"
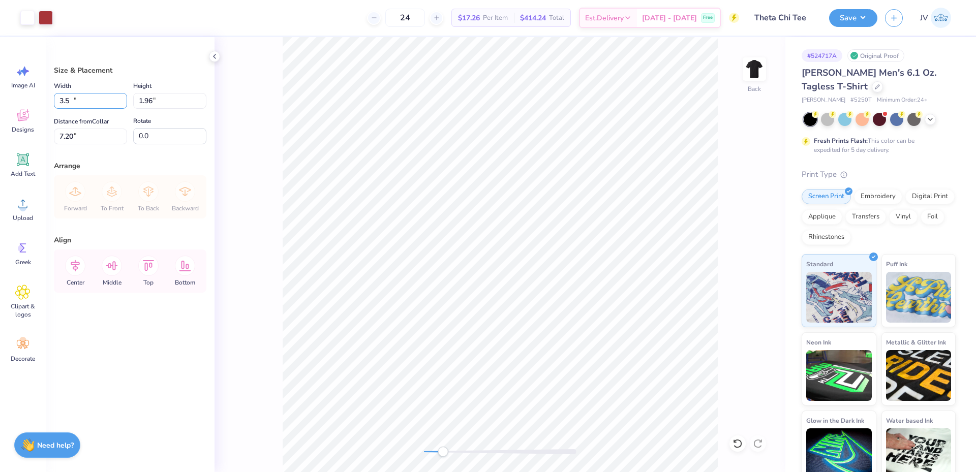
type input "7.20"
click at [81, 135] on input "7.20" at bounding box center [90, 137] width 73 height 16
type input "3"
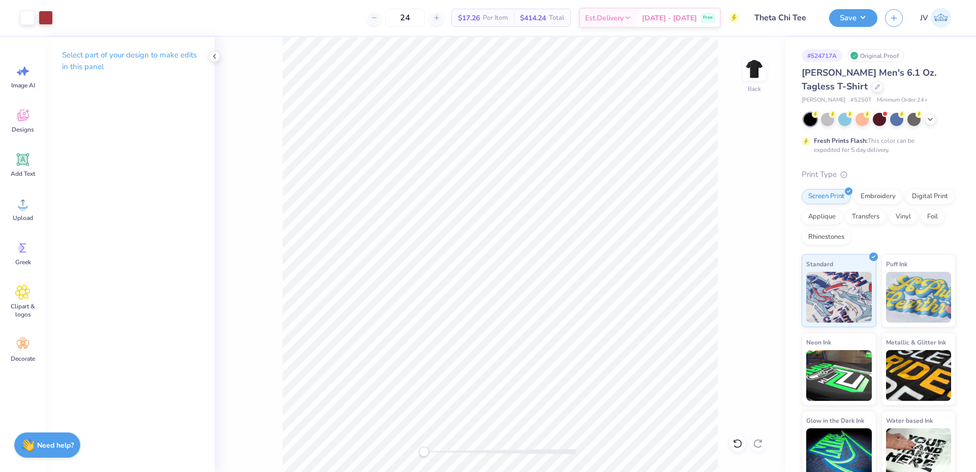
click at [423, 441] on div "Back" at bounding box center [500, 254] width 571 height 435
click at [757, 64] on img at bounding box center [754, 69] width 41 height 41
click at [25, 160] on icon at bounding box center [23, 160] width 10 height 10
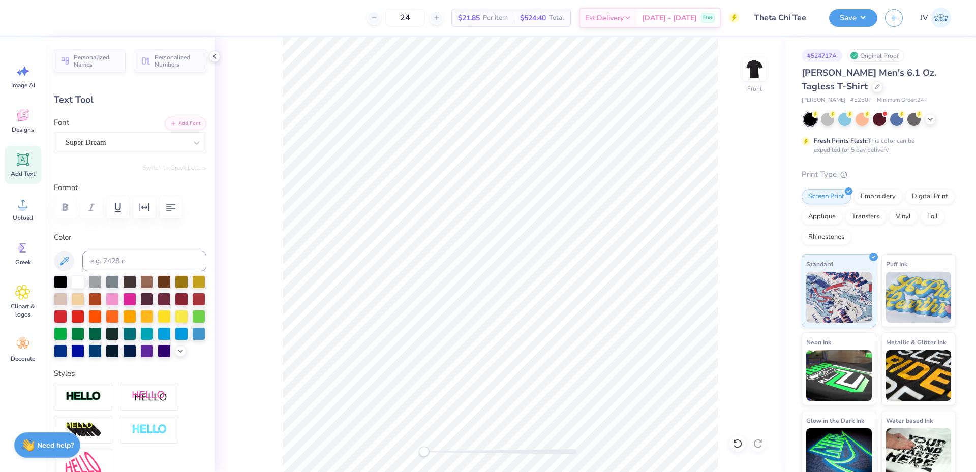
scroll to position [9, 2]
type textarea "Miami"
type input "6.76"
type input "1.80"
click at [553, 285] on li "Duplicate" at bounding box center [558, 282] width 80 height 20
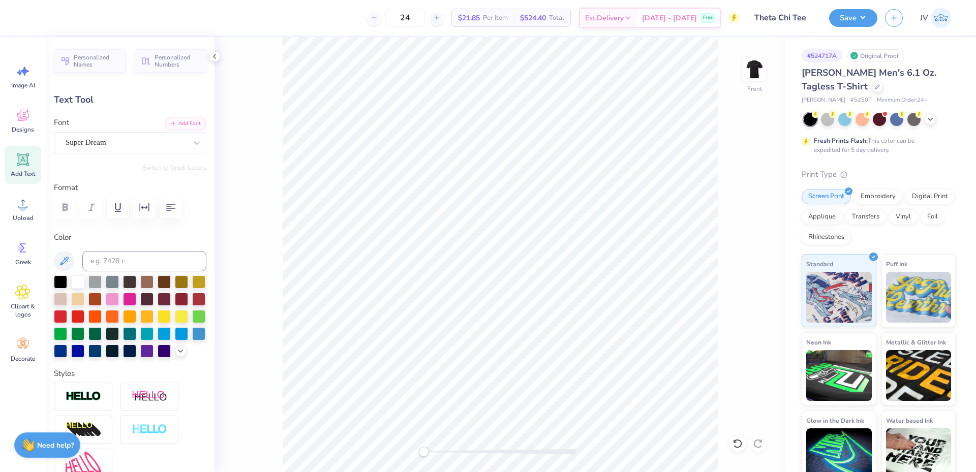
type input "13.85"
type textarea "Florida"
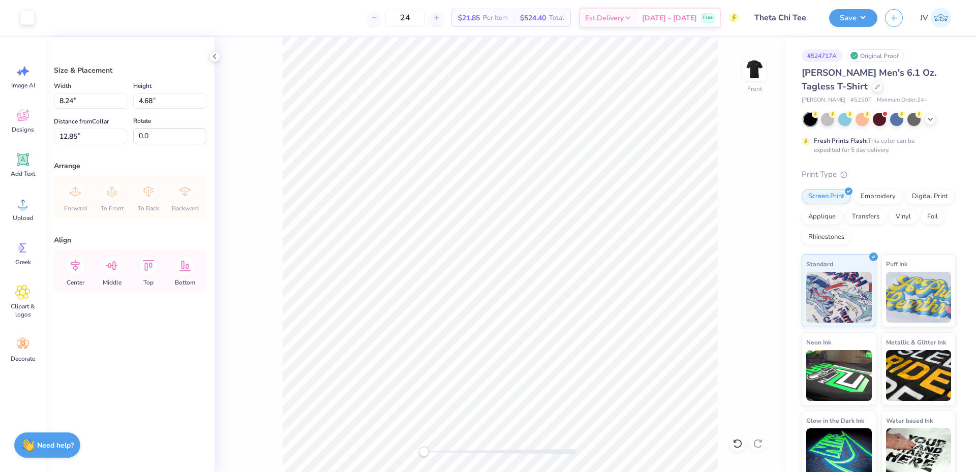
click at [238, 229] on div "Front" at bounding box center [500, 254] width 571 height 435
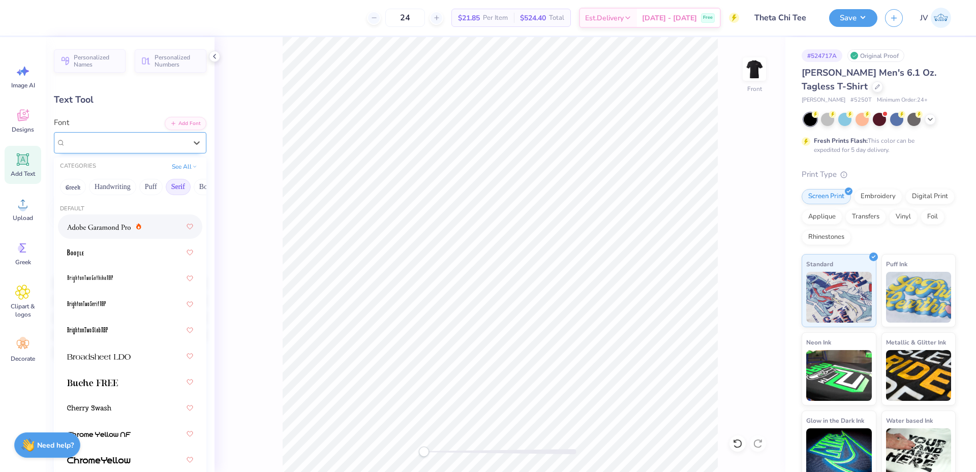
click at [176, 144] on div "Super Dream" at bounding box center [126, 143] width 123 height 16
click at [176, 168] on button "See All" at bounding box center [185, 166] width 32 height 10
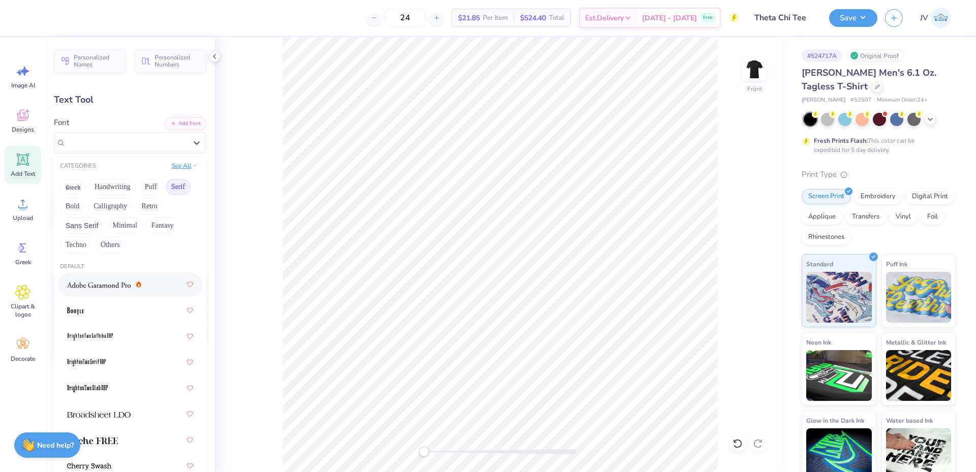
click at [177, 167] on button "See All" at bounding box center [185, 166] width 32 height 10
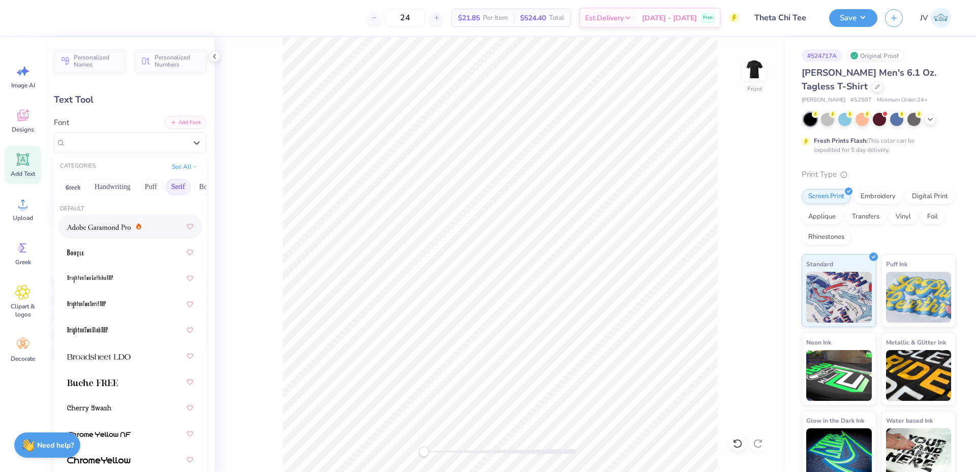
click at [179, 121] on button "Add Font" at bounding box center [186, 122] width 42 height 13
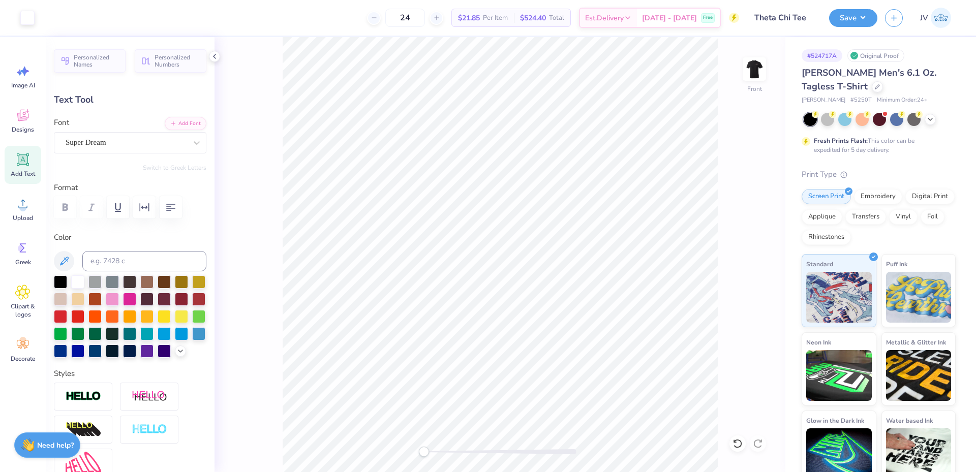
type input "8.24"
type input "15.74"
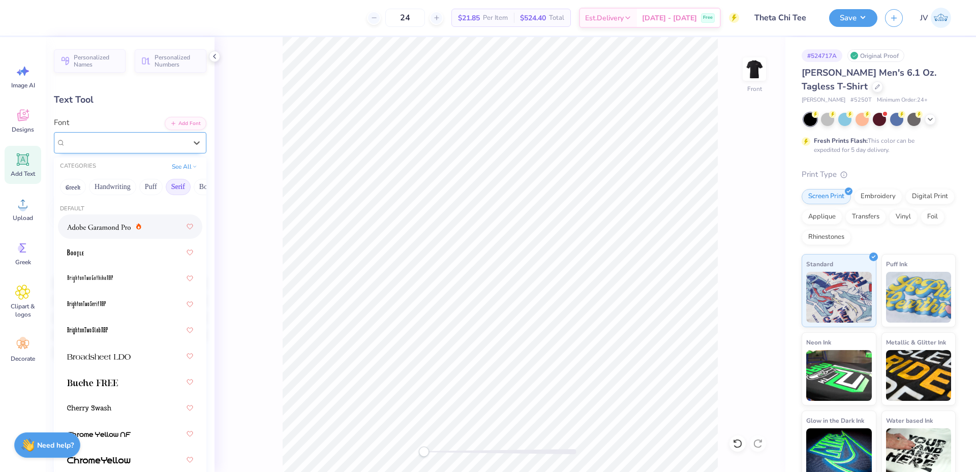
click at [130, 147] on div "Super Dream" at bounding box center [126, 143] width 123 height 16
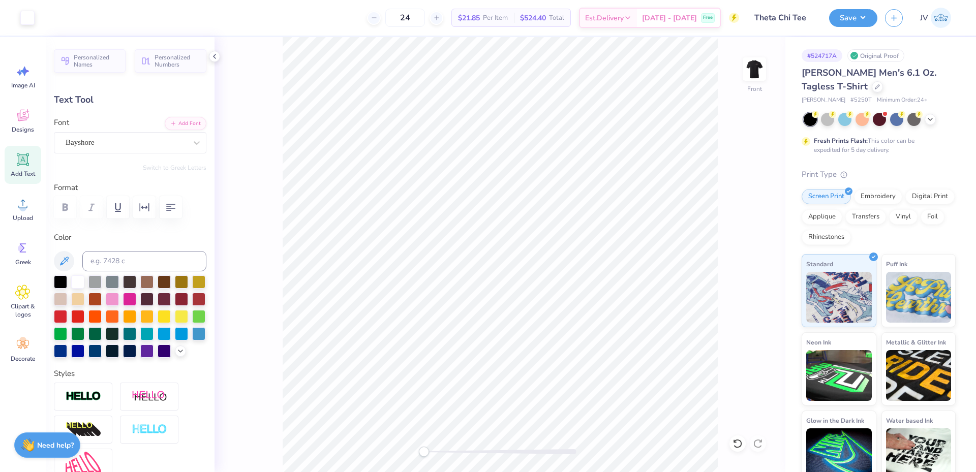
type input "4.97"
type input "2.23"
click at [545, 284] on li "Duplicate" at bounding box center [552, 282] width 80 height 20
type input "13.63"
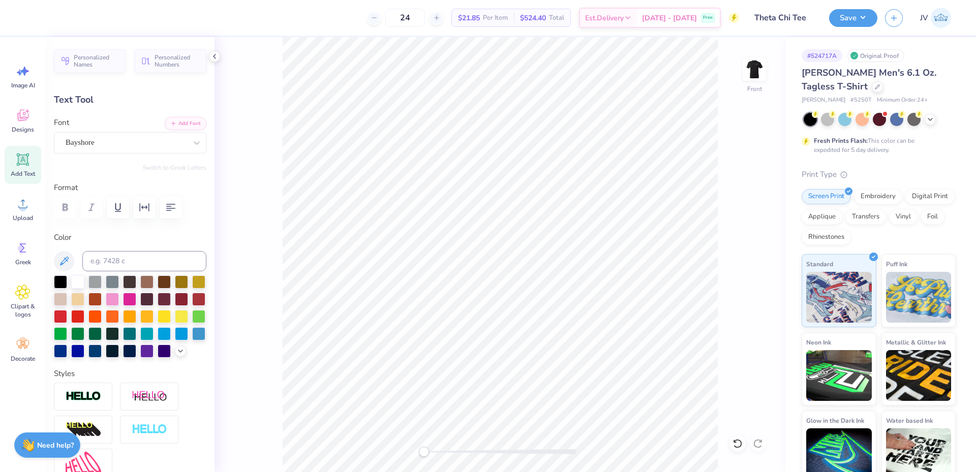
type textarea "Florida"
type input "8.24"
type input "1.80"
type input "15.74"
type input "4.97"
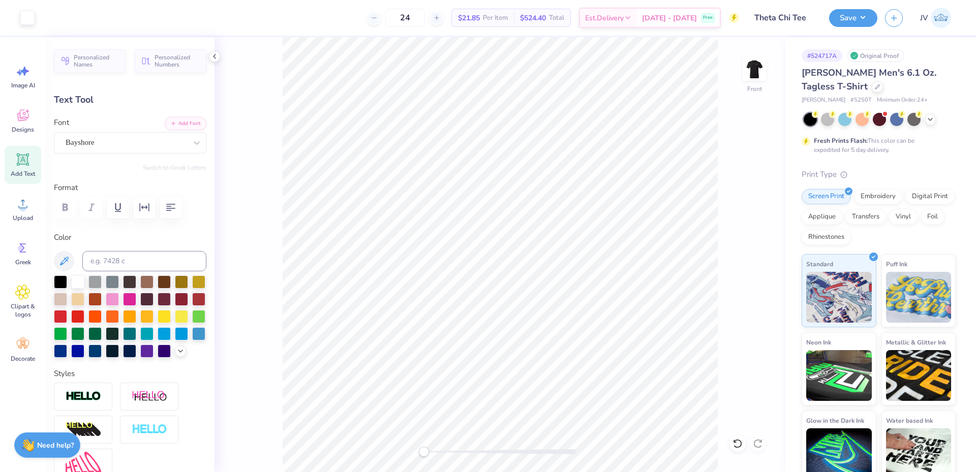
type input "2.23"
type input "12.63"
type textarea "Miami,"
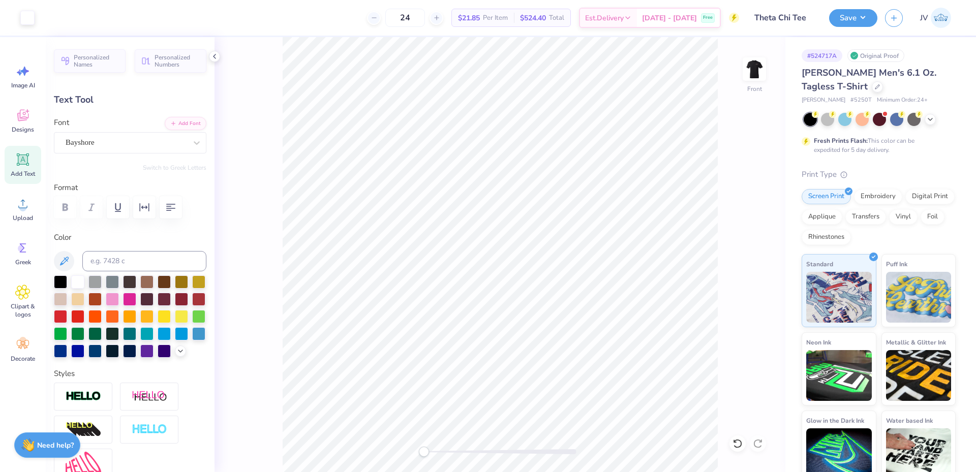
type input "5.03"
click at [170, 124] on icon "button" at bounding box center [173, 123] width 6 height 6
click at [755, 66] on img at bounding box center [754, 69] width 41 height 41
click at [750, 76] on img at bounding box center [754, 69] width 41 height 41
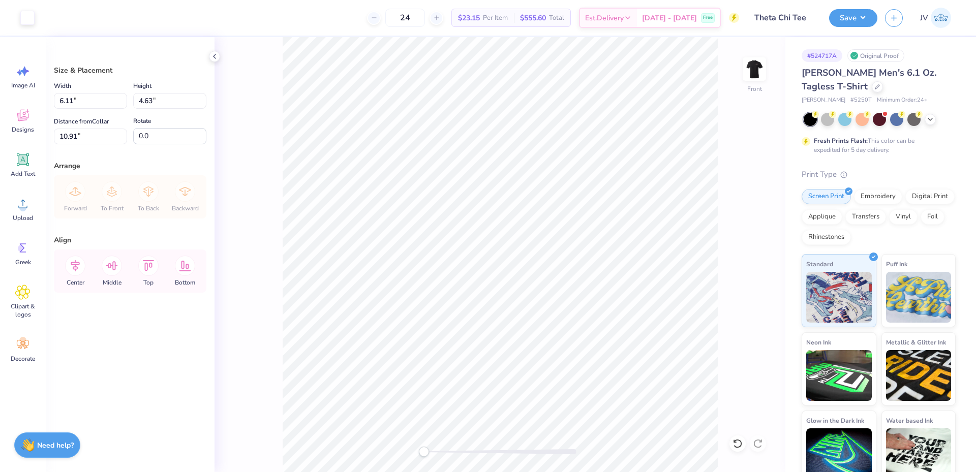
click at [246, 270] on div "Front" at bounding box center [500, 254] width 571 height 435
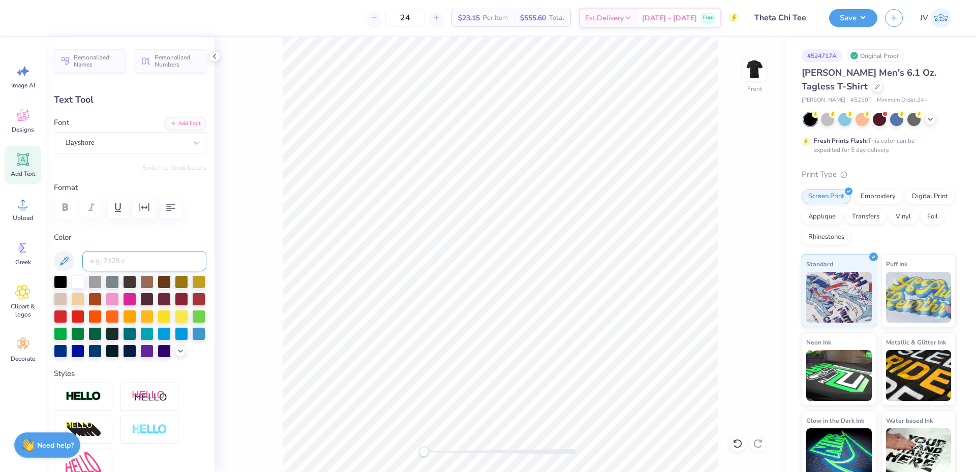
click at [106, 265] on input at bounding box center [144, 261] width 124 height 20
type input "1807"
type input "5.19"
type input "1.57"
type input "13.96"
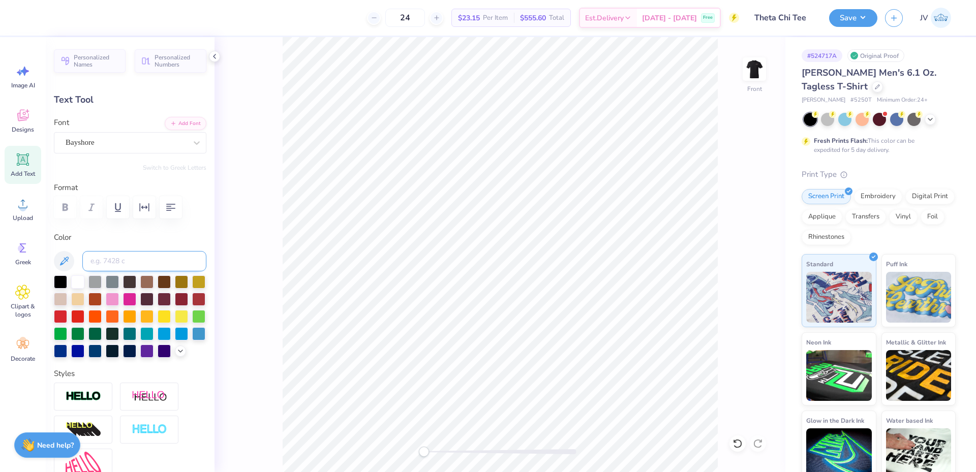
click at [127, 257] on input at bounding box center [144, 261] width 124 height 20
type input "1807"
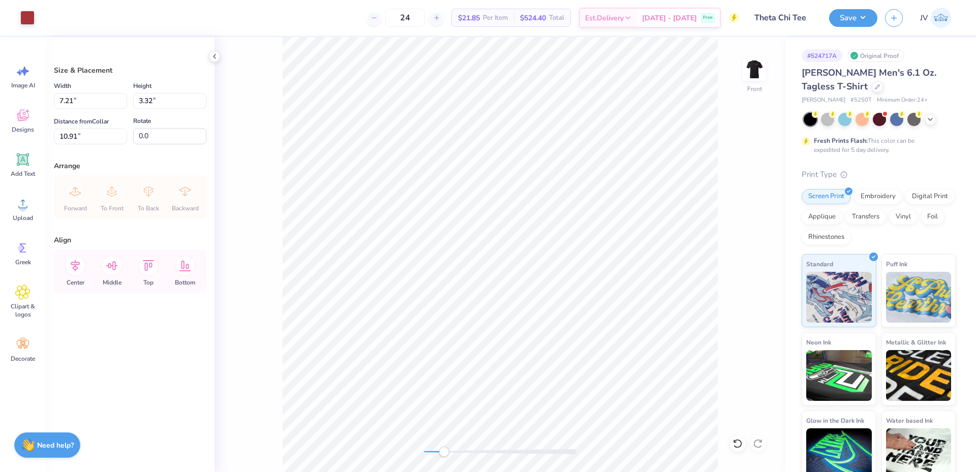
drag, startPoint x: 426, startPoint y: 452, endPoint x: 444, endPoint y: 453, distance: 17.9
click at [444, 453] on div "Accessibility label" at bounding box center [444, 452] width 10 height 10
click at [464, 357] on li "Group" at bounding box center [487, 359] width 80 height 20
click at [74, 265] on icon at bounding box center [75, 266] width 9 height 12
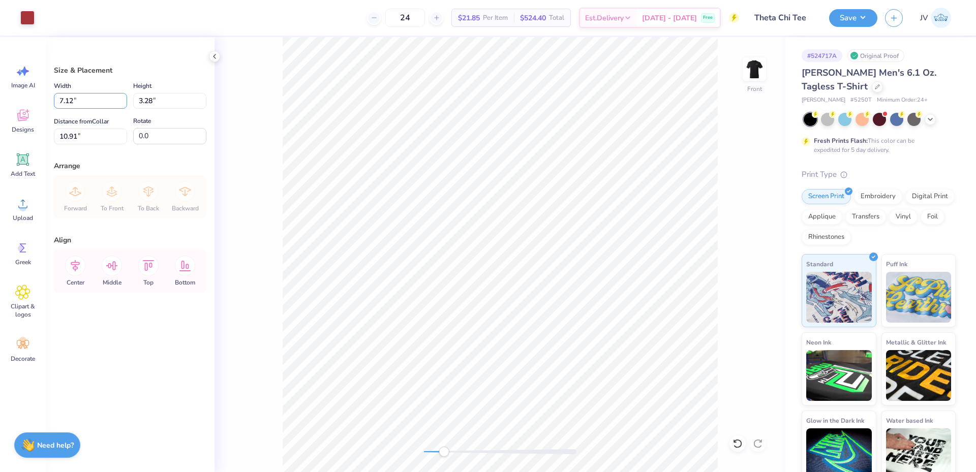
drag, startPoint x: 87, startPoint y: 100, endPoint x: 0, endPoint y: 29, distance: 111.8
click at [0, 41] on div "Art colors 24 $21.85 Per Item $524.40 Total Est. Delivery Oct 8 - 11 Free Desig…" at bounding box center [488, 236] width 976 height 472
type input "12.00"
type input "5.53"
type input "9.78"
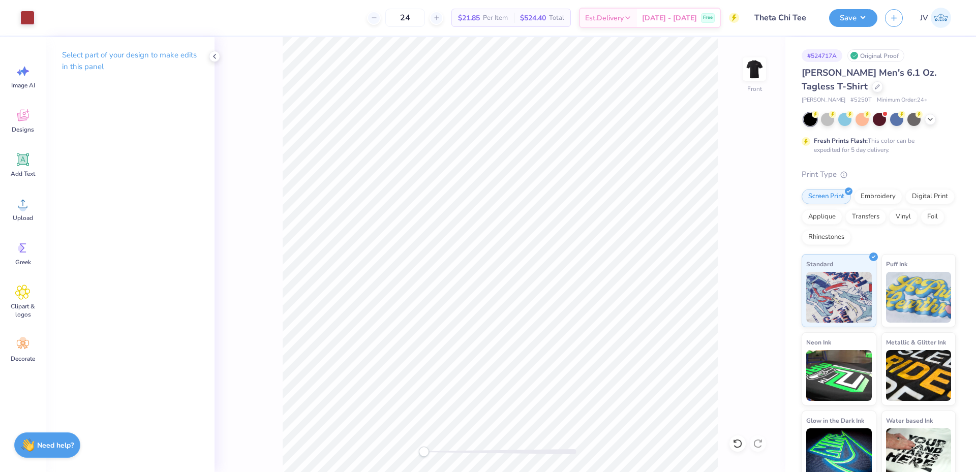
click at [416, 446] on div "Front" at bounding box center [500, 254] width 571 height 435
click at [751, 70] on img at bounding box center [754, 69] width 41 height 41
click at [751, 65] on img at bounding box center [754, 69] width 41 height 41
click at [26, 203] on icon at bounding box center [22, 203] width 15 height 15
click at [25, 172] on span "Add Text" at bounding box center [23, 174] width 24 height 8
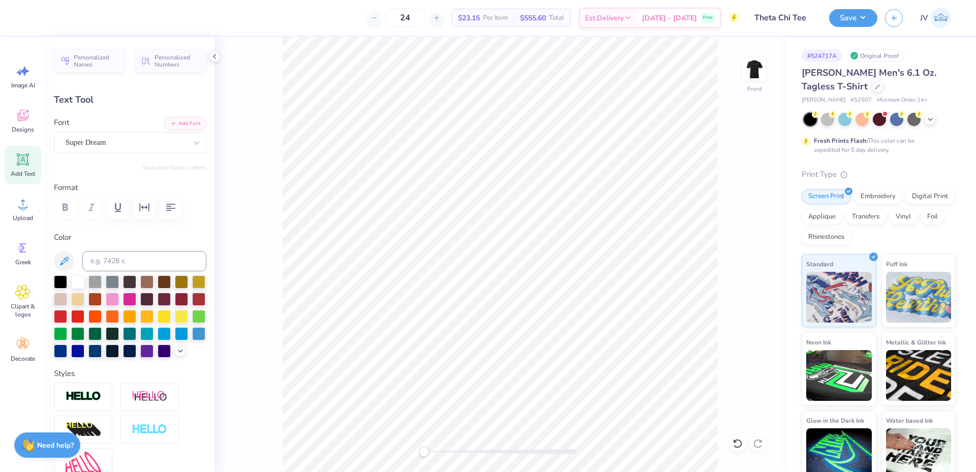
scroll to position [9, 3]
type textarea "THETA CHI"
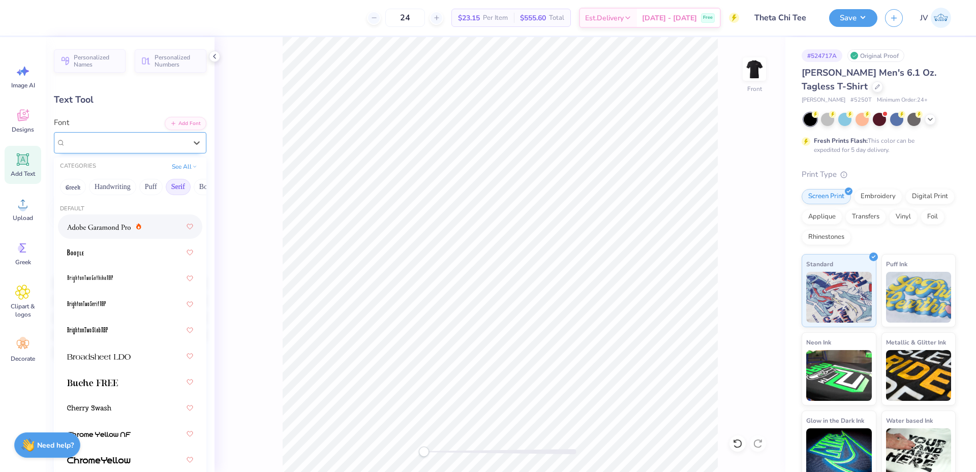
click at [120, 142] on div "Super Dream" at bounding box center [126, 143] width 123 height 16
click at [170, 122] on icon "button" at bounding box center [173, 123] width 6 height 6
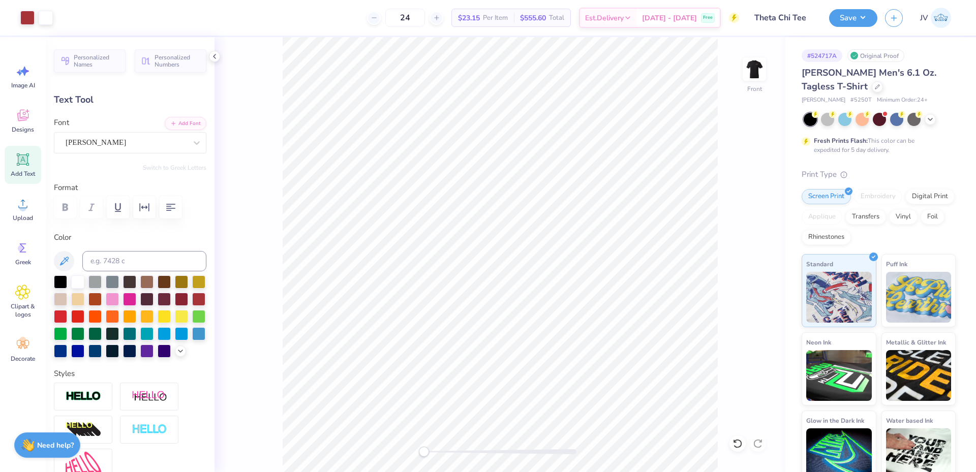
type input "12.49"
type input "2.30"
type input "12.60"
type input "8.26"
type input "1.52"
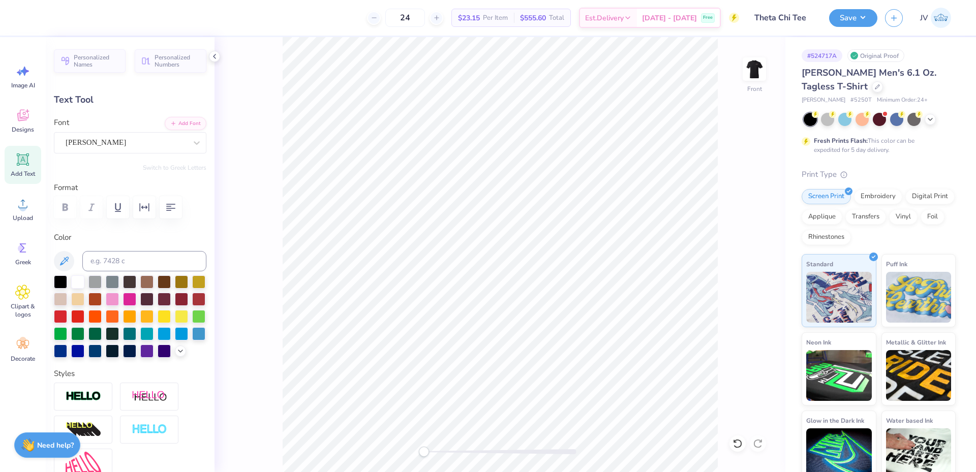
type input "9.69"
type input "4.44"
type input "0.82"
type input "8.53"
type input "5.14"
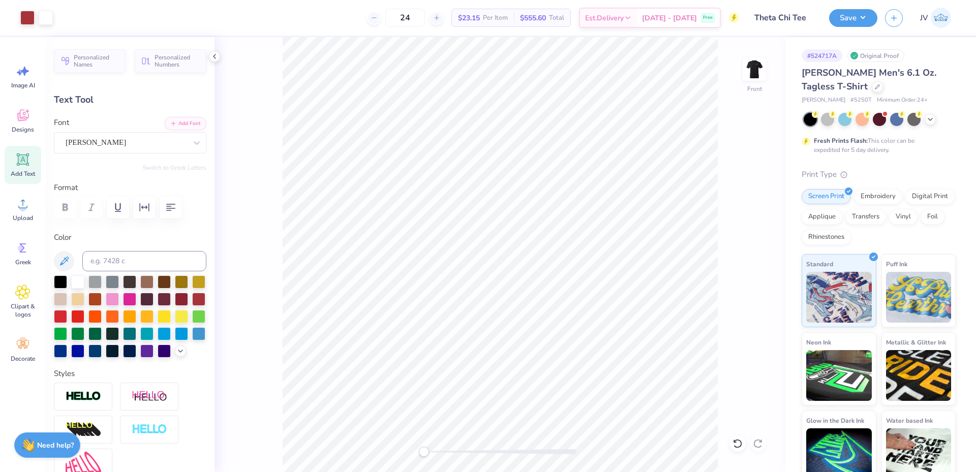
type input "0.95"
click at [565, 277] on li "Duplicate" at bounding box center [575, 280] width 80 height 20
type input "9.53"
click at [177, 121] on button "Add Font" at bounding box center [186, 122] width 42 height 13
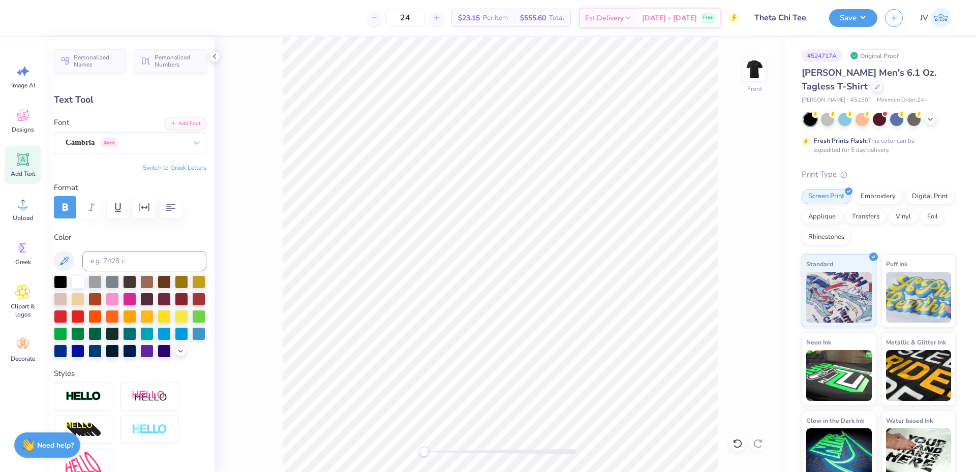
type textarea "EST. 1856"
type input "4.55"
type input "0.74"
drag, startPoint x: 424, startPoint y: 451, endPoint x: 448, endPoint y: 451, distance: 23.9
click at [448, 451] on div "Accessibility label" at bounding box center [447, 452] width 10 height 10
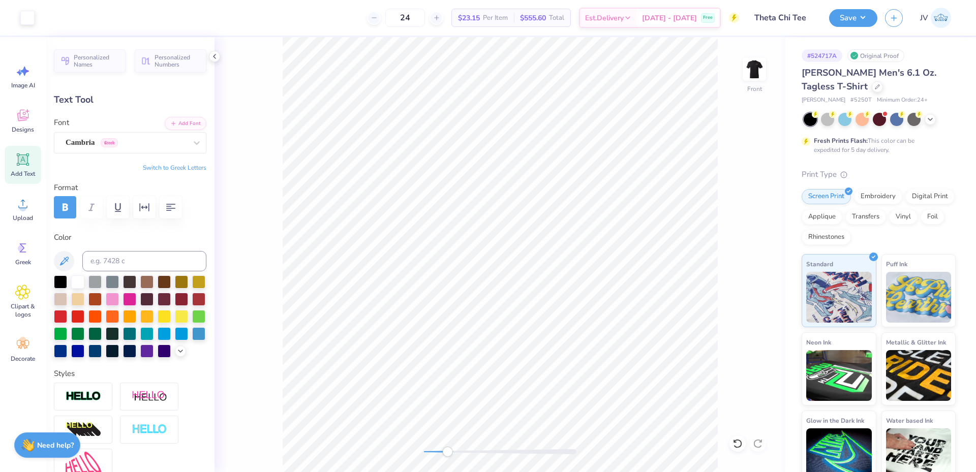
type input "9.86"
type input "5.14"
type input "0.95"
type input "8.53"
type input "4.55"
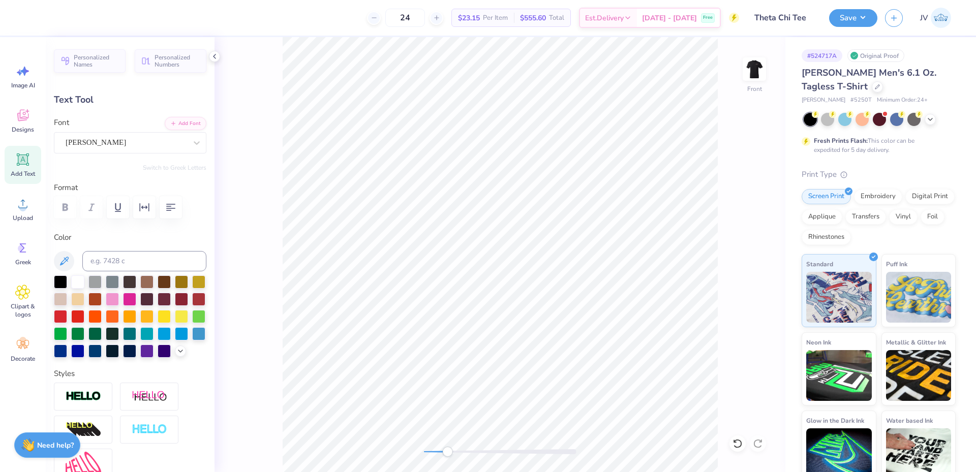
type input "0.74"
type input "9.86"
type input "3.61"
type input "0.59"
type input "9.99"
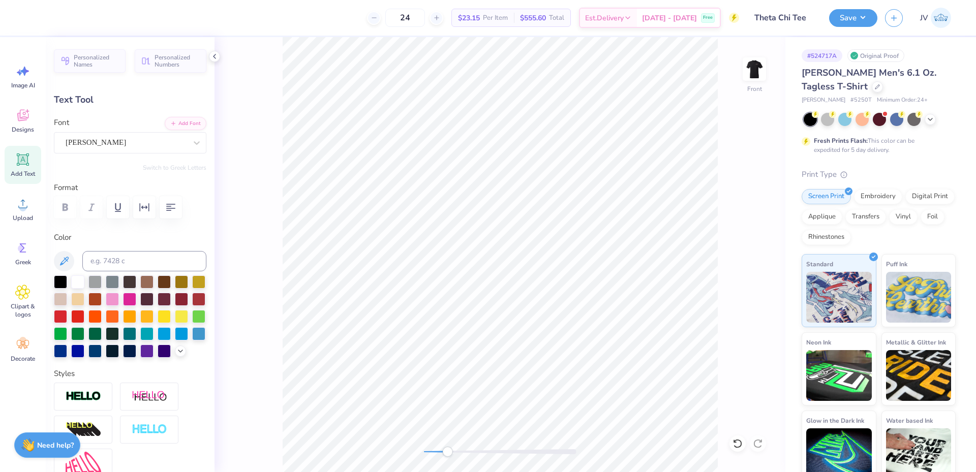
type input "5.14"
type input "0.95"
type input "8.53"
type input "3.61"
type input "0.59"
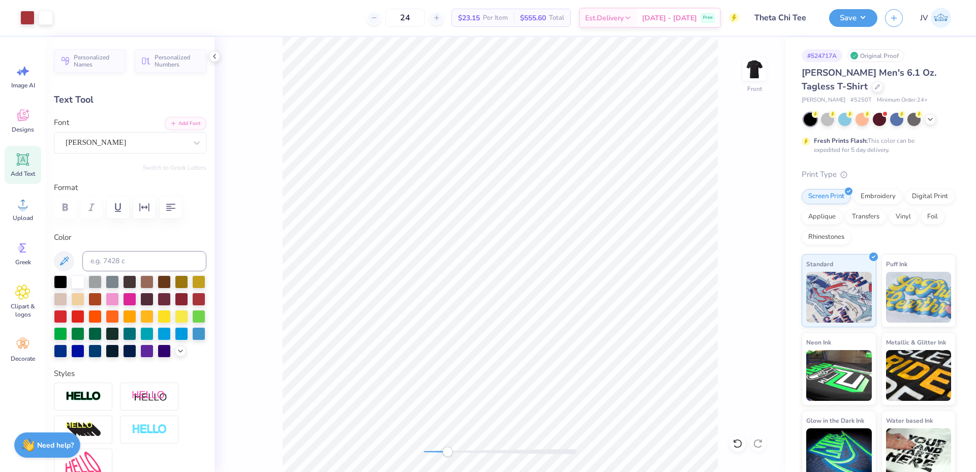
type input "9.69"
type input "5.14"
type input "0.95"
type input "8.53"
type input "3.61"
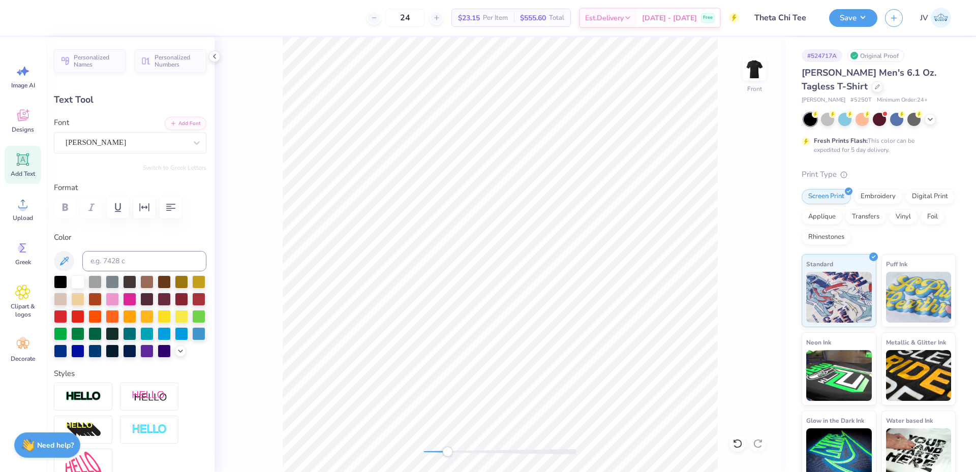
type input "0.59"
type input "9.67"
drag, startPoint x: 446, startPoint y: 454, endPoint x: 420, endPoint y: 450, distance: 26.7
click at [419, 452] on div "Accessibility label" at bounding box center [424, 452] width 10 height 10
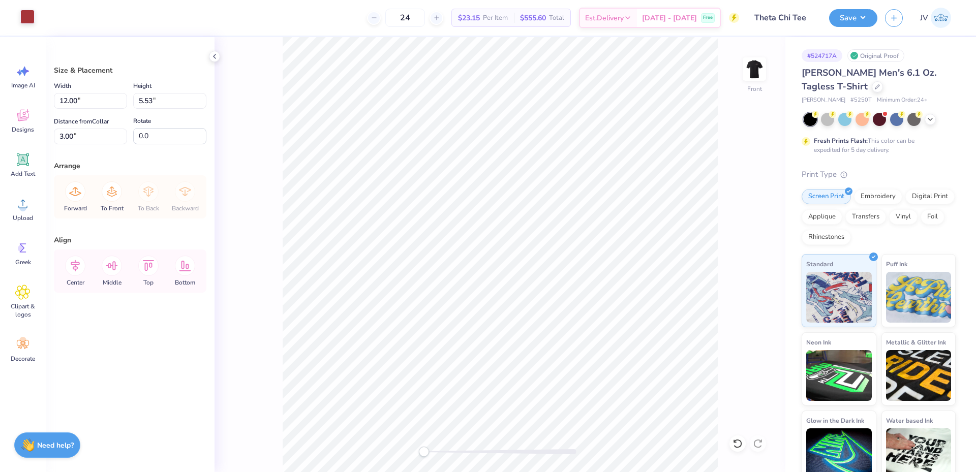
click at [25, 16] on div at bounding box center [27, 17] width 14 height 14
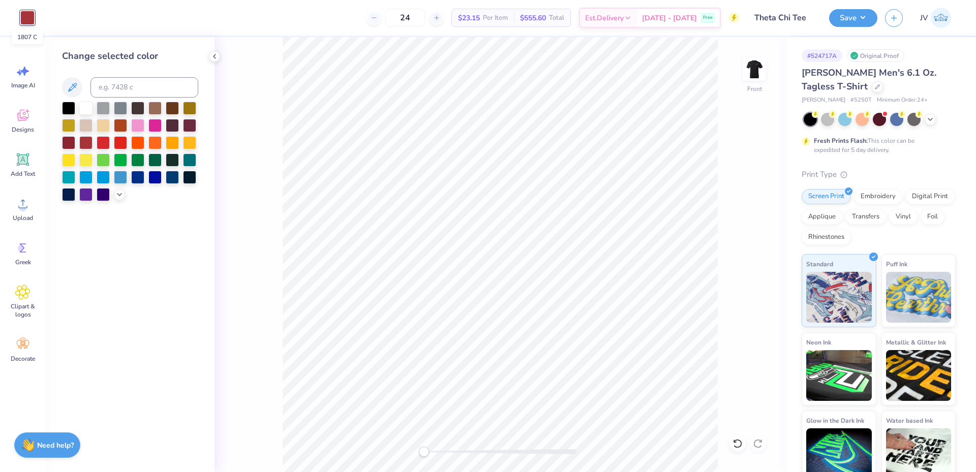
click at [25, 16] on div at bounding box center [27, 18] width 14 height 14
click at [92, 106] on div at bounding box center [85, 107] width 13 height 13
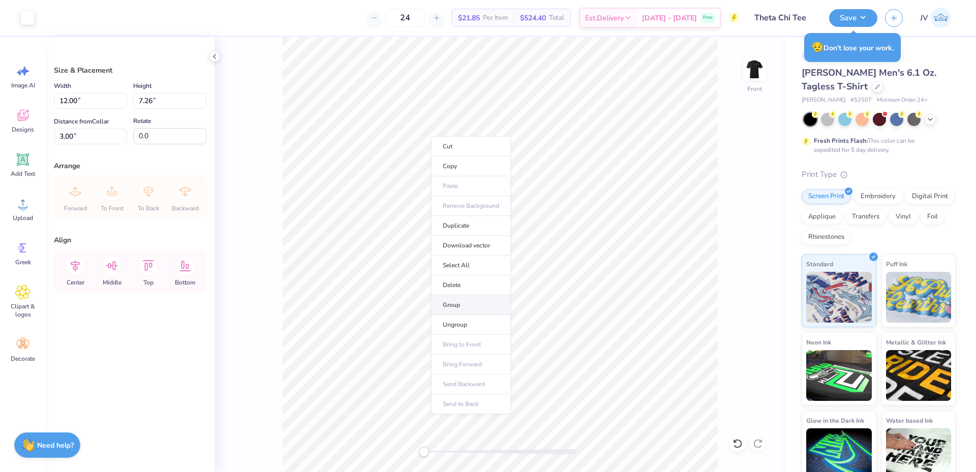
click at [453, 303] on li "Group" at bounding box center [471, 305] width 80 height 20
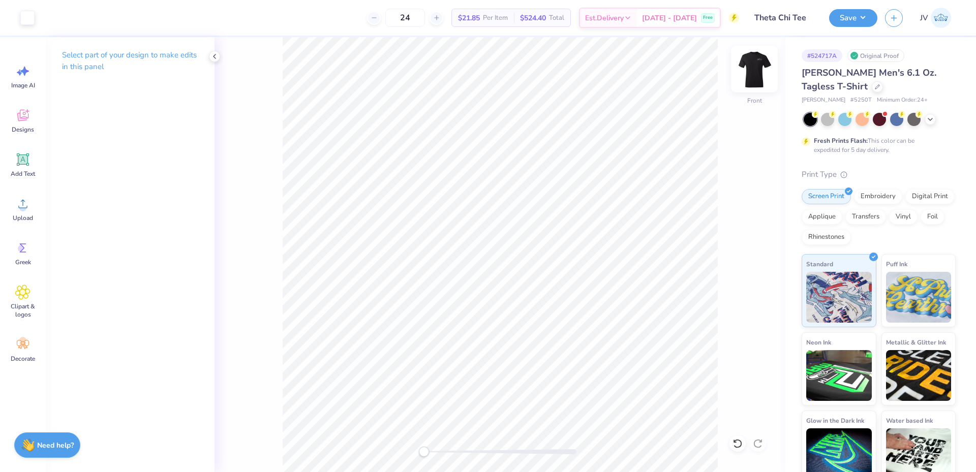
click at [758, 68] on img at bounding box center [754, 69] width 41 height 41
click at [751, 75] on img at bounding box center [755, 69] width 20 height 20
click at [754, 78] on img at bounding box center [754, 69] width 41 height 41
drag, startPoint x: 425, startPoint y: 455, endPoint x: 440, endPoint y: 456, distance: 15.3
click at [440, 456] on div "Accessibility label" at bounding box center [440, 452] width 10 height 10
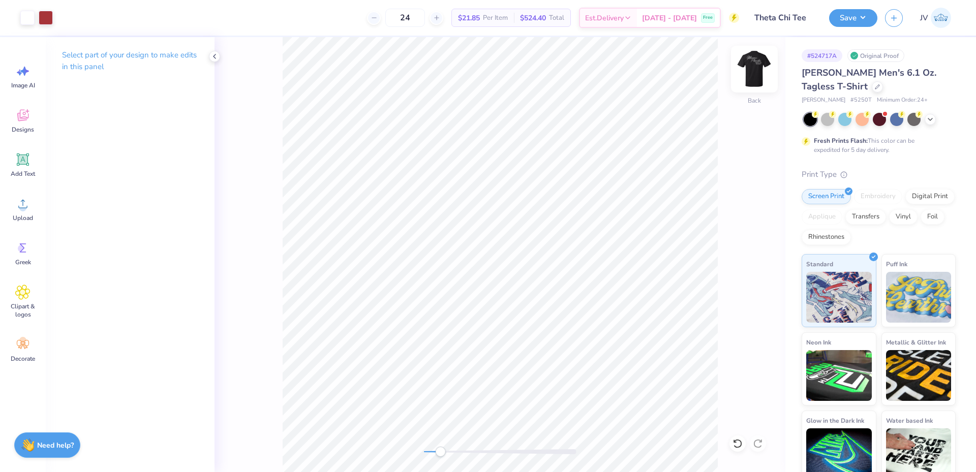
click at [757, 61] on img at bounding box center [754, 69] width 41 height 41
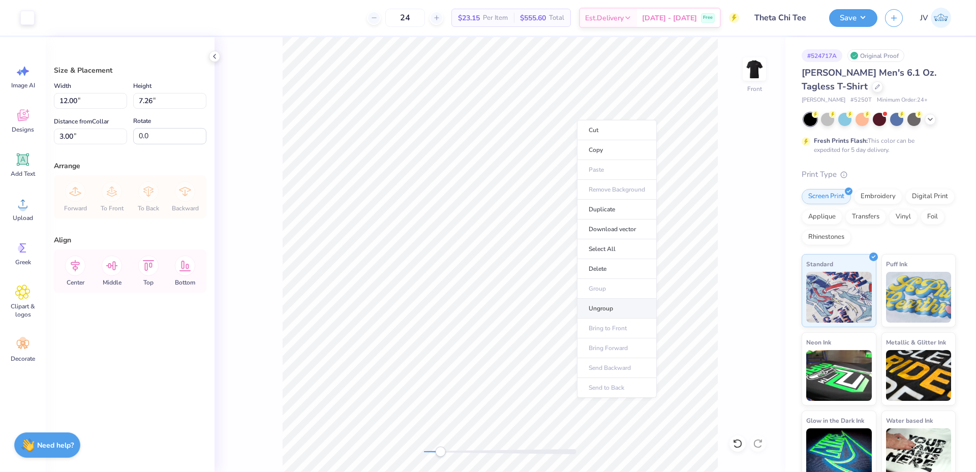
click at [605, 302] on li "Ungroup" at bounding box center [617, 309] width 80 height 20
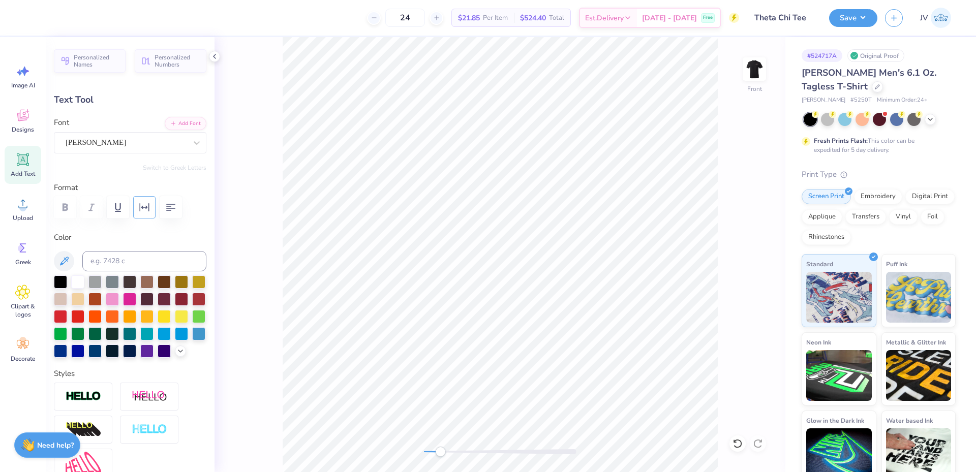
click at [147, 204] on icon "button" at bounding box center [144, 207] width 12 height 12
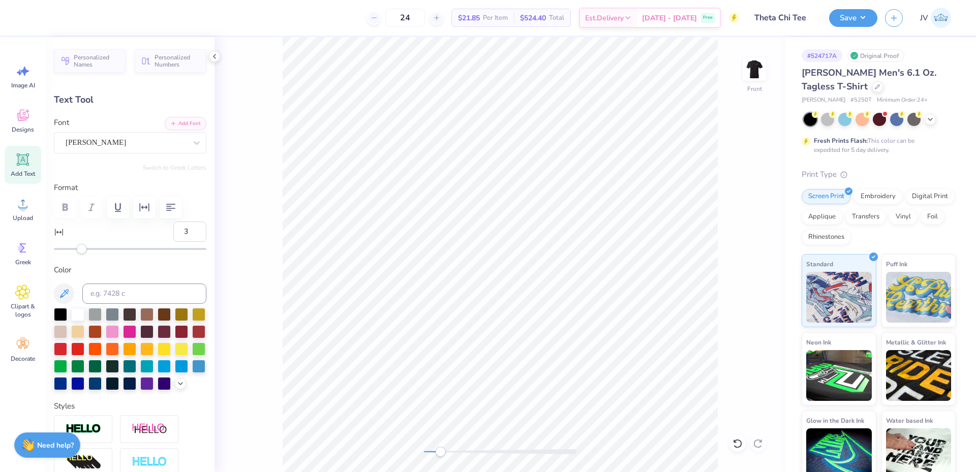
type input "4"
click at [83, 248] on div "Accessibility label" at bounding box center [83, 249] width 10 height 10
type input "13"
drag, startPoint x: 83, startPoint y: 248, endPoint x: 94, endPoint y: 249, distance: 10.8
click at [94, 249] on div "Accessibility label" at bounding box center [93, 249] width 10 height 10
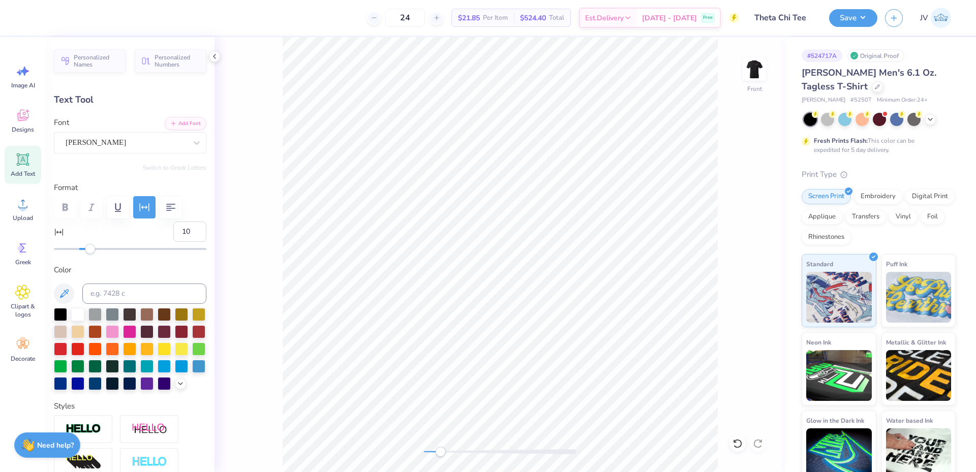
type input "9"
click at [90, 252] on div "Accessibility label" at bounding box center [89, 249] width 10 height 10
type input "3.61"
type input "0.59"
type input "9.67"
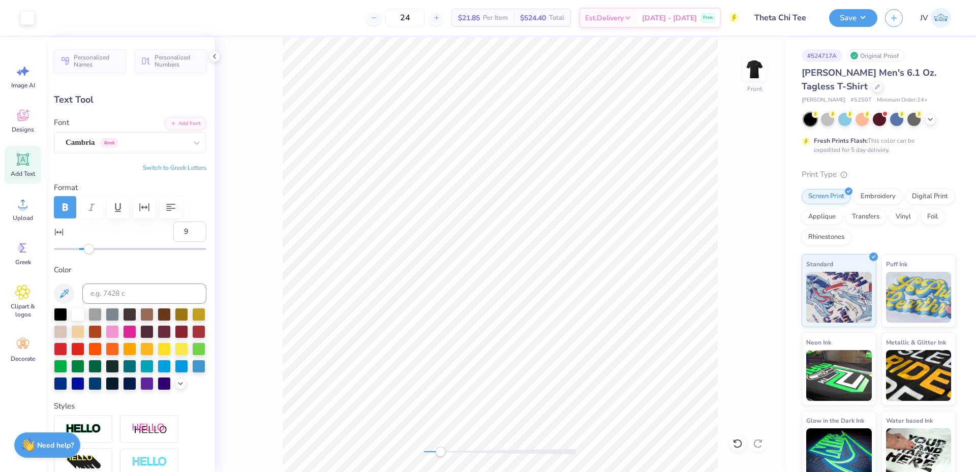
type input "0"
drag, startPoint x: 435, startPoint y: 450, endPoint x: 422, endPoint y: 450, distance: 12.7
click at [424, 450] on div at bounding box center [500, 452] width 153 height 5
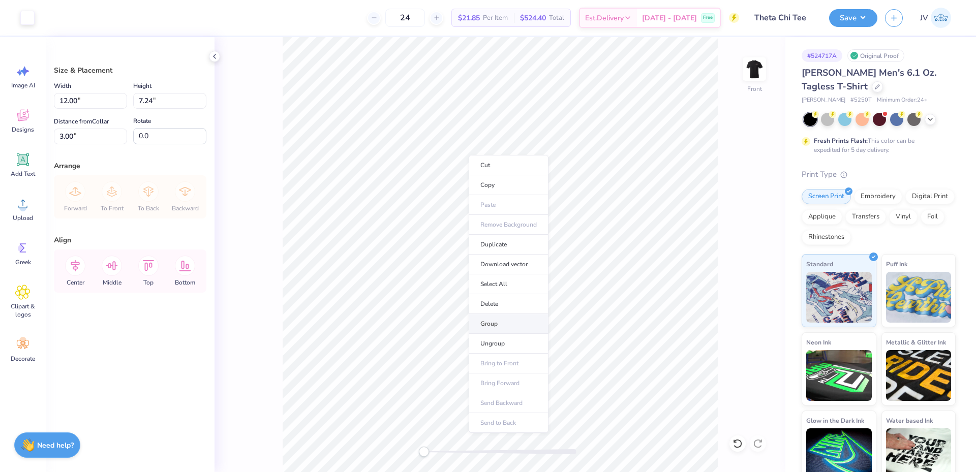
click at [491, 322] on li "Group" at bounding box center [509, 324] width 80 height 20
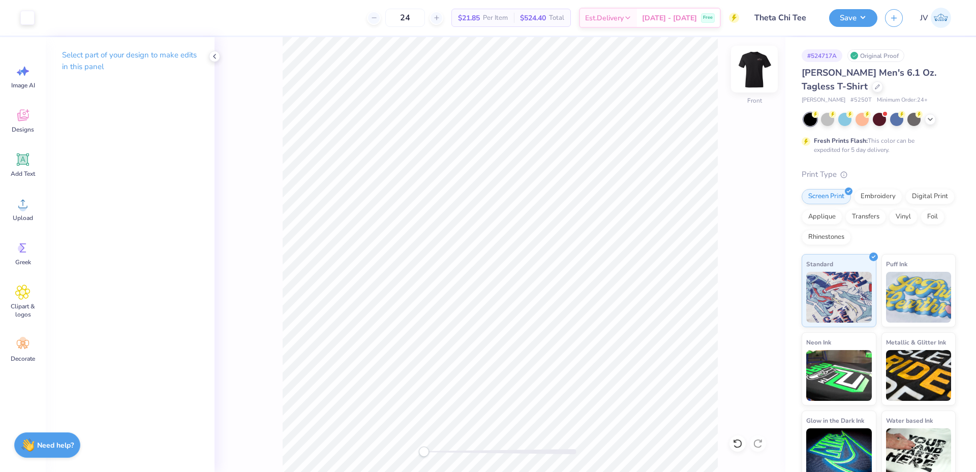
click at [752, 64] on img at bounding box center [754, 69] width 41 height 41
click at [422, 451] on div "Accessibility label" at bounding box center [424, 452] width 10 height 10
click at [759, 77] on img at bounding box center [754, 69] width 41 height 41
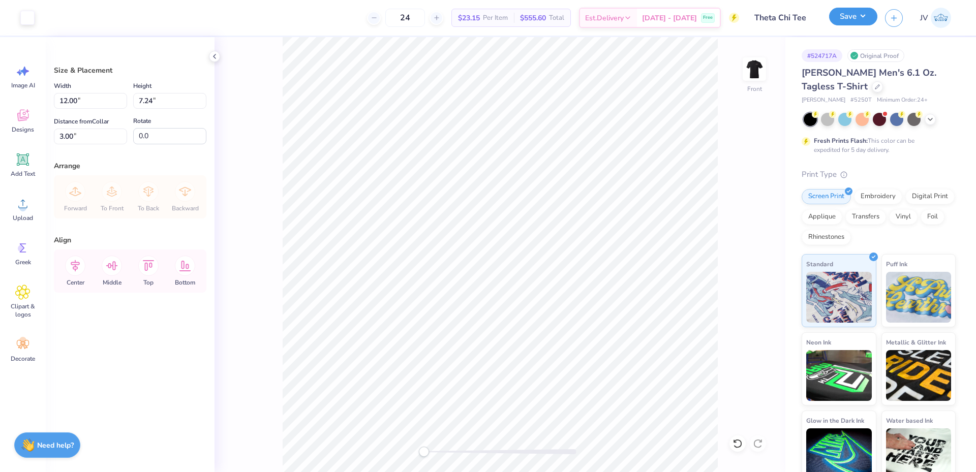
click at [851, 20] on button "Save" at bounding box center [854, 17] width 48 height 18
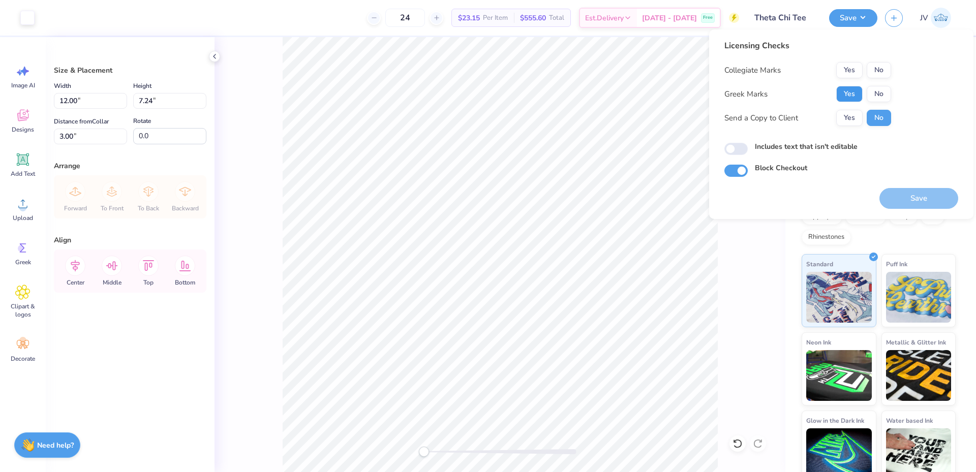
click at [843, 93] on button "Yes" at bounding box center [850, 94] width 26 height 16
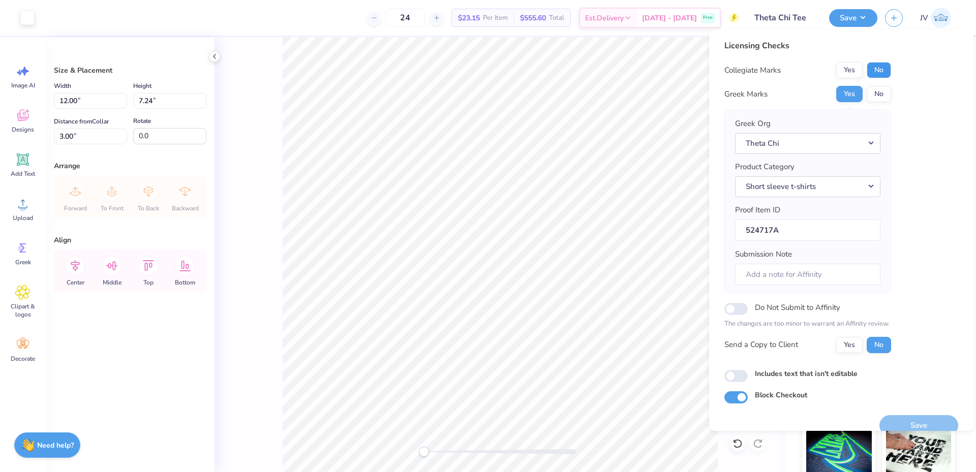
click at [873, 68] on button "No" at bounding box center [879, 70] width 24 height 16
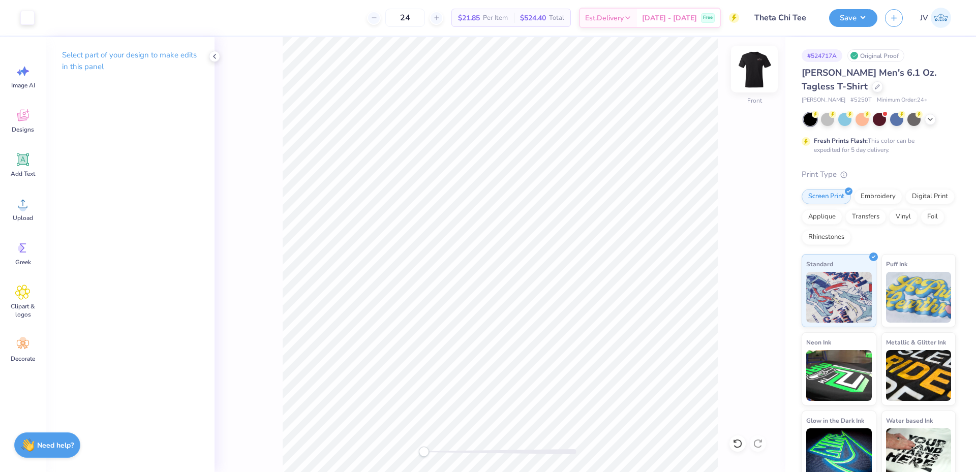
click at [754, 63] on img at bounding box center [754, 69] width 41 height 41
click at [458, 458] on div "Back" at bounding box center [500, 254] width 571 height 435
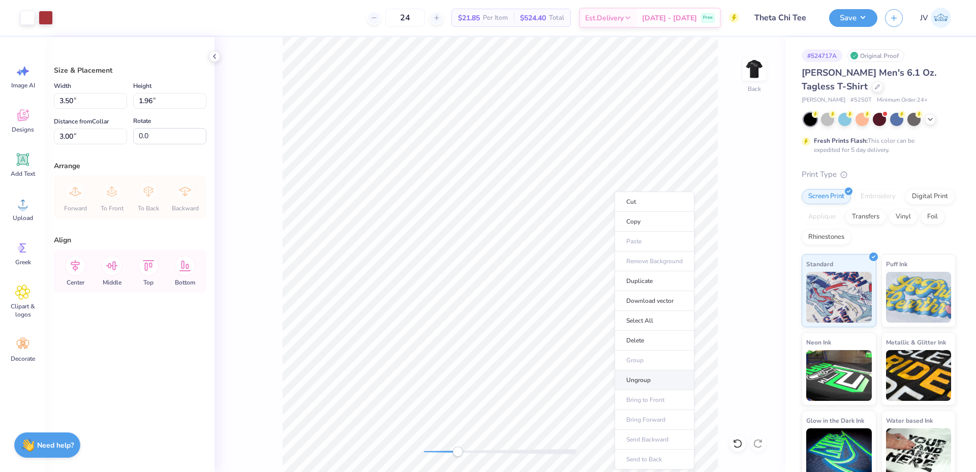
click at [634, 378] on li "Ungroup" at bounding box center [655, 381] width 80 height 20
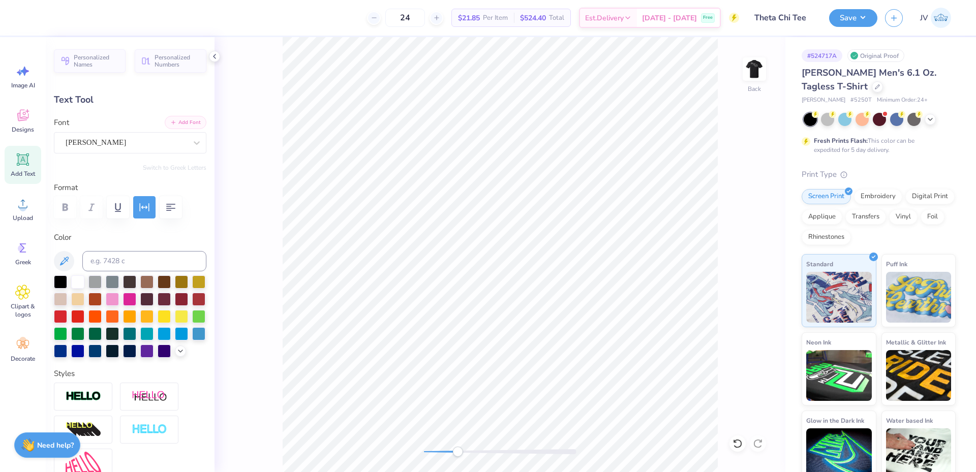
click at [174, 124] on button "Add Font" at bounding box center [186, 122] width 42 height 13
drag, startPoint x: 457, startPoint y: 450, endPoint x: 453, endPoint y: 447, distance: 5.2
click at [453, 447] on div "Accessibility label" at bounding box center [453, 452] width 10 height 10
type input "3.51"
type input "0.44"
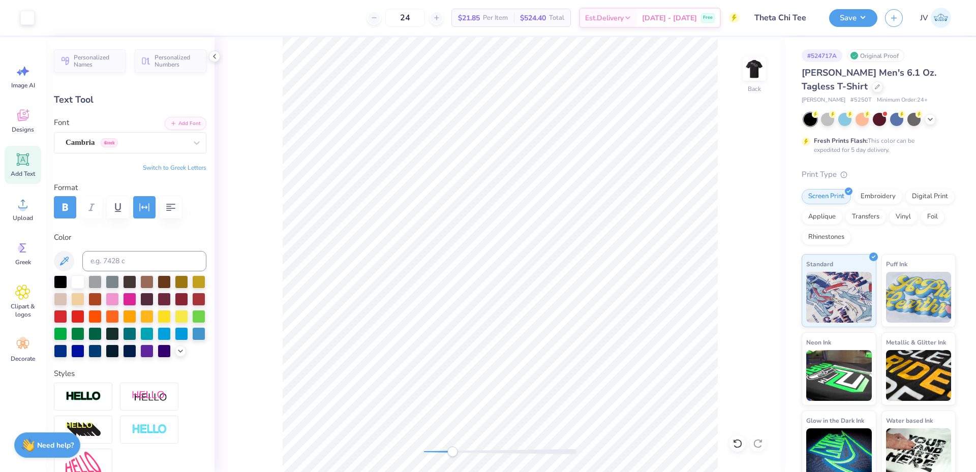
type input "3.58"
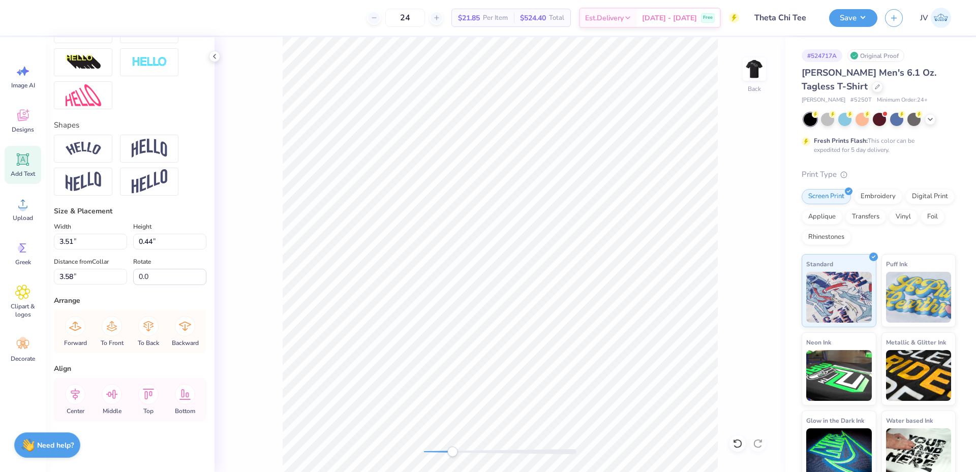
scroll to position [385, 0]
drag, startPoint x: 92, startPoint y: 244, endPoint x: 0, endPoint y: 235, distance: 92.4
click at [0, 235] on div "24 $21.85 Per Item $524.40 Total Est. Delivery Oct 8 - 11 Free Design Title The…" at bounding box center [488, 236] width 976 height 472
type input "3.50"
drag, startPoint x: 455, startPoint y: 452, endPoint x: 466, endPoint y: 451, distance: 11.2
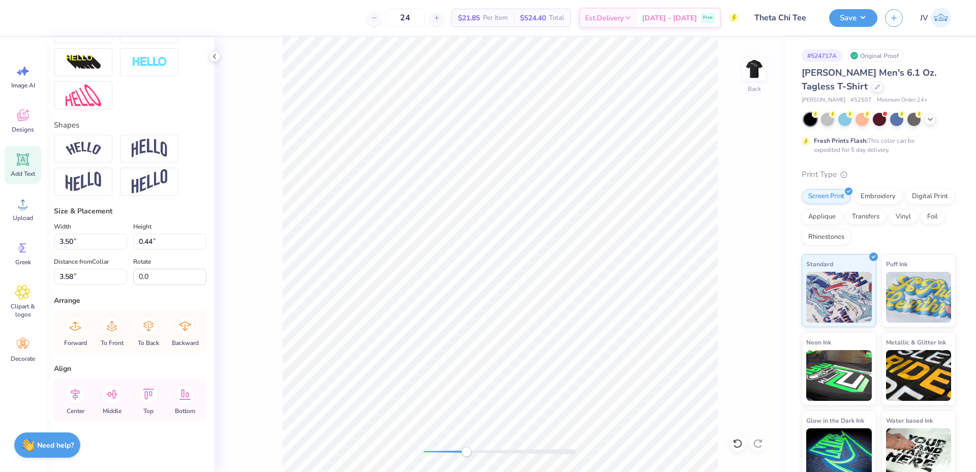
click at [466, 451] on div "Accessibility label" at bounding box center [466, 452] width 10 height 10
type input "3.49"
click at [468, 444] on div "Back" at bounding box center [500, 254] width 571 height 435
click at [441, 444] on div "Back" at bounding box center [500, 254] width 571 height 435
type input "2.06"
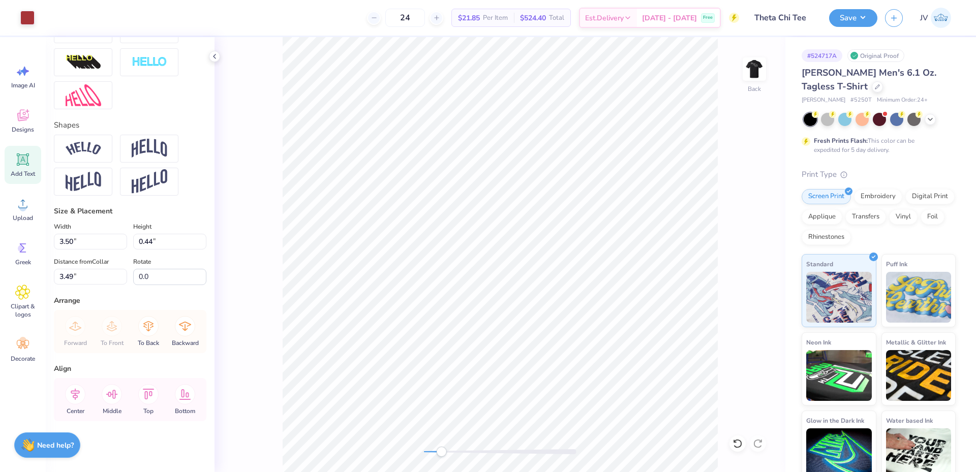
type input "0.93"
type input "4.03"
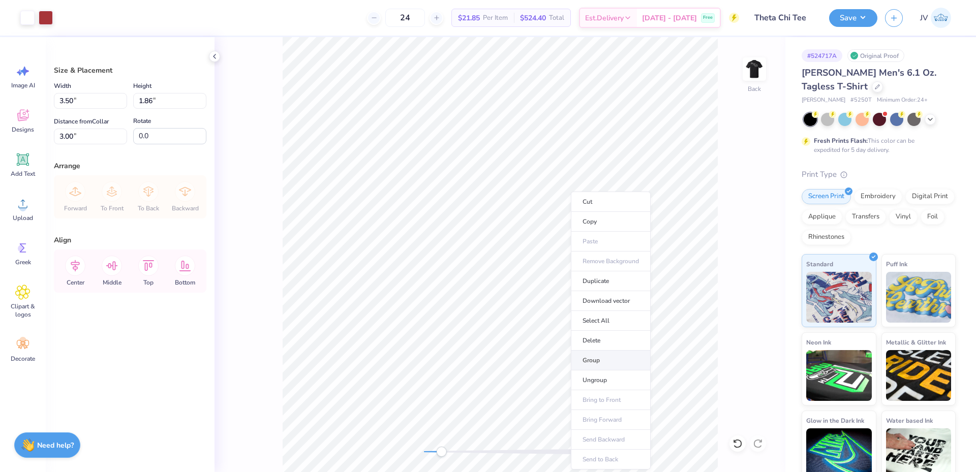
click at [597, 359] on li "Group" at bounding box center [611, 361] width 80 height 20
click at [439, 464] on div "Back" at bounding box center [500, 254] width 571 height 435
click at [751, 68] on img at bounding box center [754, 69] width 41 height 41
click at [574, 380] on li "Ungroup" at bounding box center [580, 381] width 80 height 20
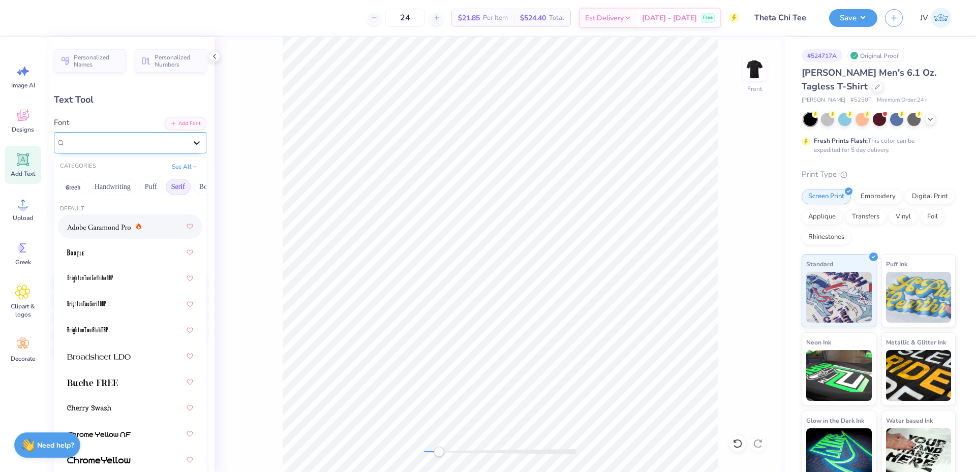
click at [188, 142] on div at bounding box center [197, 143] width 18 height 18
click at [177, 120] on button "Add Font" at bounding box center [186, 122] width 42 height 13
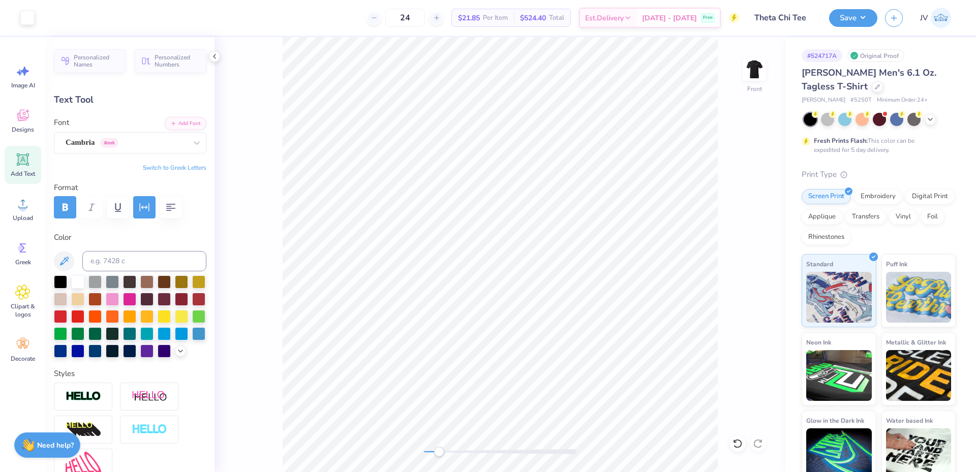
type input "5.92"
type input "0.72"
type input "8.64"
type input "3.61"
type input "0.59"
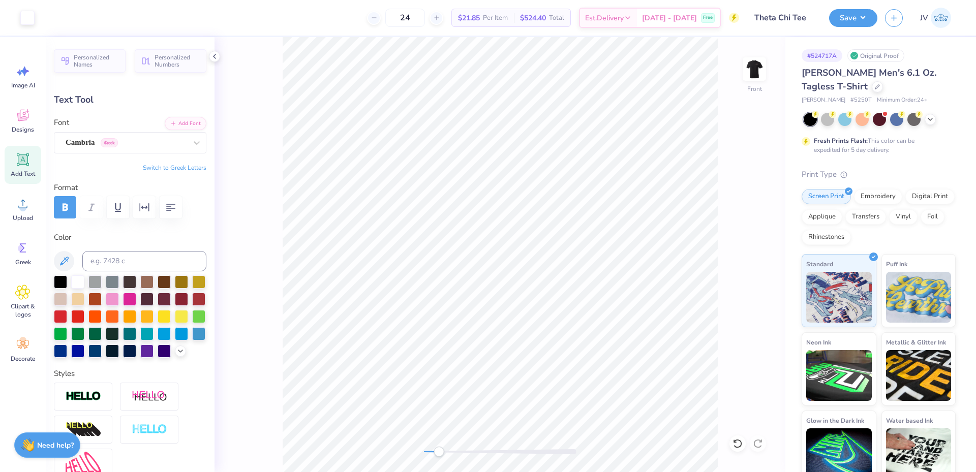
type input "9.65"
drag, startPoint x: 438, startPoint y: 449, endPoint x: 424, endPoint y: 450, distance: 13.7
click at [424, 450] on div "Accessibility label" at bounding box center [424, 452] width 10 height 10
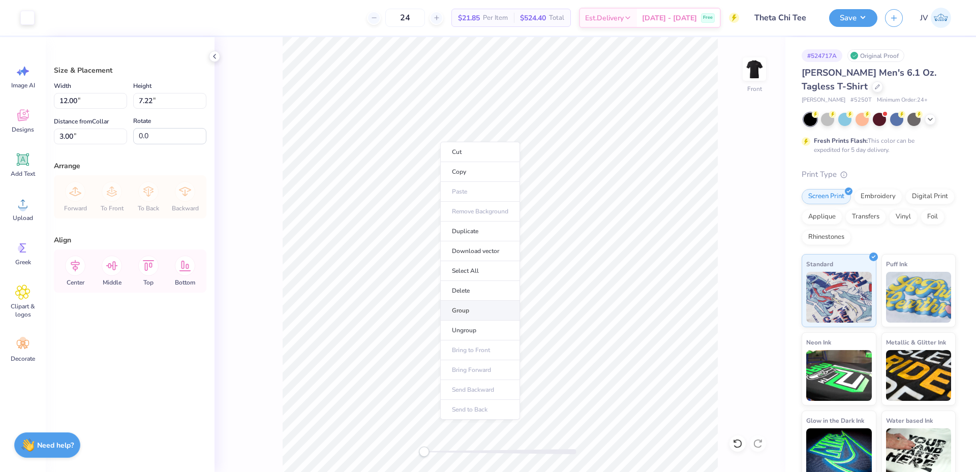
click at [457, 312] on li "Group" at bounding box center [480, 311] width 80 height 20
click at [853, 14] on button "Save" at bounding box center [854, 17] width 48 height 18
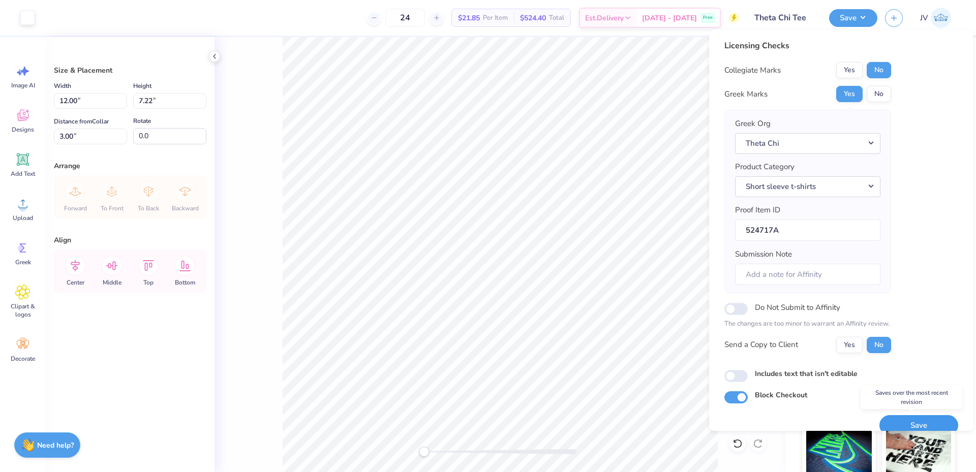
click at [906, 426] on button "Save" at bounding box center [919, 426] width 79 height 21
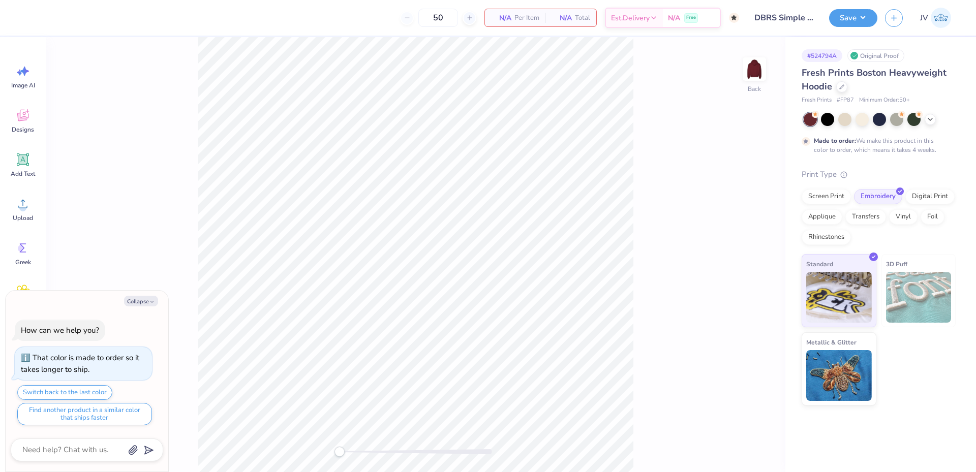
type textarea "x"
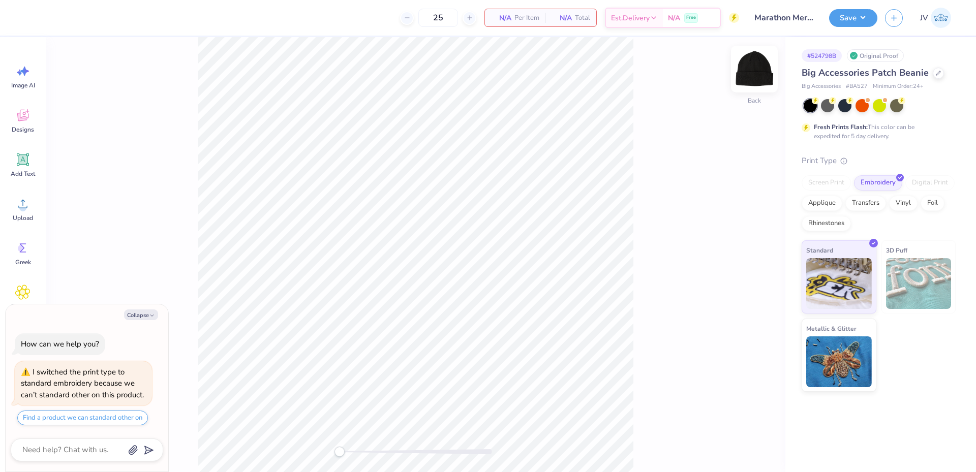
click at [755, 65] on img at bounding box center [754, 69] width 41 height 41
click at [755, 73] on img at bounding box center [754, 69] width 41 height 41
click at [149, 312] on button "Collapse" at bounding box center [141, 315] width 34 height 11
type textarea "x"
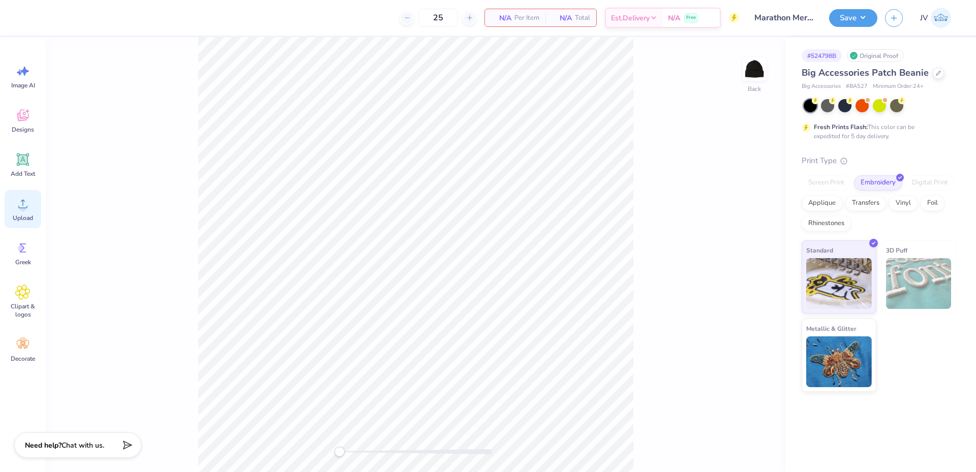
click at [15, 216] on span "Upload" at bounding box center [23, 218] width 20 height 8
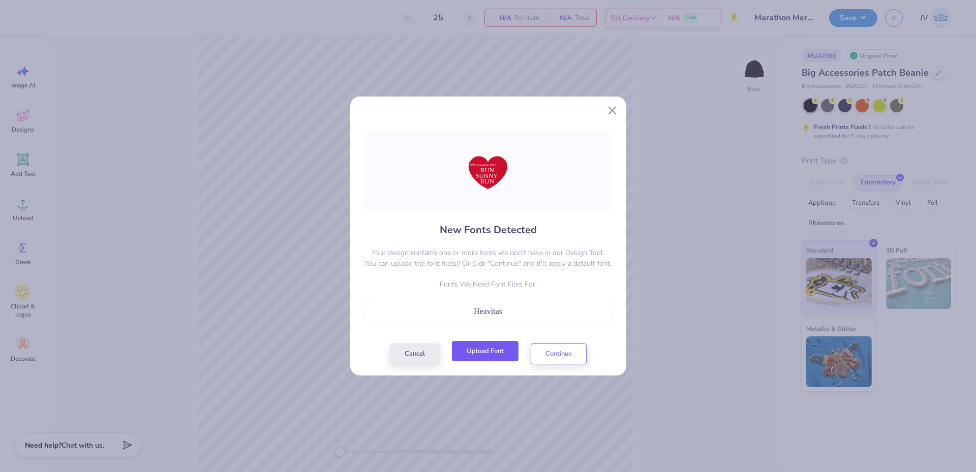
click at [472, 355] on button "Upload Font" at bounding box center [485, 351] width 67 height 21
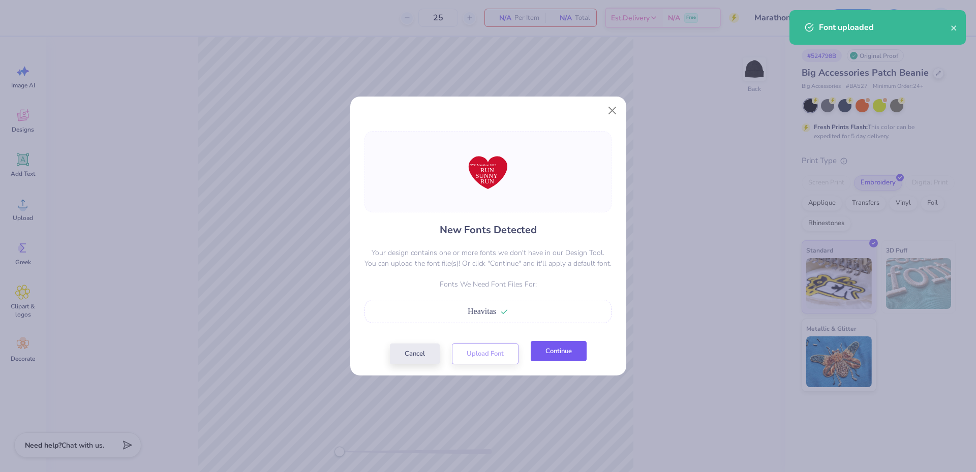
click at [576, 346] on button "Continue" at bounding box center [559, 351] width 56 height 21
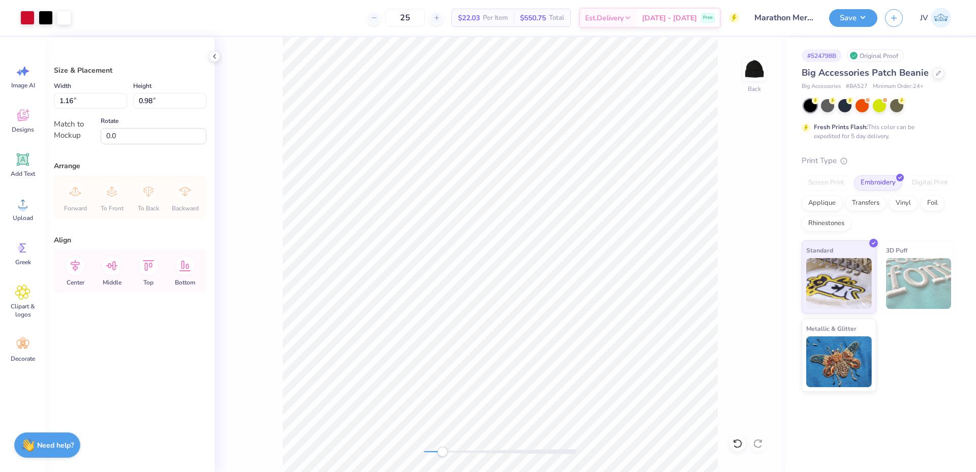
drag, startPoint x: 424, startPoint y: 452, endPoint x: 442, endPoint y: 453, distance: 18.9
click at [442, 453] on div "Accessibility label" at bounding box center [442, 452] width 10 height 10
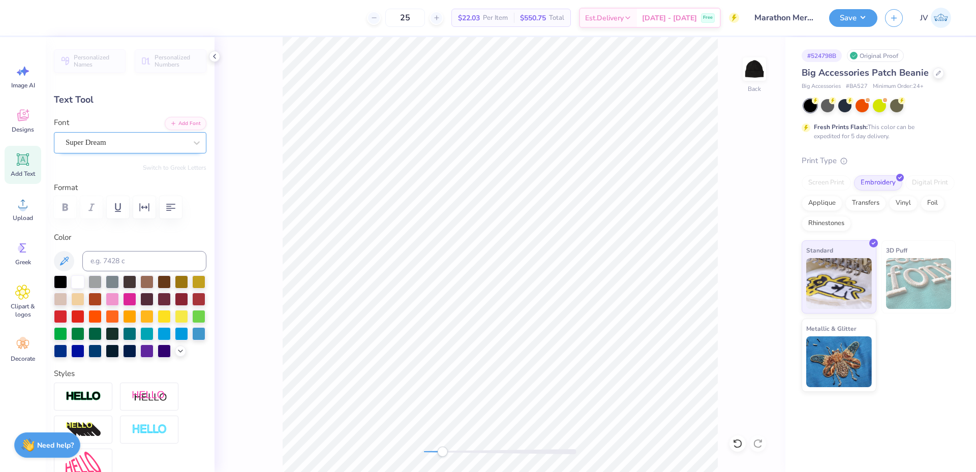
click at [130, 147] on div "Super Dream" at bounding box center [126, 143] width 123 height 16
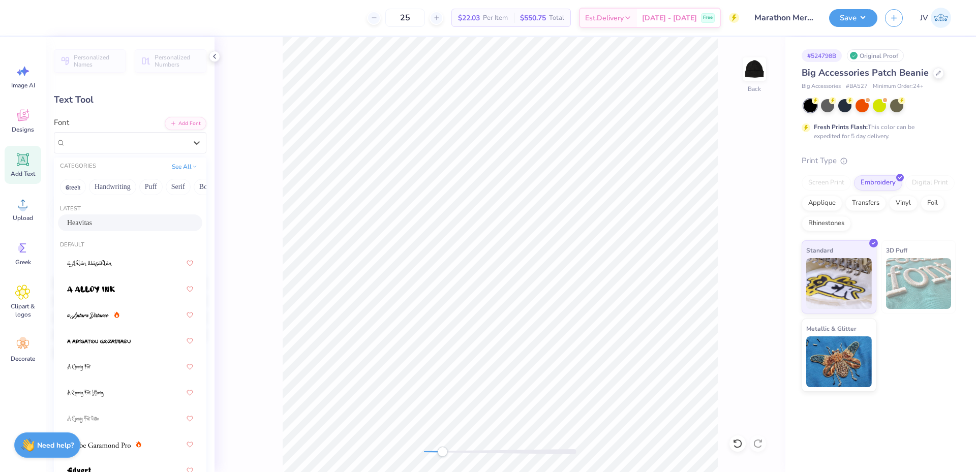
click at [92, 218] on span "Heavitas" at bounding box center [79, 223] width 25 height 11
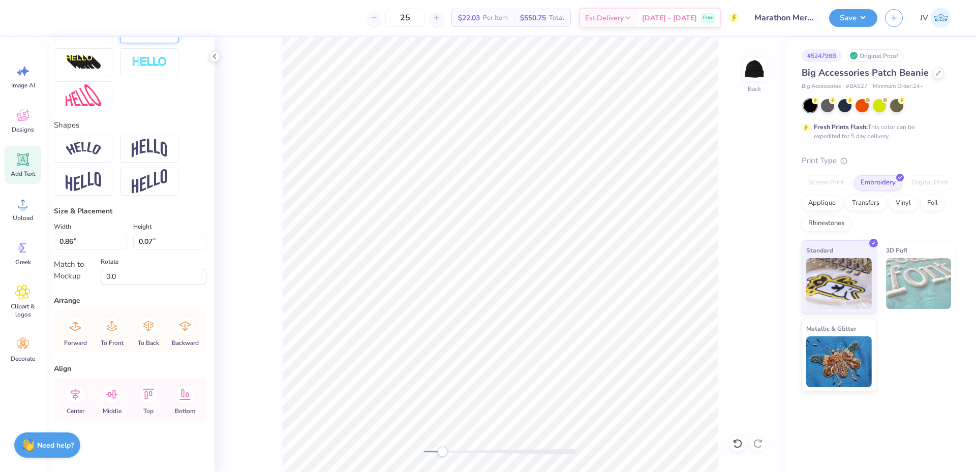
scroll to position [385, 0]
click at [72, 392] on icon at bounding box center [75, 395] width 9 height 12
type input "0.37"
type input "0.14"
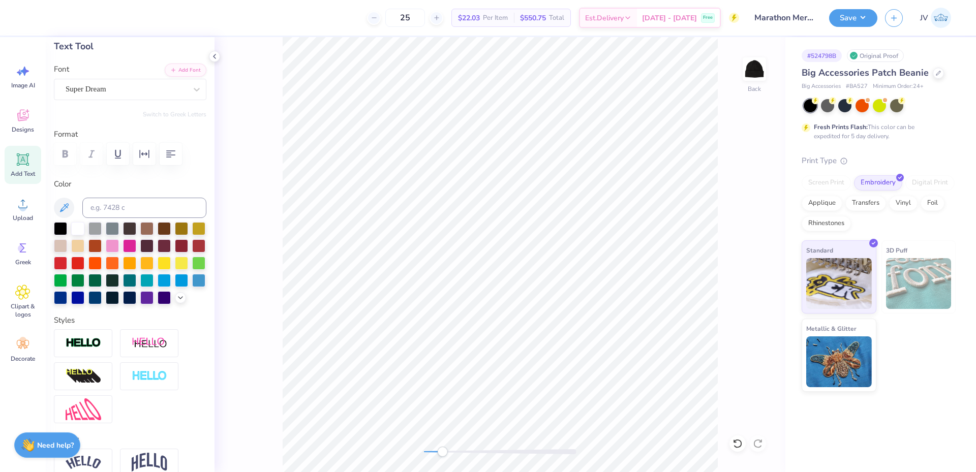
scroll to position [46, 0]
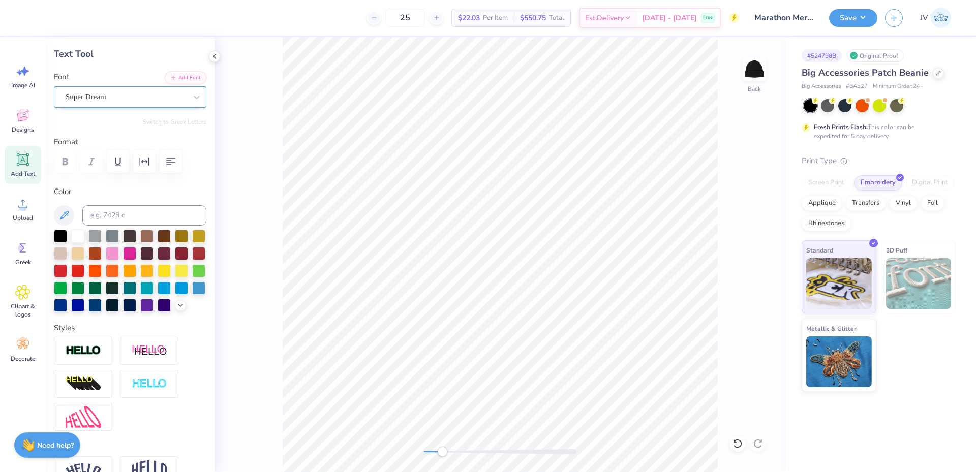
click at [161, 100] on div "Super Dream" at bounding box center [126, 97] width 123 height 16
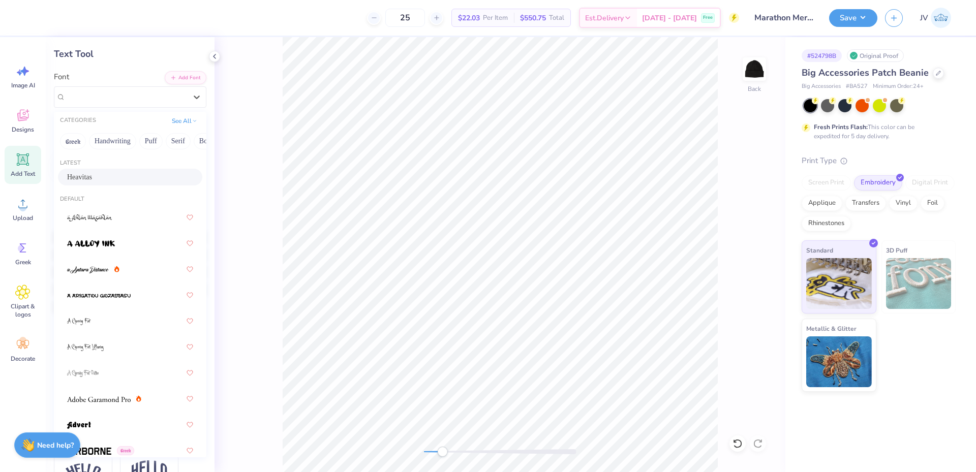
click at [121, 178] on div "Heavitas" at bounding box center [130, 177] width 126 height 11
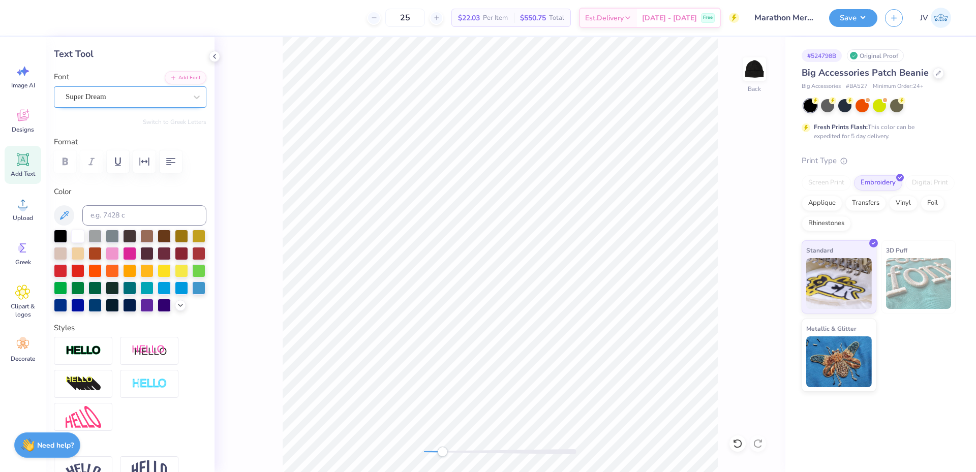
click at [124, 102] on div "Super Dream" at bounding box center [126, 97] width 123 height 16
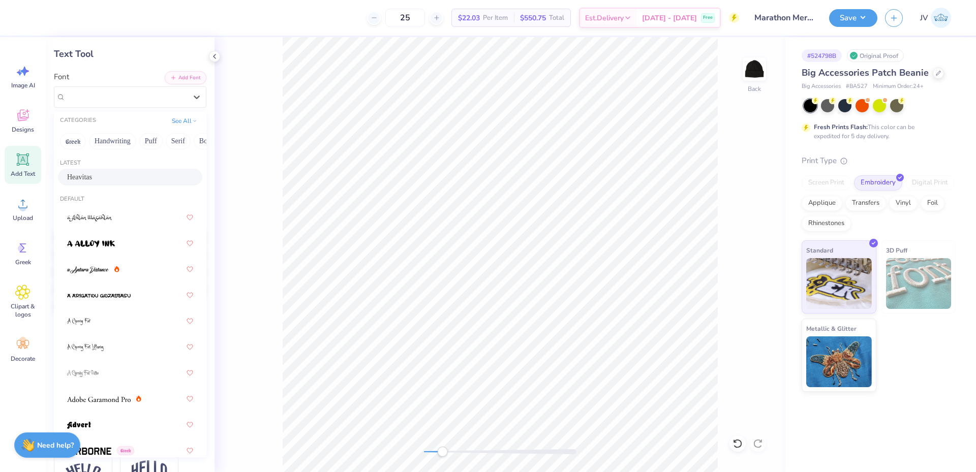
click at [124, 181] on div "Heavitas" at bounding box center [130, 177] width 126 height 11
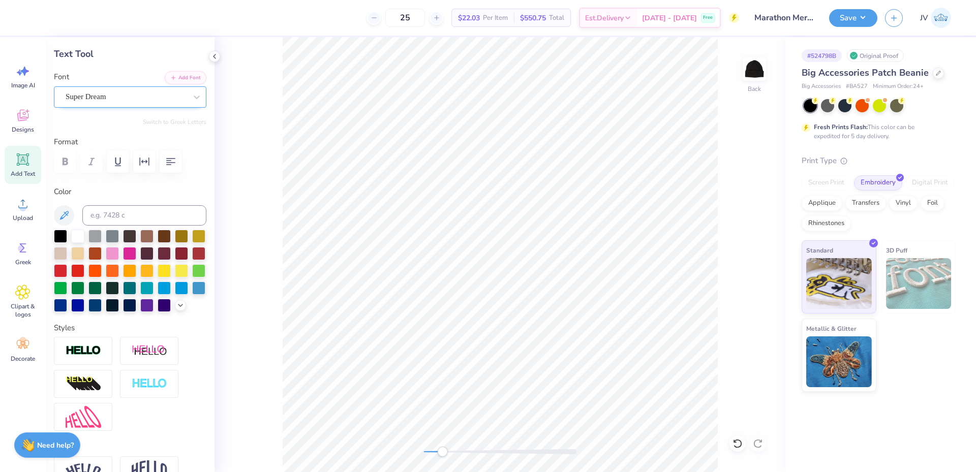
click at [150, 101] on div "Super Dream" at bounding box center [126, 97] width 123 height 16
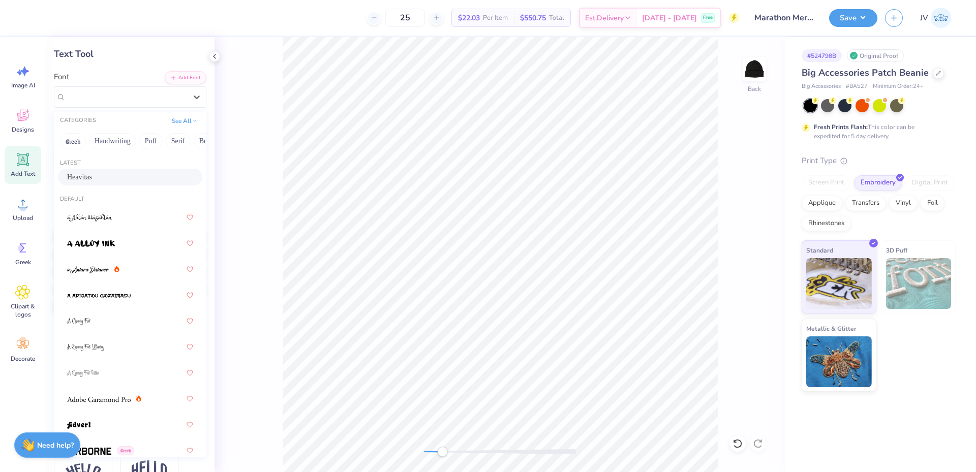
click at [130, 174] on div "Heavitas" at bounding box center [130, 177] width 126 height 11
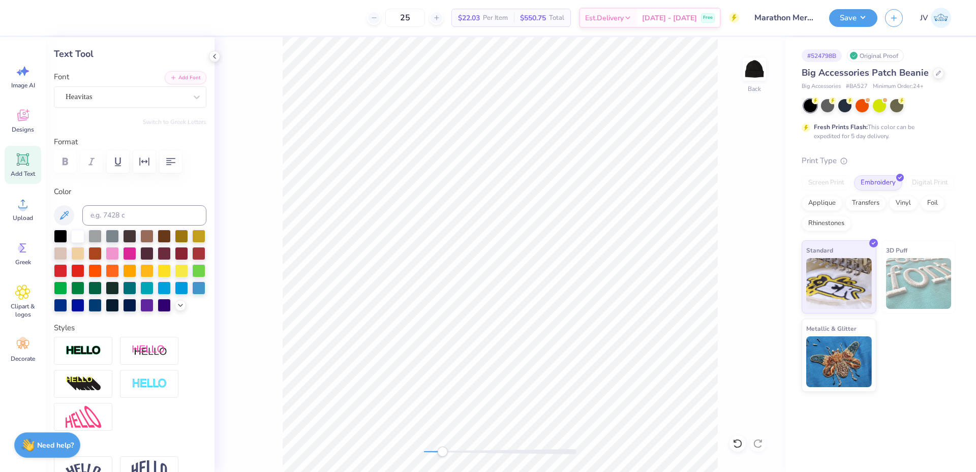
scroll to position [385, 0]
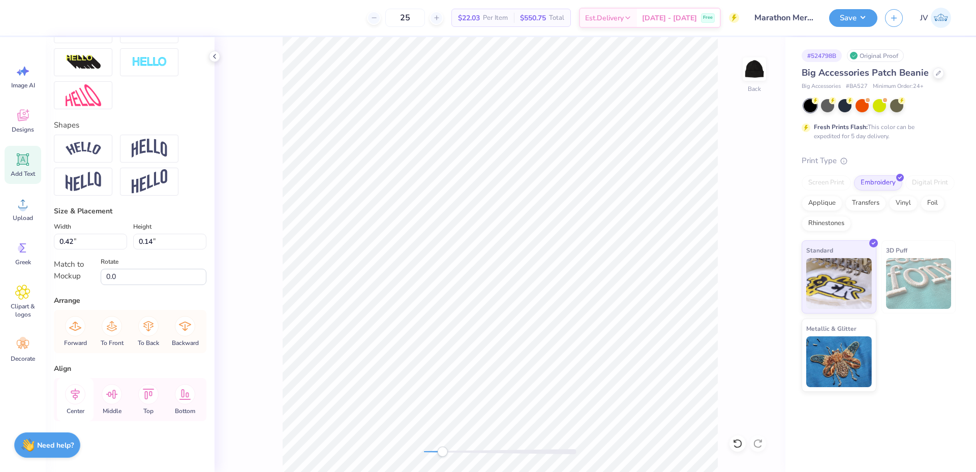
click at [76, 392] on icon at bounding box center [75, 394] width 20 height 20
type input "0.74"
type input "0.15"
click at [70, 392] on icon at bounding box center [75, 394] width 20 height 20
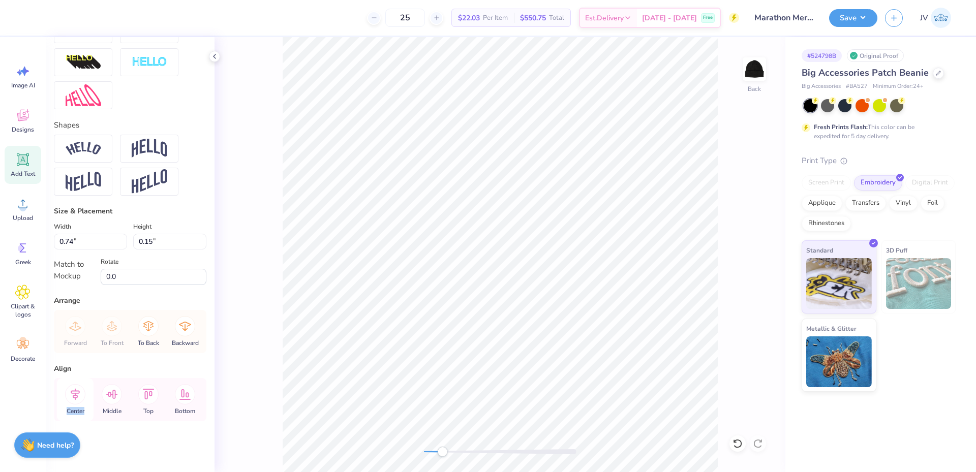
click at [70, 392] on icon at bounding box center [75, 394] width 20 height 20
type input "0.42"
type input "0.14"
click at [75, 389] on icon at bounding box center [75, 394] width 20 height 20
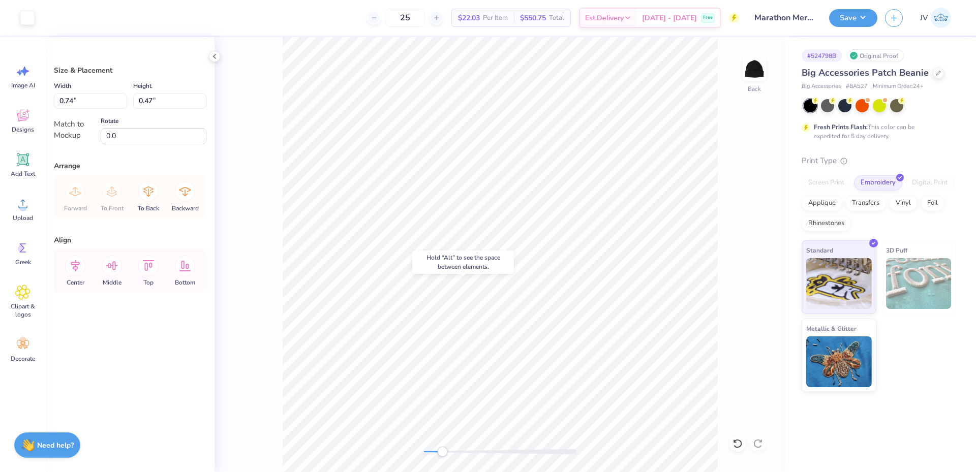
type input "0.74"
type input "0.47"
click at [551, 359] on li "Group" at bounding box center [566, 361] width 80 height 20
drag, startPoint x: 176, startPoint y: 99, endPoint x: 0, endPoint y: 85, distance: 176.5
click at [0, 86] on div "Art colors 25 $22.03 Per Item $550.75 Total Est. Delivery [DATE] - [DATE] Free …" at bounding box center [488, 236] width 976 height 472
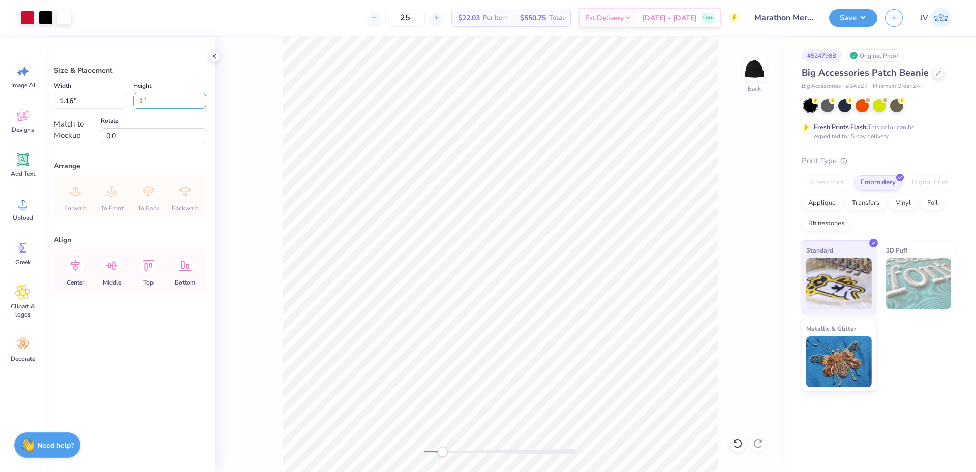
type input "1"
type input "1.18"
type input "1.00"
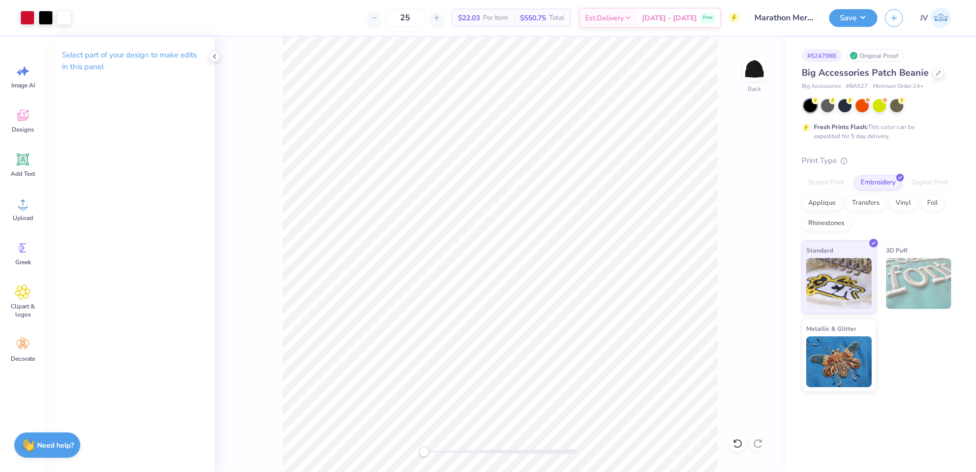
click at [389, 450] on div "Back" at bounding box center [500, 254] width 571 height 435
click at [862, 199] on div "Transfers" at bounding box center [866, 201] width 41 height 15
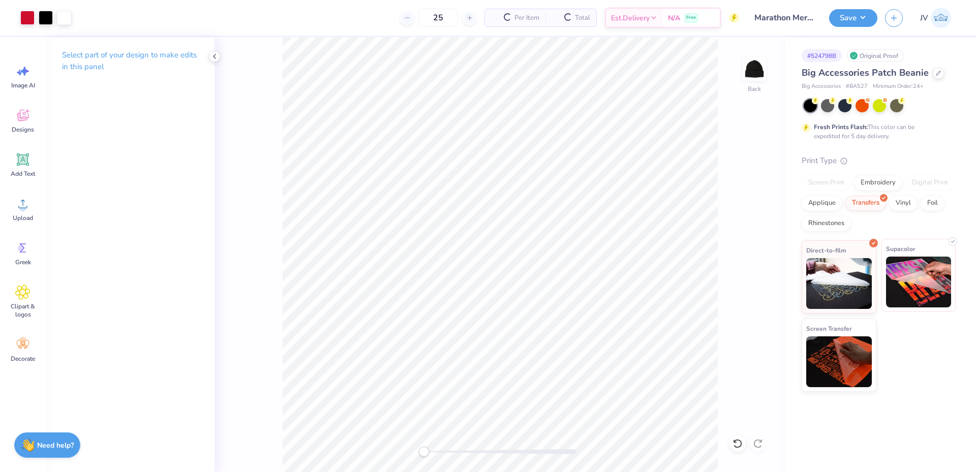
click at [903, 278] on img at bounding box center [919, 282] width 66 height 51
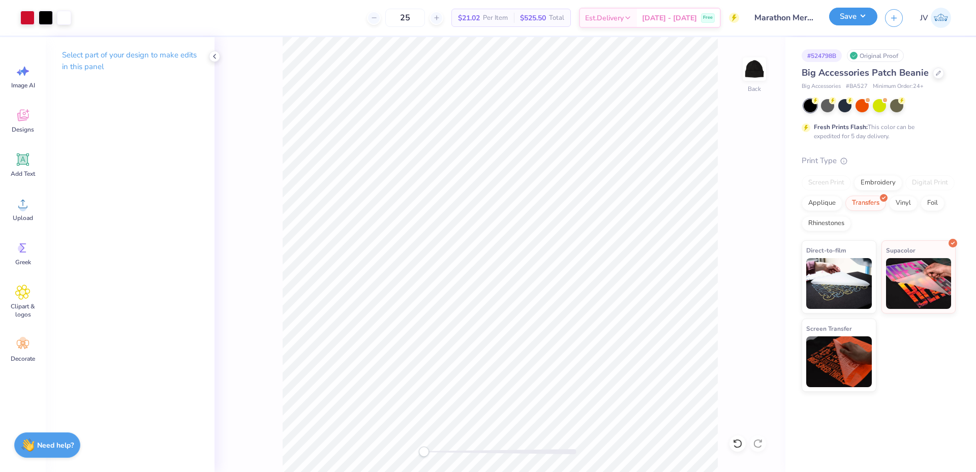
click at [855, 20] on button "Save" at bounding box center [854, 17] width 48 height 18
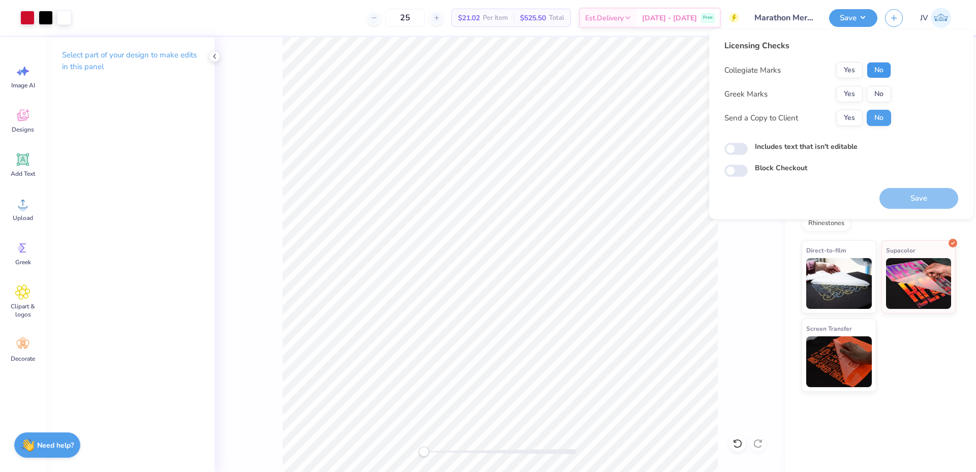
click at [873, 70] on button "No" at bounding box center [879, 70] width 24 height 16
click at [880, 93] on button "No" at bounding box center [879, 94] width 24 height 16
click at [906, 201] on button "Save" at bounding box center [919, 198] width 79 height 21
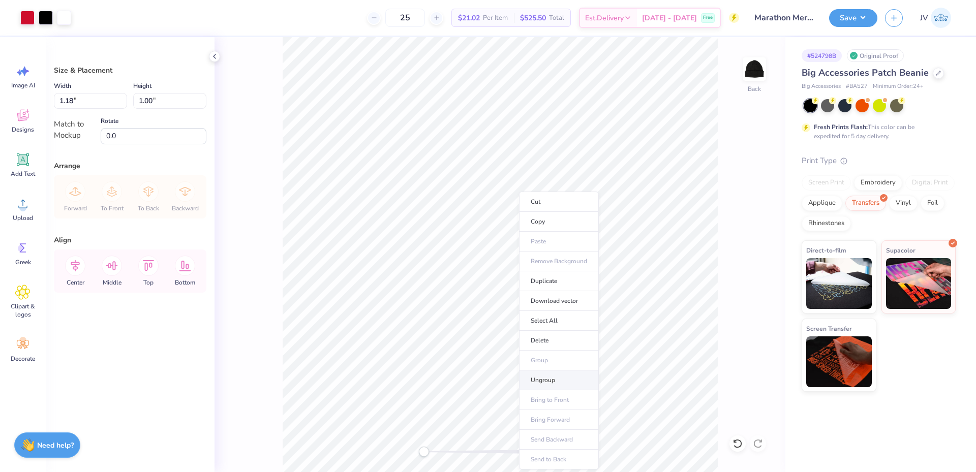
click at [551, 380] on li "Ungroup" at bounding box center [559, 381] width 80 height 20
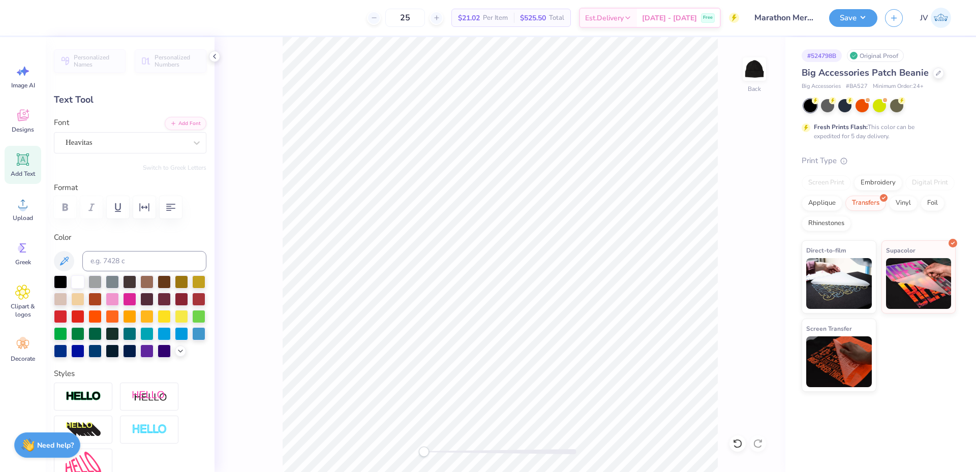
scroll to position [8, 1]
type textarea "SUN"
drag, startPoint x: 424, startPoint y: 453, endPoint x: 440, endPoint y: 455, distance: 16.3
click at [440, 455] on div "Accessibility label" at bounding box center [440, 452] width 10 height 10
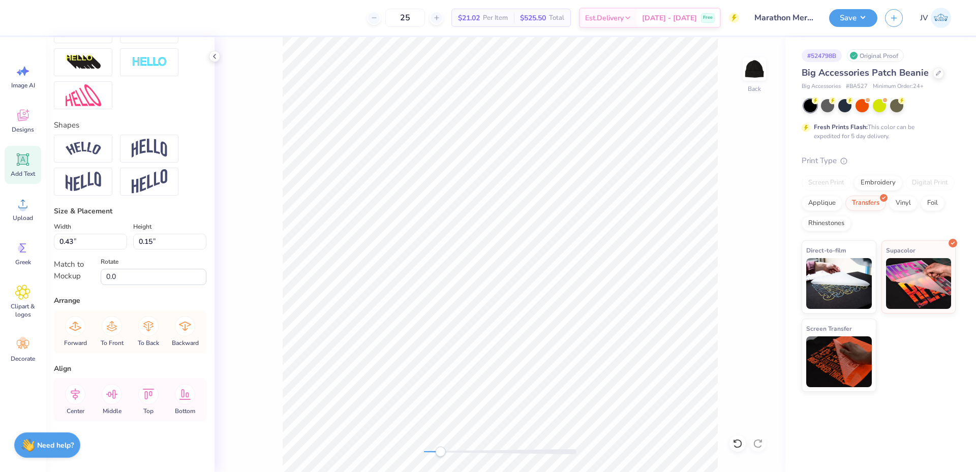
scroll to position [385, 0]
click at [73, 395] on icon at bounding box center [75, 394] width 20 height 20
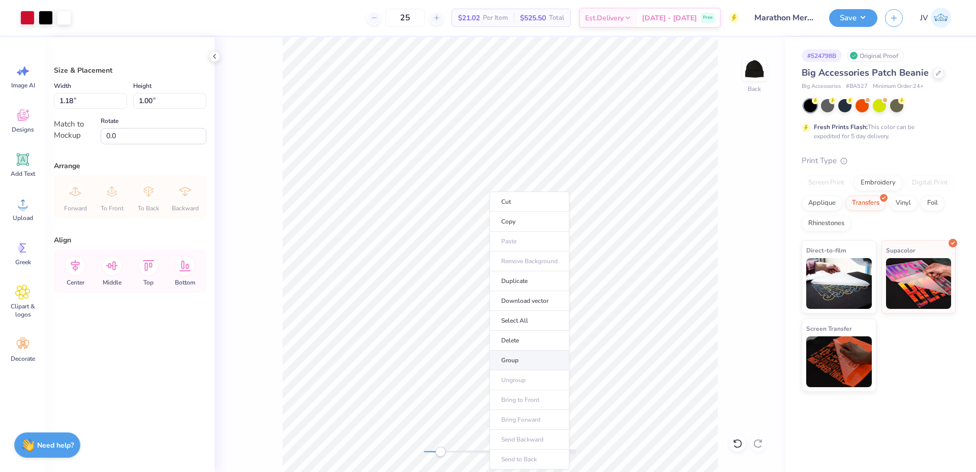
click at [546, 363] on li "Group" at bounding box center [530, 361] width 80 height 20
click at [865, 22] on button "Save" at bounding box center [854, 17] width 48 height 18
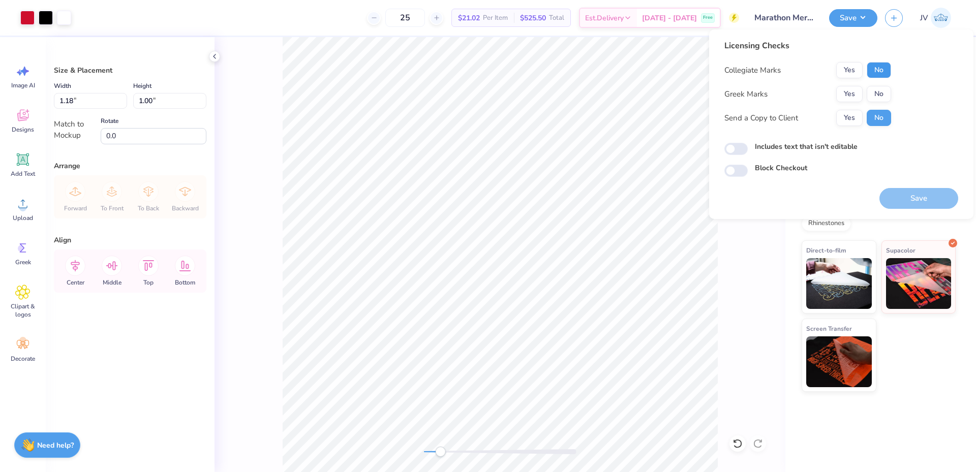
click at [875, 67] on button "No" at bounding box center [879, 70] width 24 height 16
click at [880, 90] on button "No" at bounding box center [879, 94] width 24 height 16
click at [899, 203] on button "Save" at bounding box center [919, 198] width 79 height 21
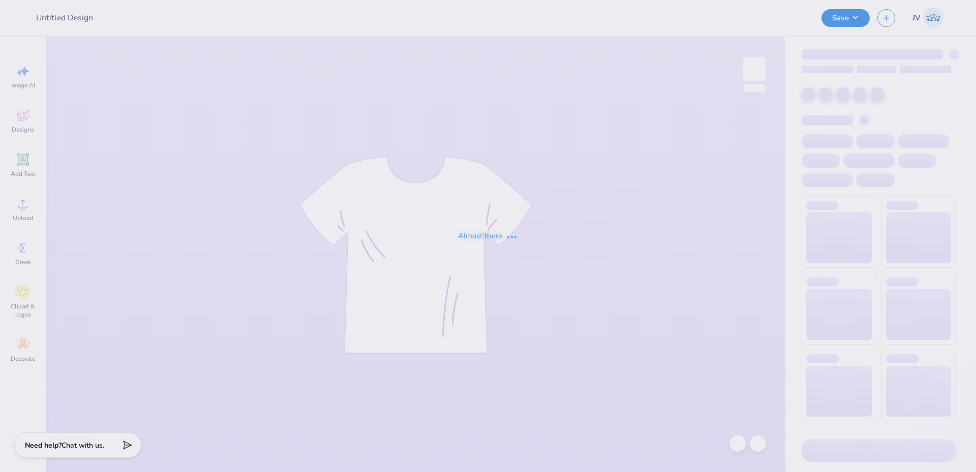
type input "Seabelles Sand Sweatpants"
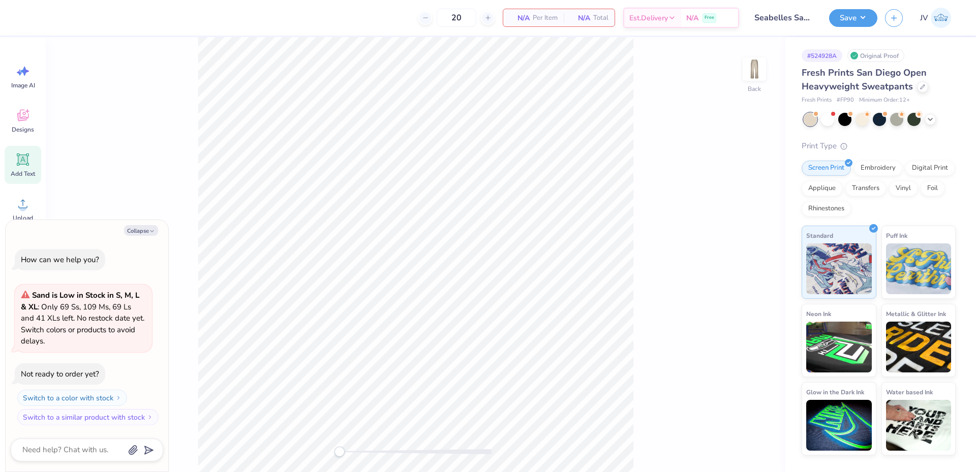
click at [24, 162] on icon at bounding box center [23, 160] width 10 height 10
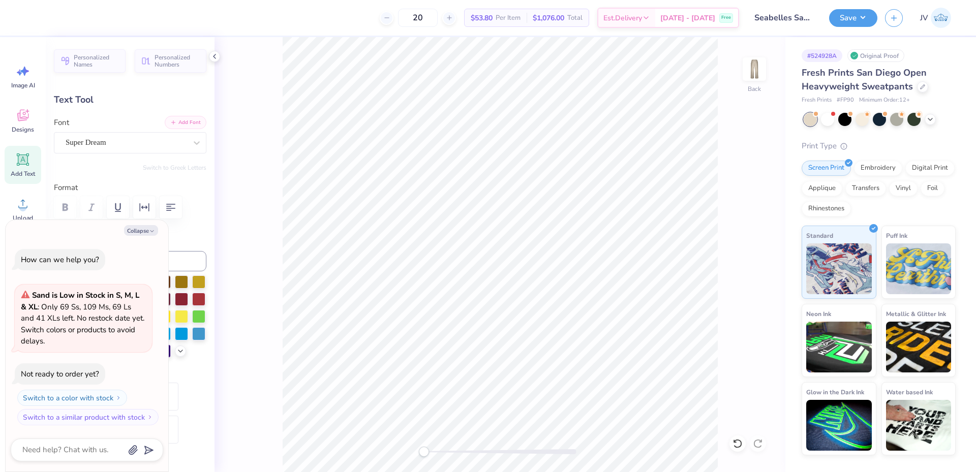
click at [175, 122] on button "Add Font" at bounding box center [186, 122] width 42 height 13
click at [145, 232] on button "Collapse" at bounding box center [141, 230] width 34 height 11
type textarea "x"
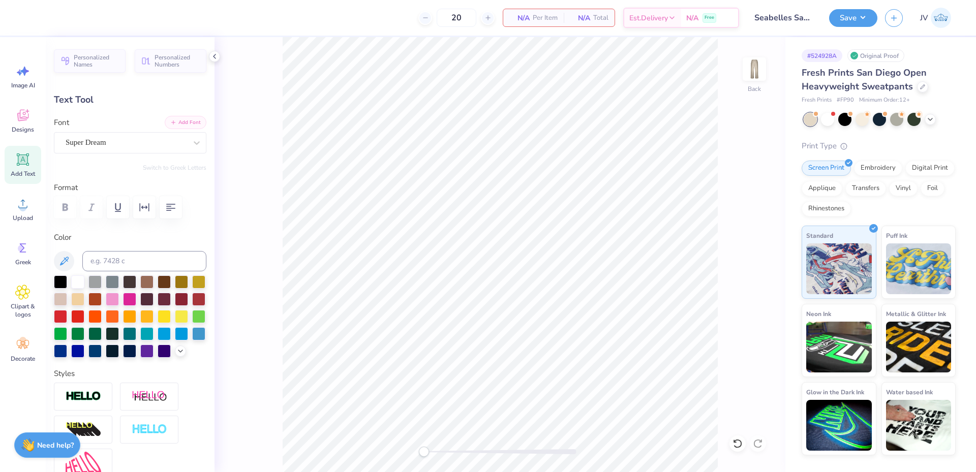
click at [179, 128] on button "Add Font" at bounding box center [186, 122] width 42 height 13
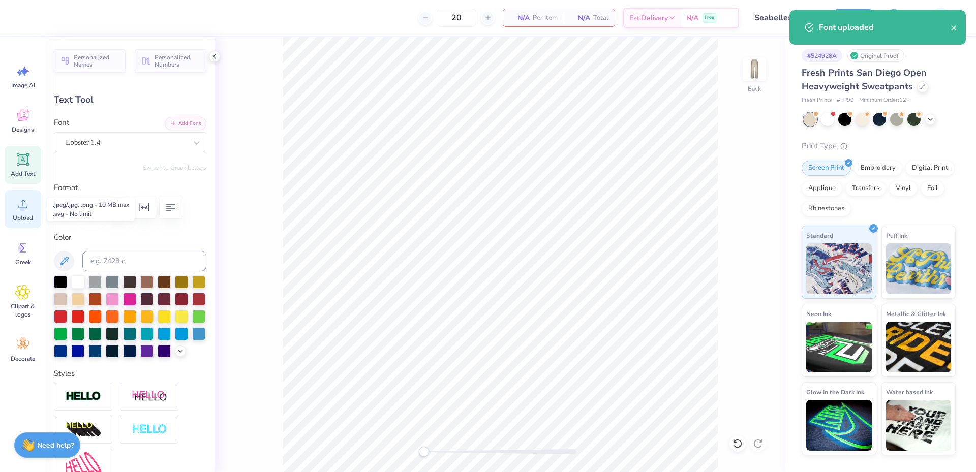
click at [34, 213] on div "Upload" at bounding box center [23, 209] width 37 height 38
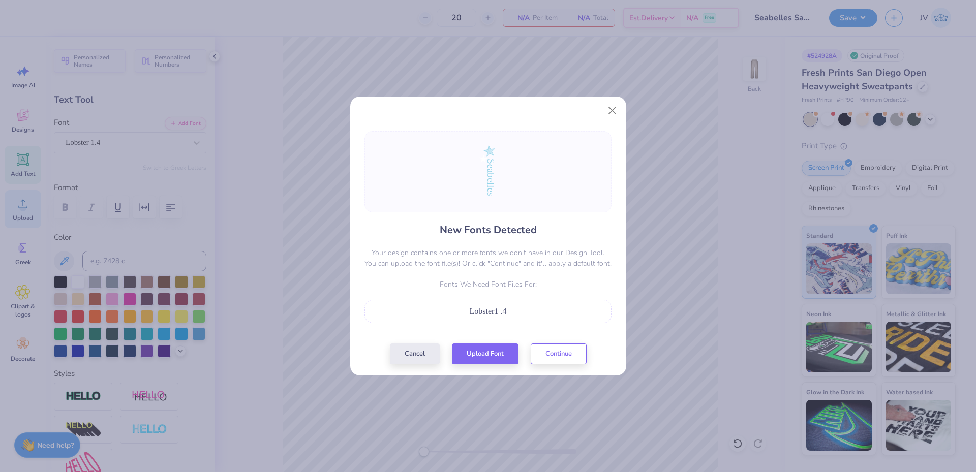
click at [121, 9] on div "New Fonts Detected Your design contains one or more fonts we don't have in our …" at bounding box center [488, 236] width 976 height 472
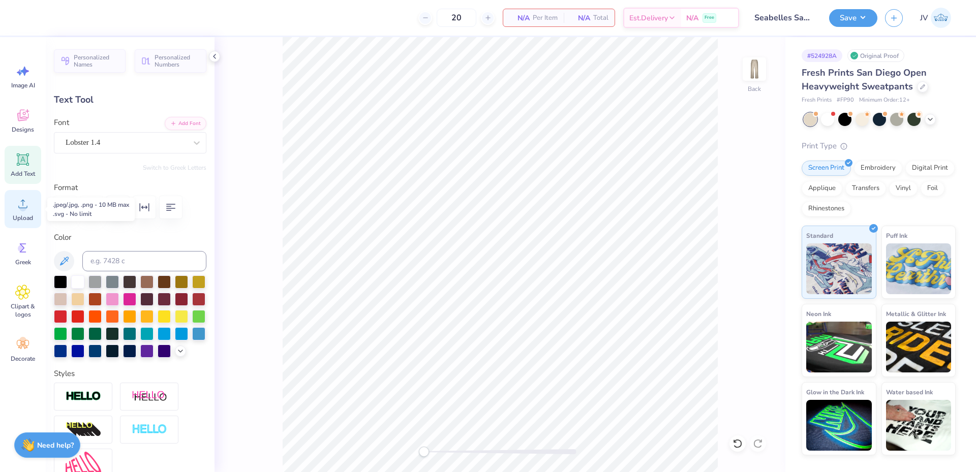
click at [22, 207] on circle at bounding box center [22, 207] width 7 height 7
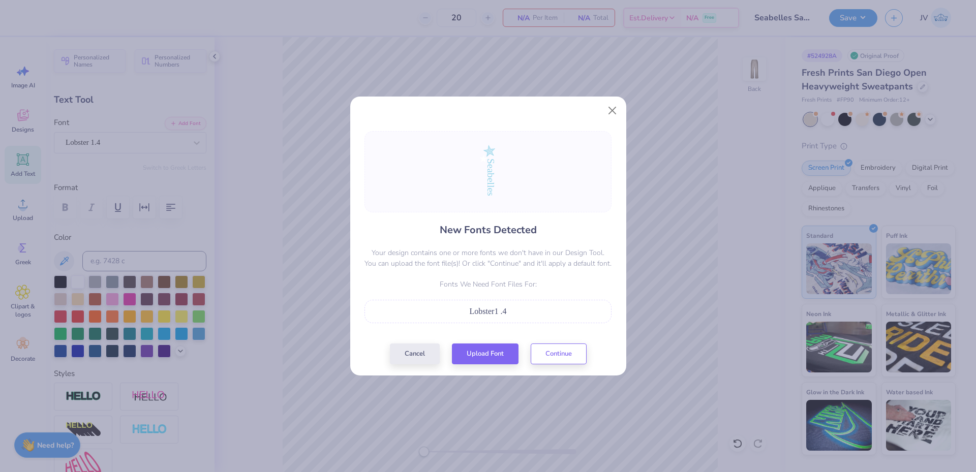
click at [493, 316] on div "Lobster1 .4" at bounding box center [488, 312] width 236 height 12
click at [529, 311] on div "Lobster1 .4" at bounding box center [488, 312] width 236 height 12
click at [483, 310] on span "Lobster1 .4" at bounding box center [488, 311] width 37 height 9
click at [567, 353] on button "Continue" at bounding box center [559, 351] width 56 height 21
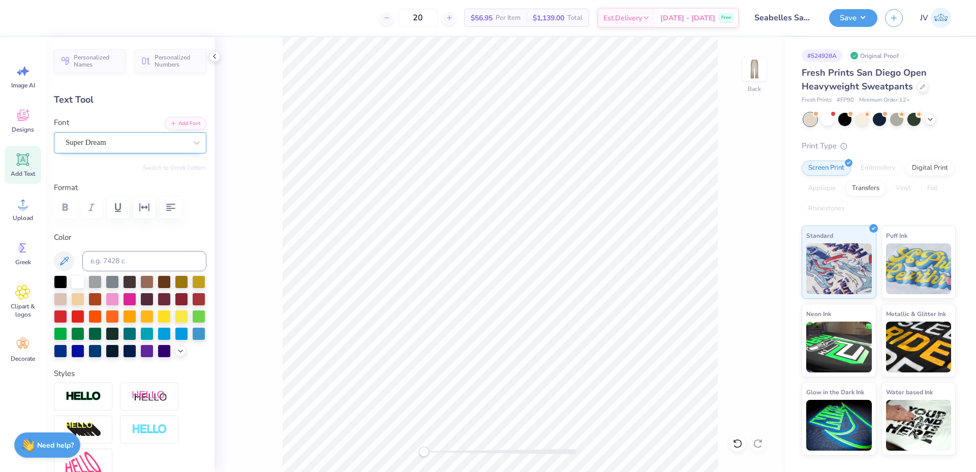
click at [141, 142] on div "Super Dream" at bounding box center [126, 143] width 123 height 16
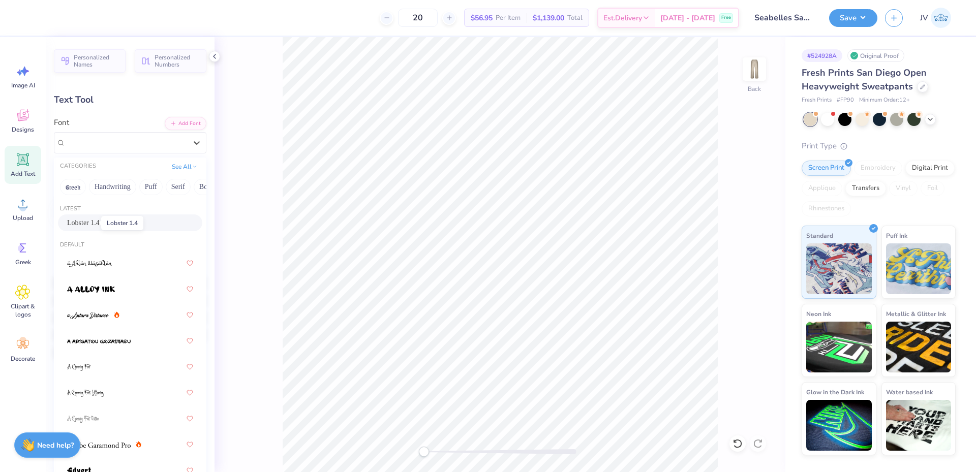
click at [72, 222] on span "Lobster 1.4" at bounding box center [83, 223] width 33 height 11
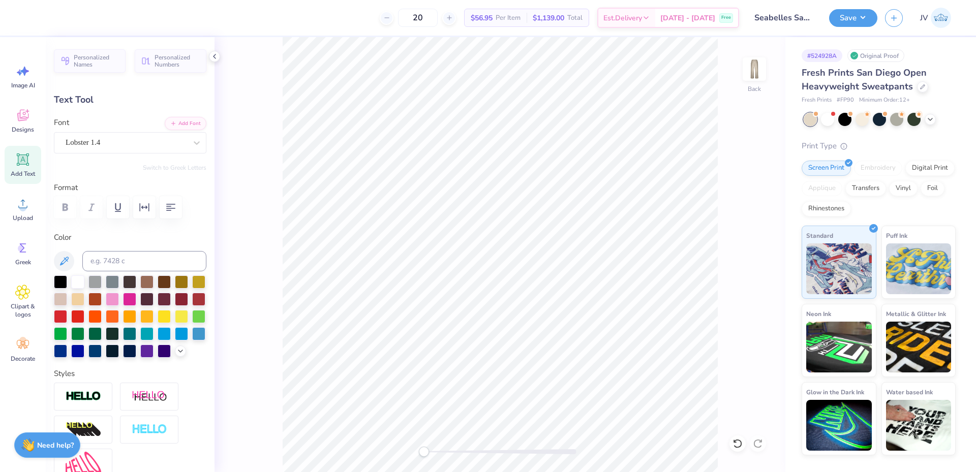
type input "0.0"
click at [448, 458] on div "Back" at bounding box center [500, 254] width 571 height 435
type input "3.14"
type input "14.75"
type input "22.41"
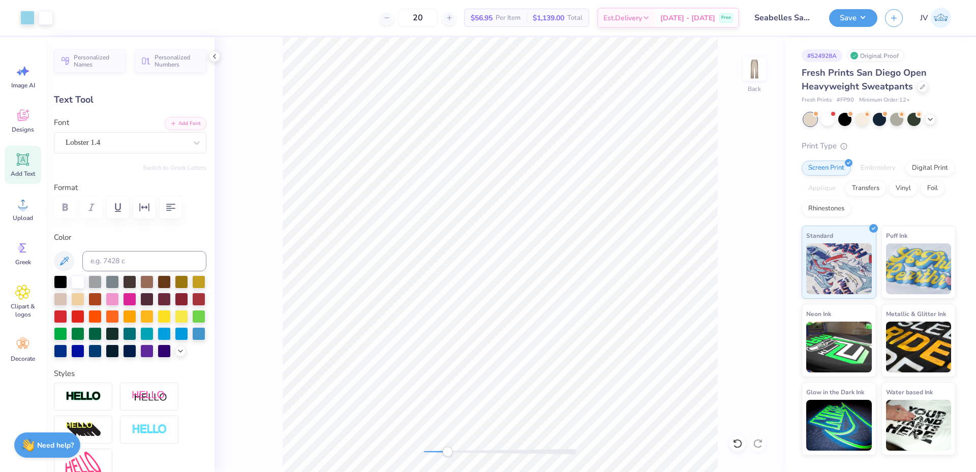
type input "0.0"
click at [411, 438] on div "Back" at bounding box center [500, 254] width 571 height 435
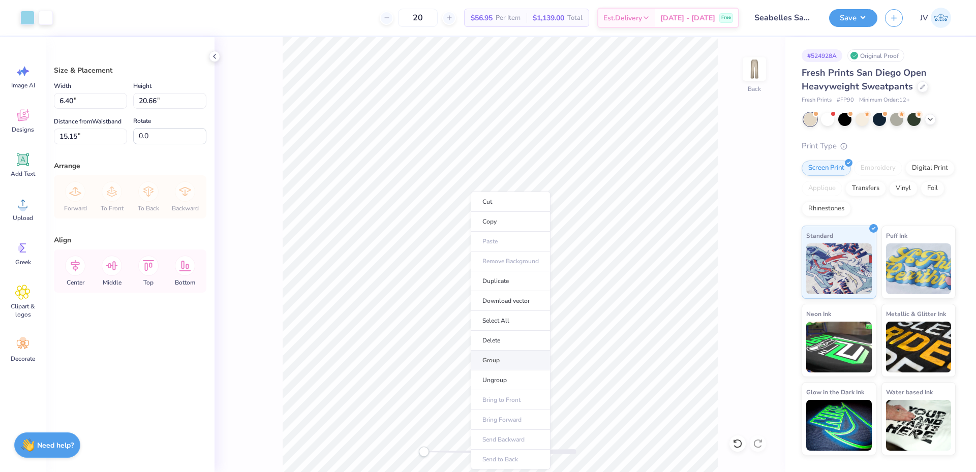
click at [500, 364] on li "Group" at bounding box center [511, 361] width 80 height 20
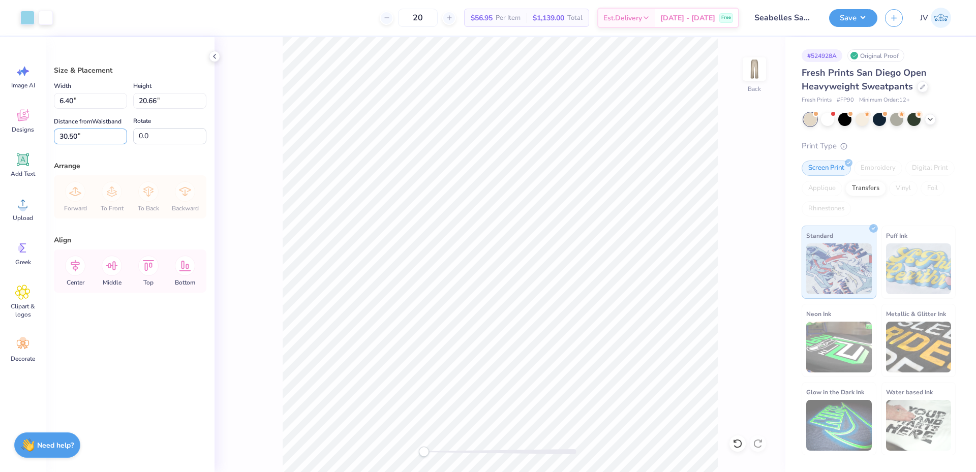
drag, startPoint x: 90, startPoint y: 134, endPoint x: 0, endPoint y: 135, distance: 90.0
click at [0, 135] on div "Art colors 20 $56.95 Per Item $1,139.00 Total Est. Delivery [DATE] - [DATE] Fre…" at bounding box center [488, 236] width 976 height 472
click at [87, 136] on input "30.50" at bounding box center [90, 137] width 73 height 16
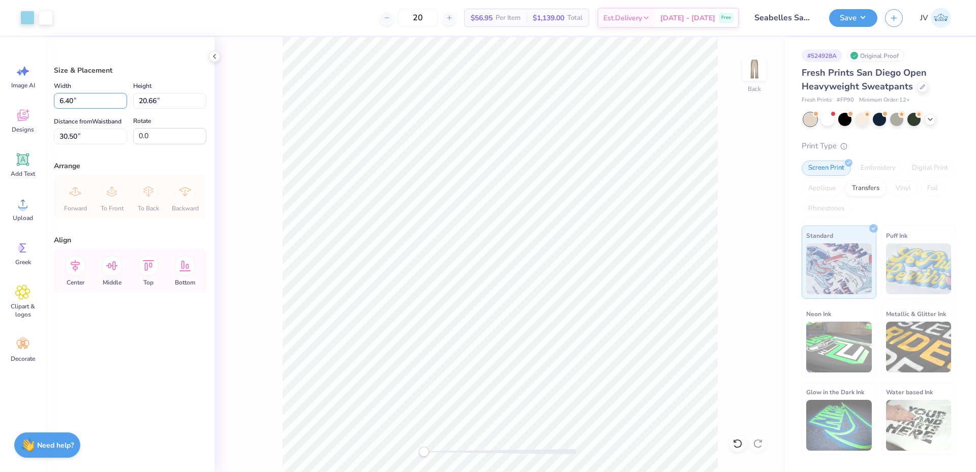
drag, startPoint x: 84, startPoint y: 102, endPoint x: 0, endPoint y: 84, distance: 86.2
click at [0, 84] on div "Art colors 20 $56.95 Per Item $1,139.00 Total Est. Delivery [DATE] - [DATE] Fre…" at bounding box center [488, 236] width 976 height 472
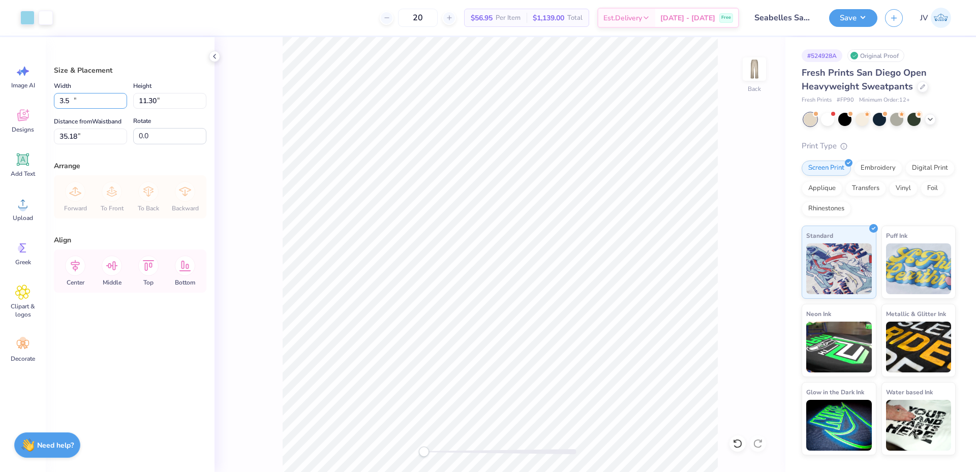
type input "3.50"
type input "11.30"
type input "35.18"
drag, startPoint x: 90, startPoint y: 130, endPoint x: 0, endPoint y: 123, distance: 89.8
click at [0, 123] on div "Art colors 20 $56.95 Per Item $1,139.00 Total Est. Delivery [DATE] - [DATE] Fre…" at bounding box center [488, 236] width 976 height 472
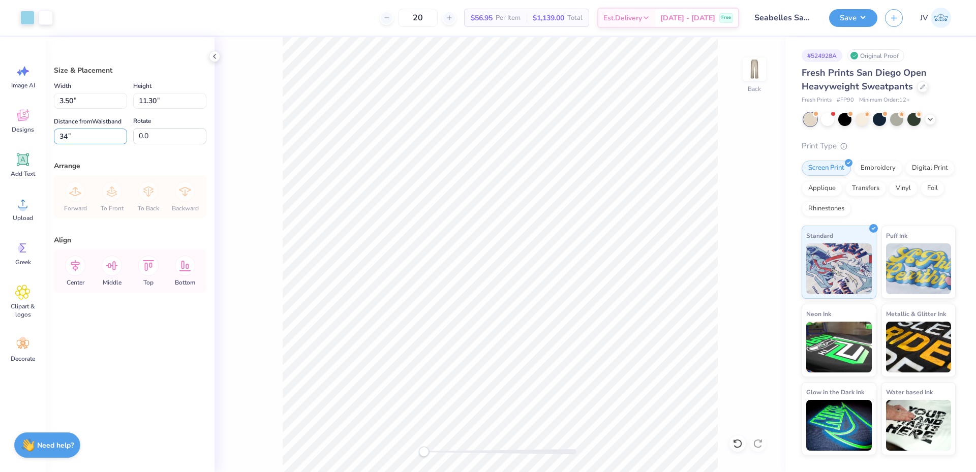
type input "34"
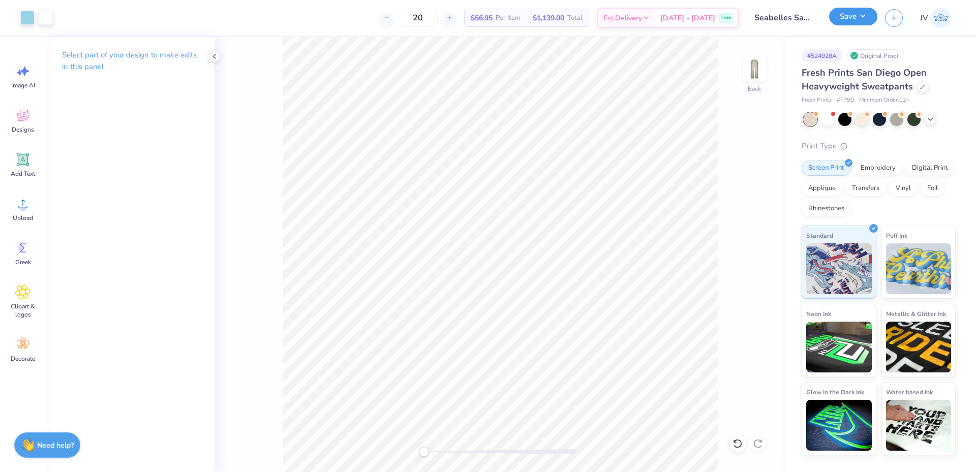
click at [863, 10] on button "Save" at bounding box center [854, 17] width 48 height 18
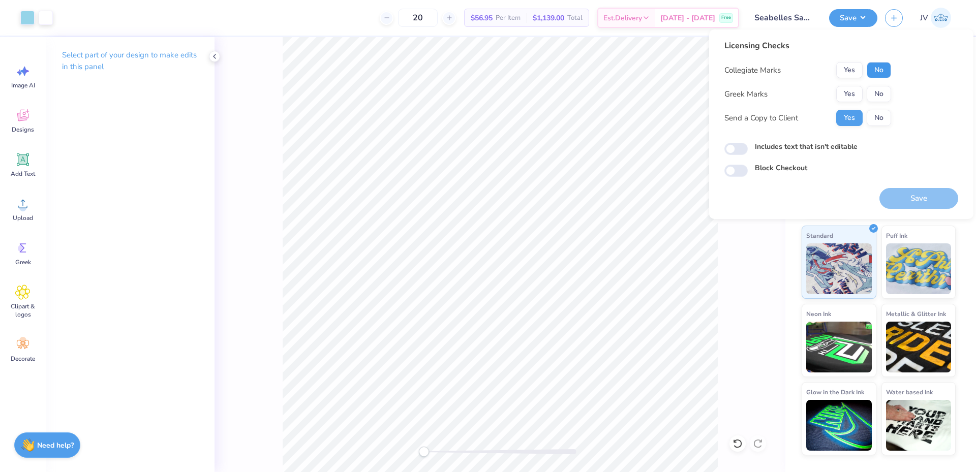
click at [874, 73] on button "No" at bounding box center [879, 70] width 24 height 16
click at [878, 92] on button "No" at bounding box center [879, 94] width 24 height 16
click at [906, 200] on button "Save" at bounding box center [919, 198] width 79 height 21
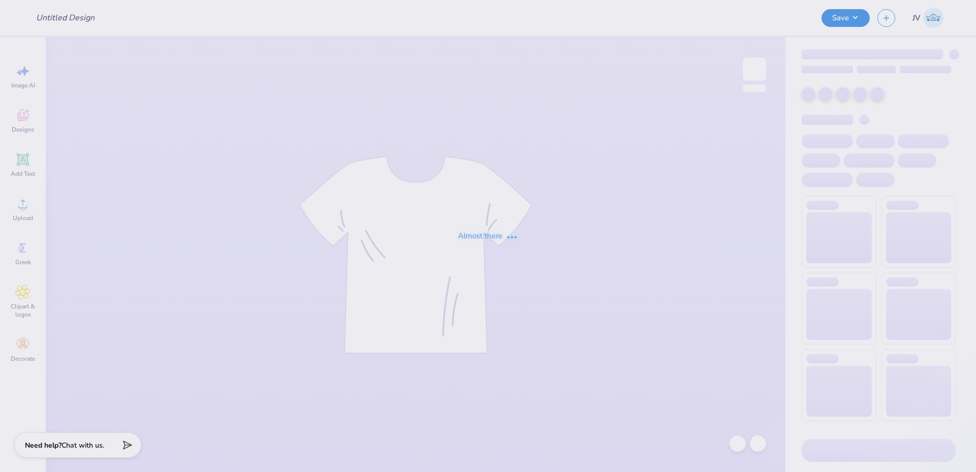
type input "fall 2025 (3)"
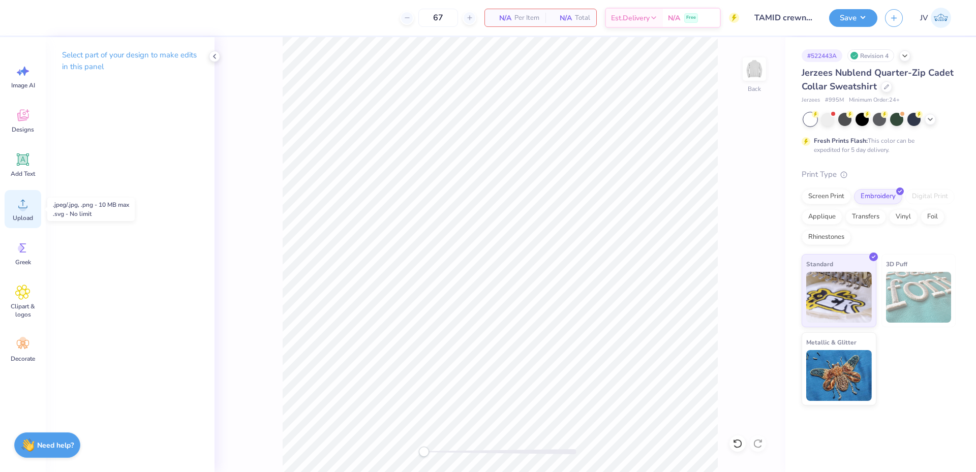
click at [21, 217] on span "Upload" at bounding box center [23, 218] width 20 height 8
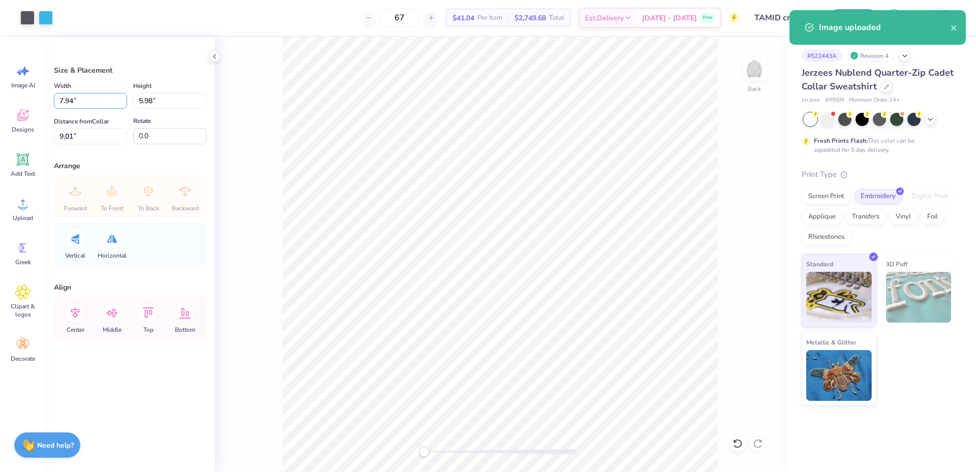
drag, startPoint x: 82, startPoint y: 104, endPoint x: 0, endPoint y: 98, distance: 82.6
click at [0, 98] on div "Art colors 67 $41.04 Per Item $2,749.68 Total Est. Delivery [DATE] - [DATE] Fre…" at bounding box center [488, 236] width 976 height 472
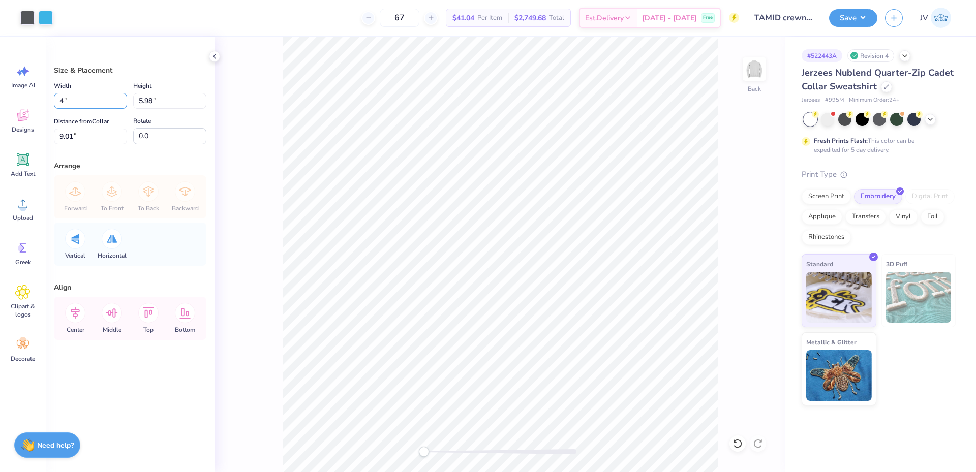
type input "4.00"
type input "3.01"
type input "10.49"
click at [96, 135] on input "10.49" at bounding box center [90, 137] width 73 height 16
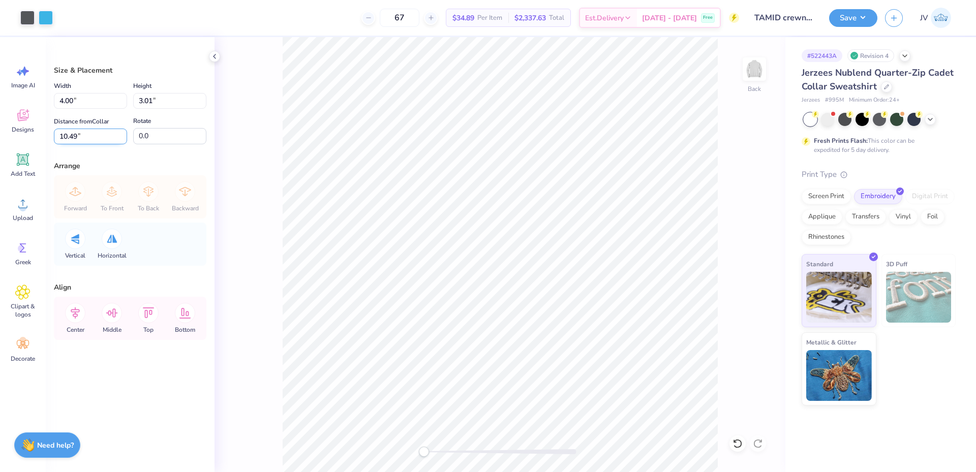
click at [96, 136] on input "10.49" at bounding box center [90, 137] width 73 height 16
type input "3"
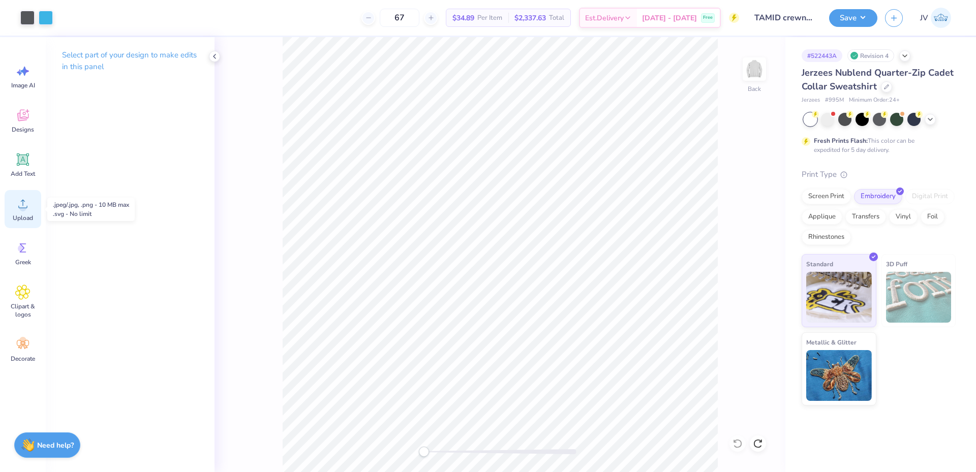
click at [23, 201] on icon at bounding box center [22, 203] width 15 height 15
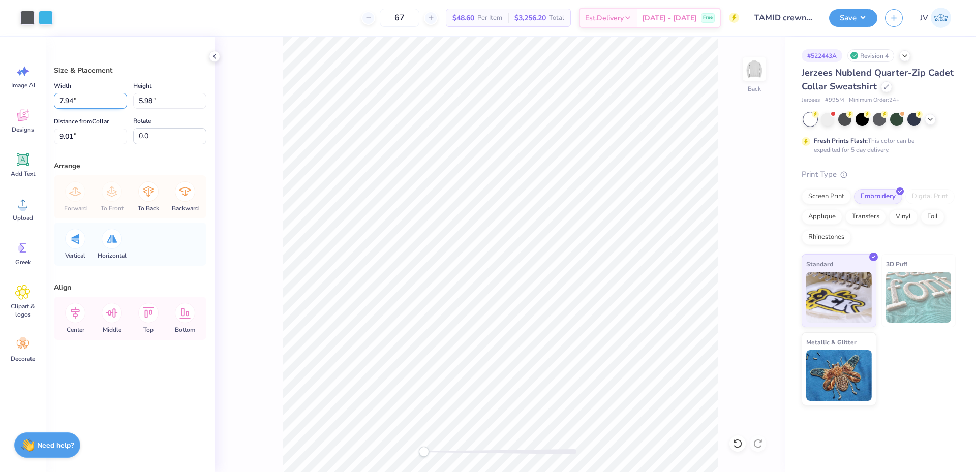
click at [95, 101] on input "7.94" at bounding box center [90, 101] width 73 height 16
type input "4.00"
type input "3.01"
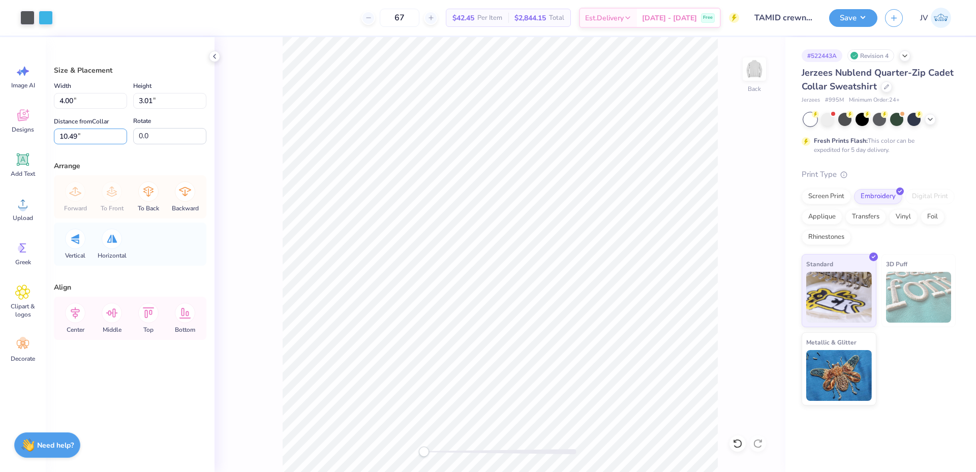
drag, startPoint x: 102, startPoint y: 138, endPoint x: 0, endPoint y: 131, distance: 102.4
click at [0, 131] on div "Art colors 67 $42.45 Per Item $2,844.15 Total Est. Delivery [DATE] - [DATE] Fre…" at bounding box center [488, 236] width 976 height 472
type input "3"
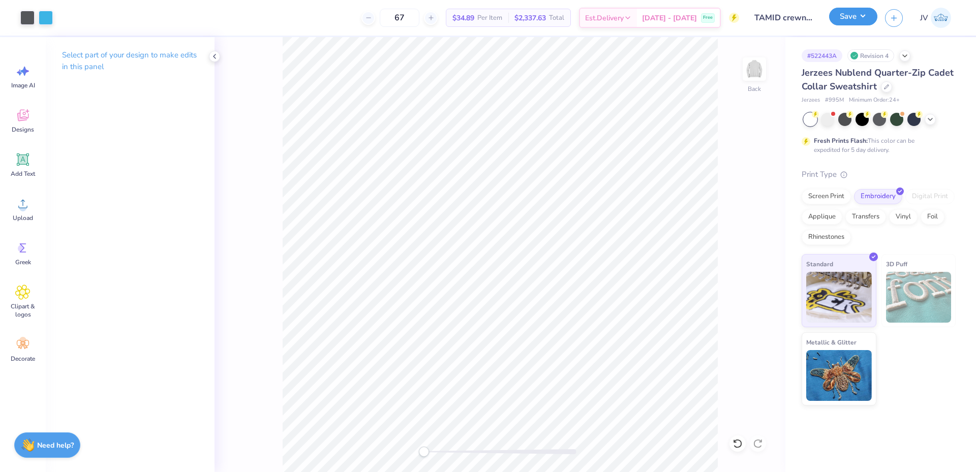
click at [862, 16] on button "Save" at bounding box center [854, 17] width 48 height 18
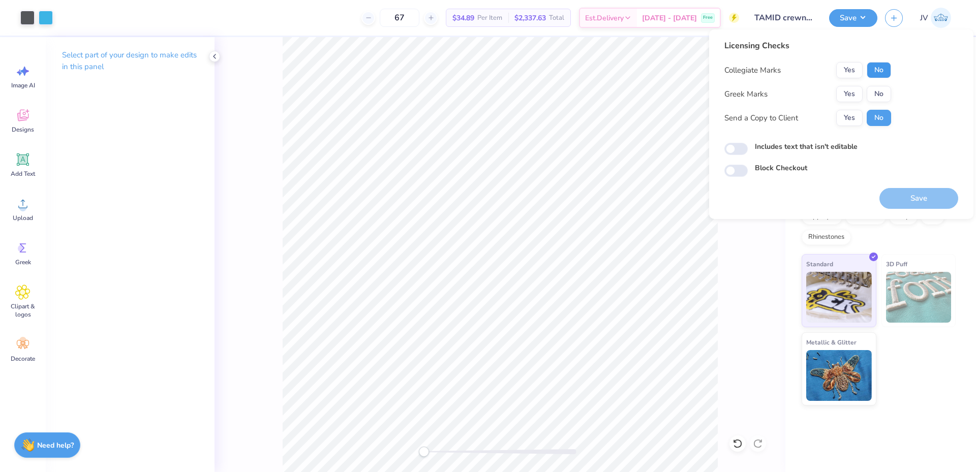
click at [884, 69] on button "No" at bounding box center [879, 70] width 24 height 16
click at [880, 92] on button "No" at bounding box center [879, 94] width 24 height 16
click at [913, 204] on button "Save" at bounding box center [919, 198] width 79 height 21
